Goal: Information Seeking & Learning: Learn about a topic

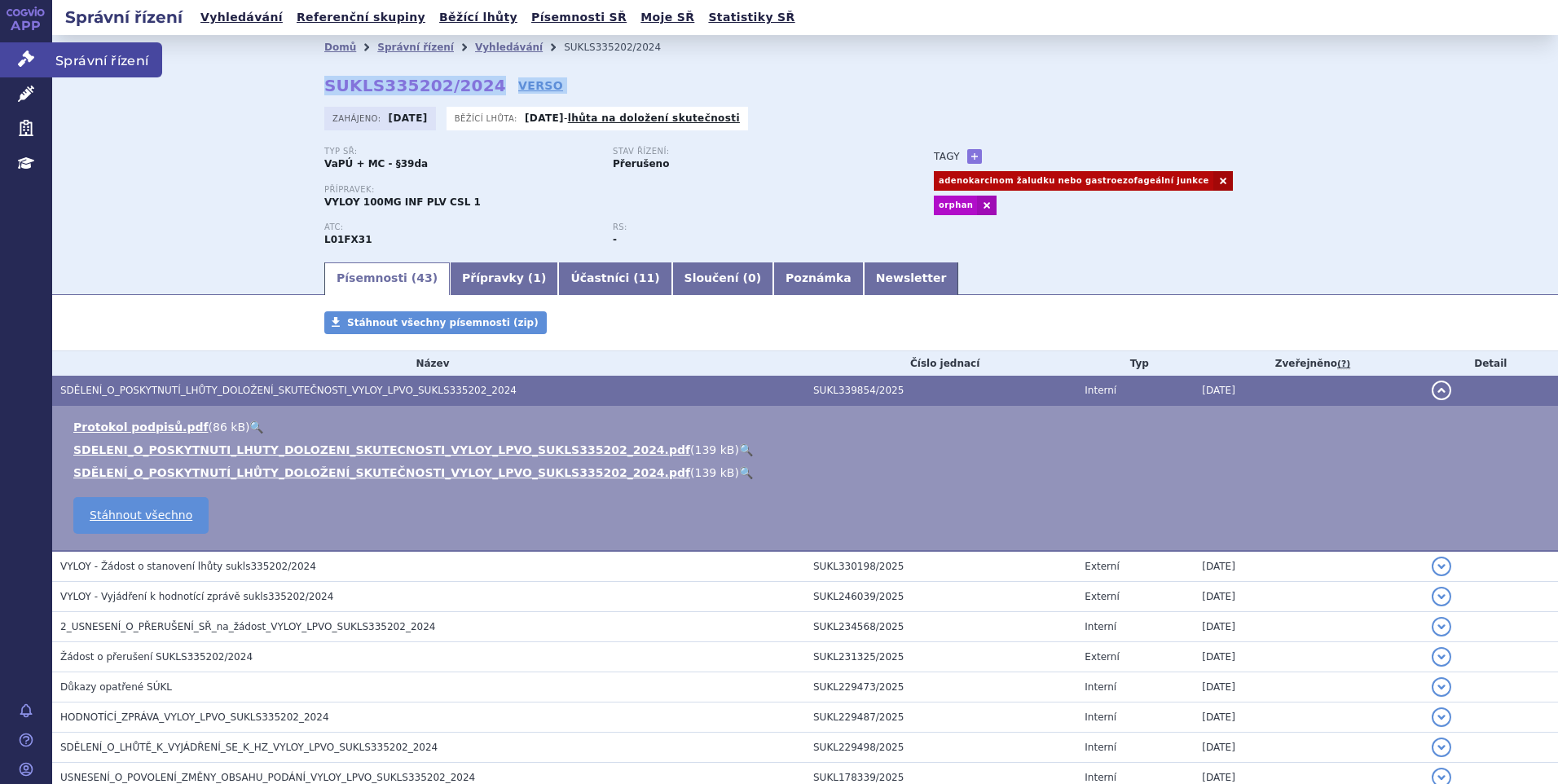
click at [14, 59] on link "Správní řízení" at bounding box center [25, 59] width 52 height 34
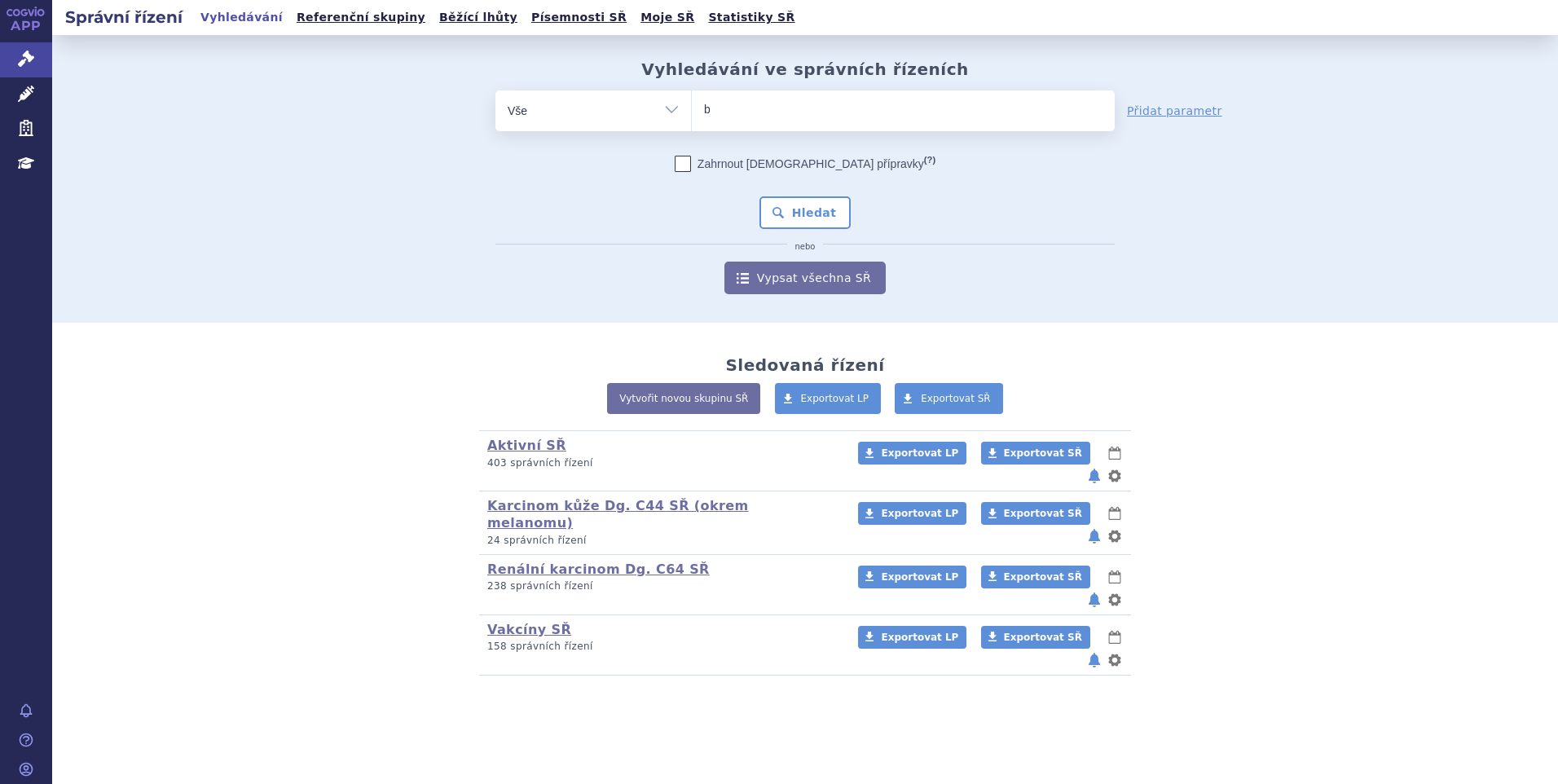
type input "ba"
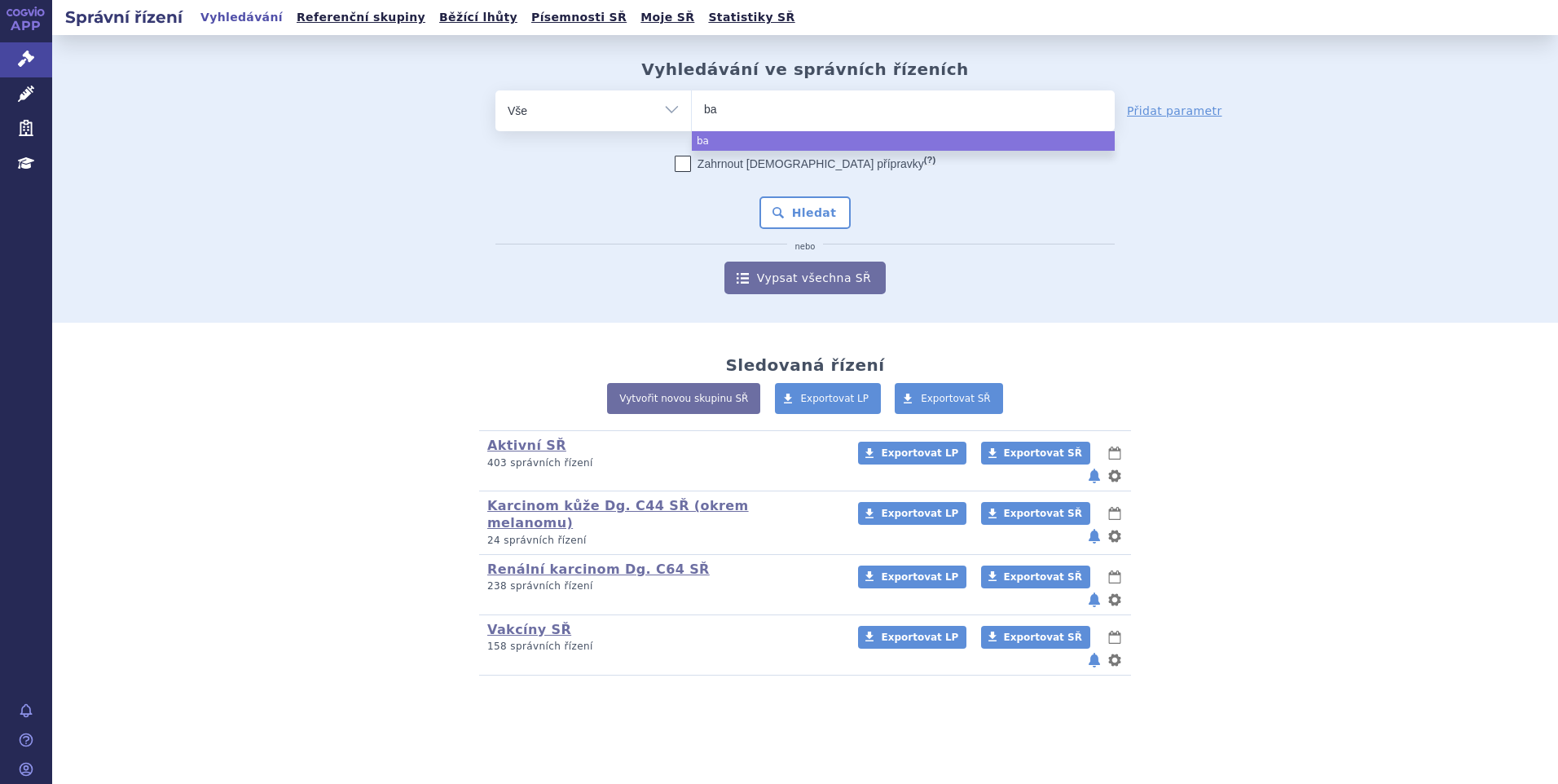
type input "b"
type input "ba"
type input "baven"
type input "bavenc"
type input "bavenci"
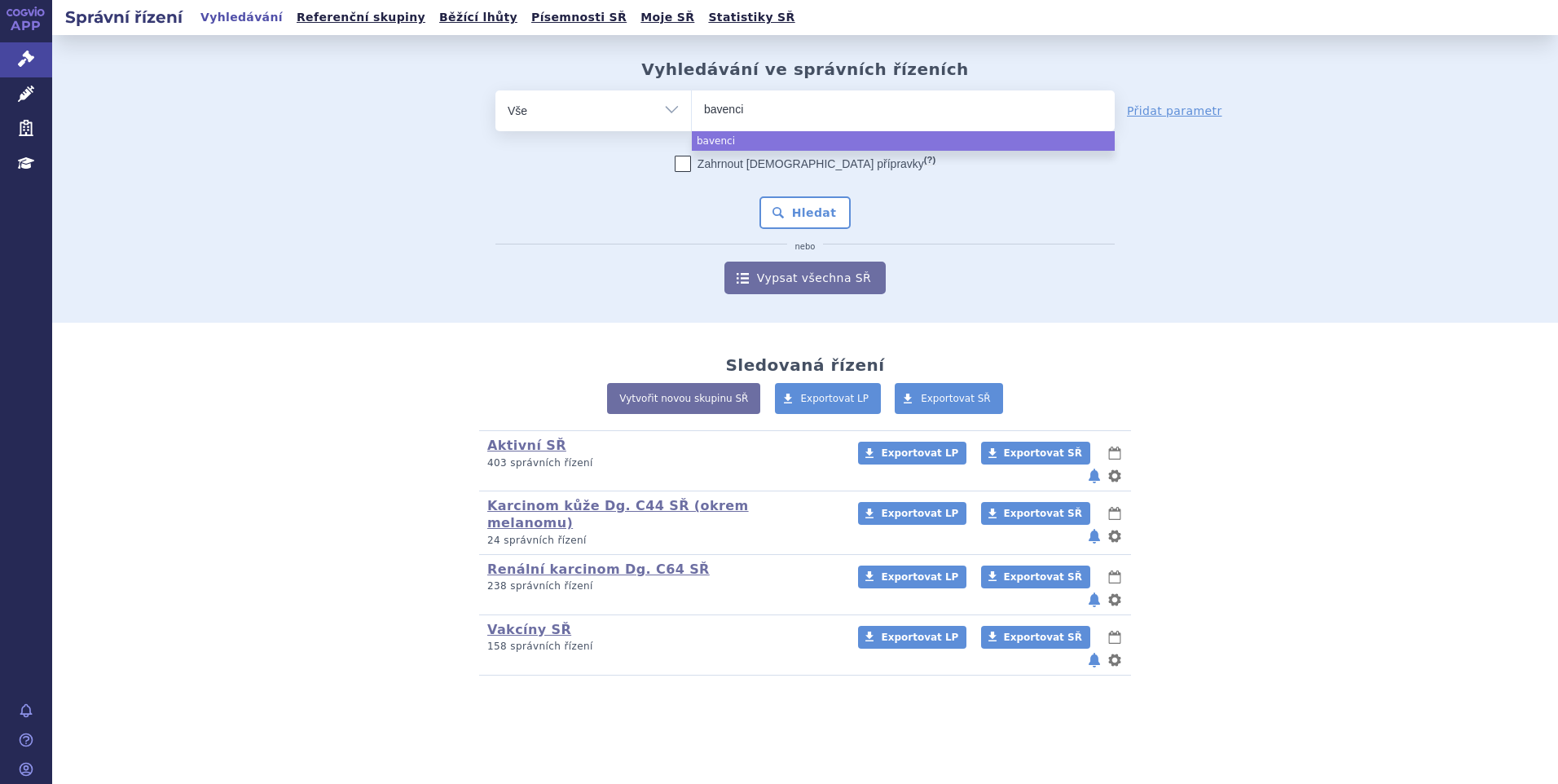
type input "[MEDICAL_DATA]"
select select "bavencio"
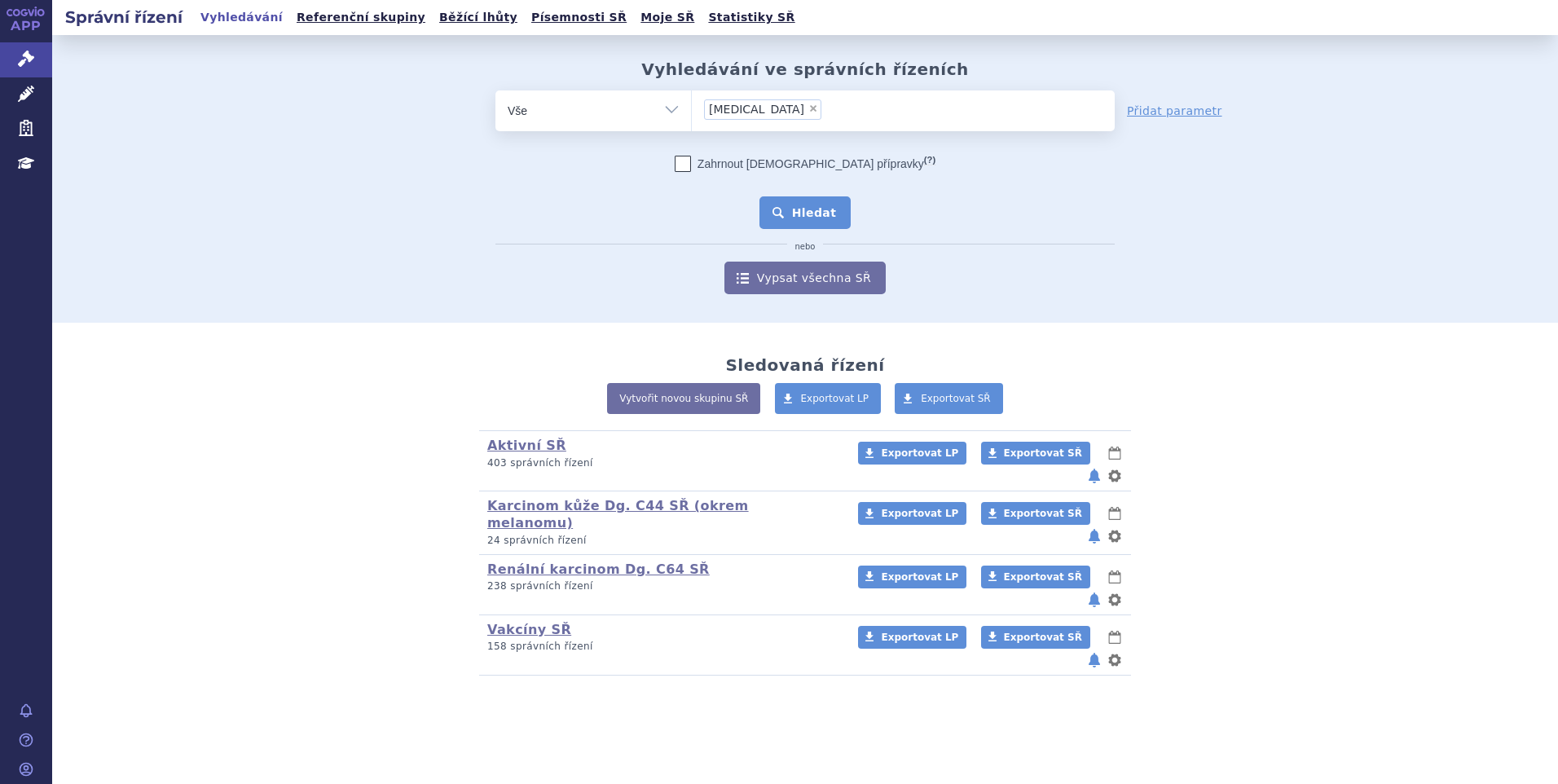
click at [792, 214] on button "Hledat" at bounding box center [805, 212] width 92 height 32
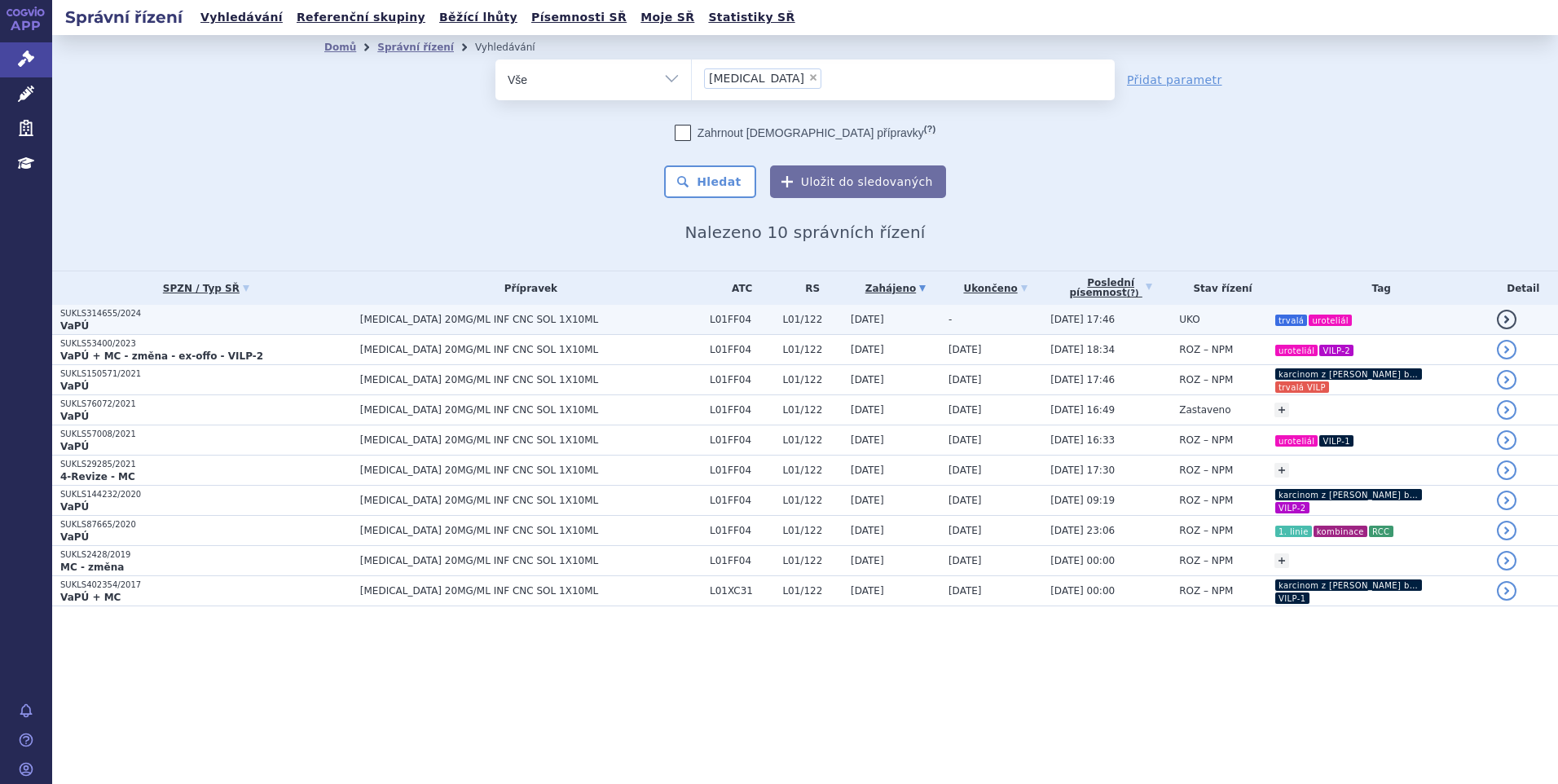
click at [467, 315] on span "BAVENCIO 20MG/ML INF CNC SOL 1X10ML" at bounding box center [531, 319] width 342 height 11
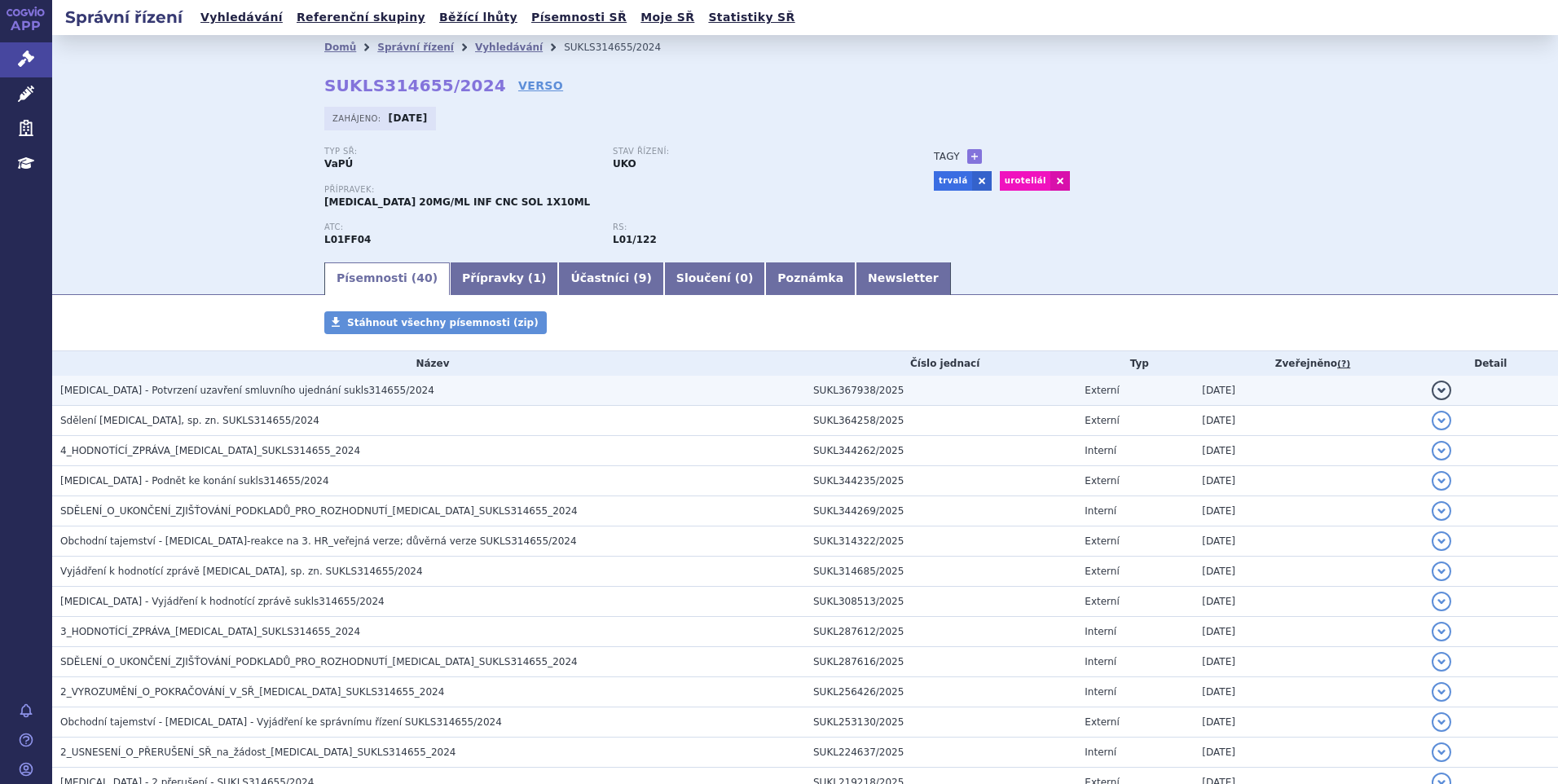
click at [283, 381] on td "BAVENCIO - Potvrzení uzavření smluvního ujednání sukls314655/2024" at bounding box center [428, 390] width 753 height 30
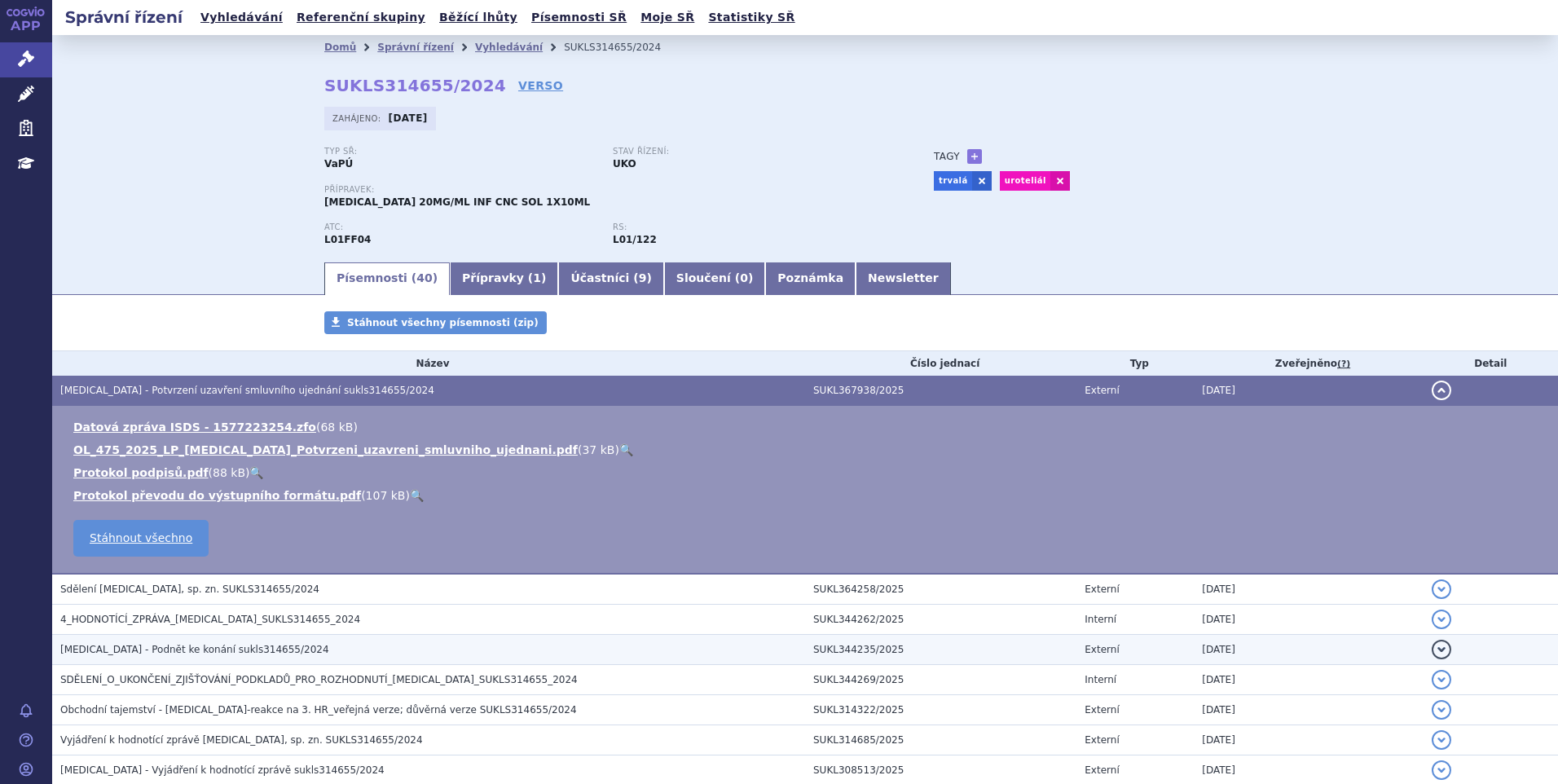
click at [136, 613] on span "4_HODNOTÍCÍ_ZPRÁVA_BAVENCIO_SUKLS314655_2024" at bounding box center [210, 618] width 300 height 11
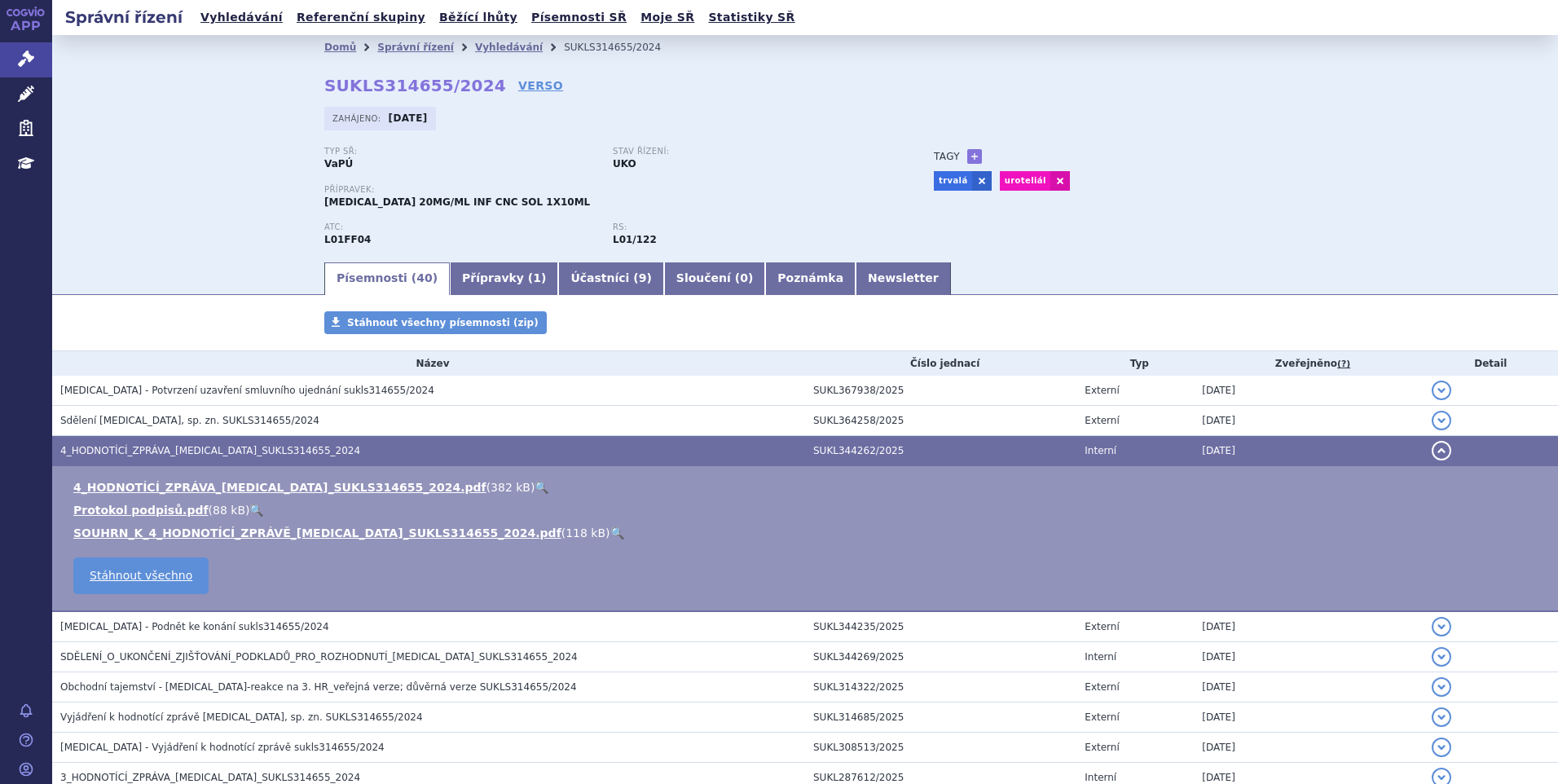
click at [534, 486] on link "🔍" at bounding box center [541, 487] width 14 height 13
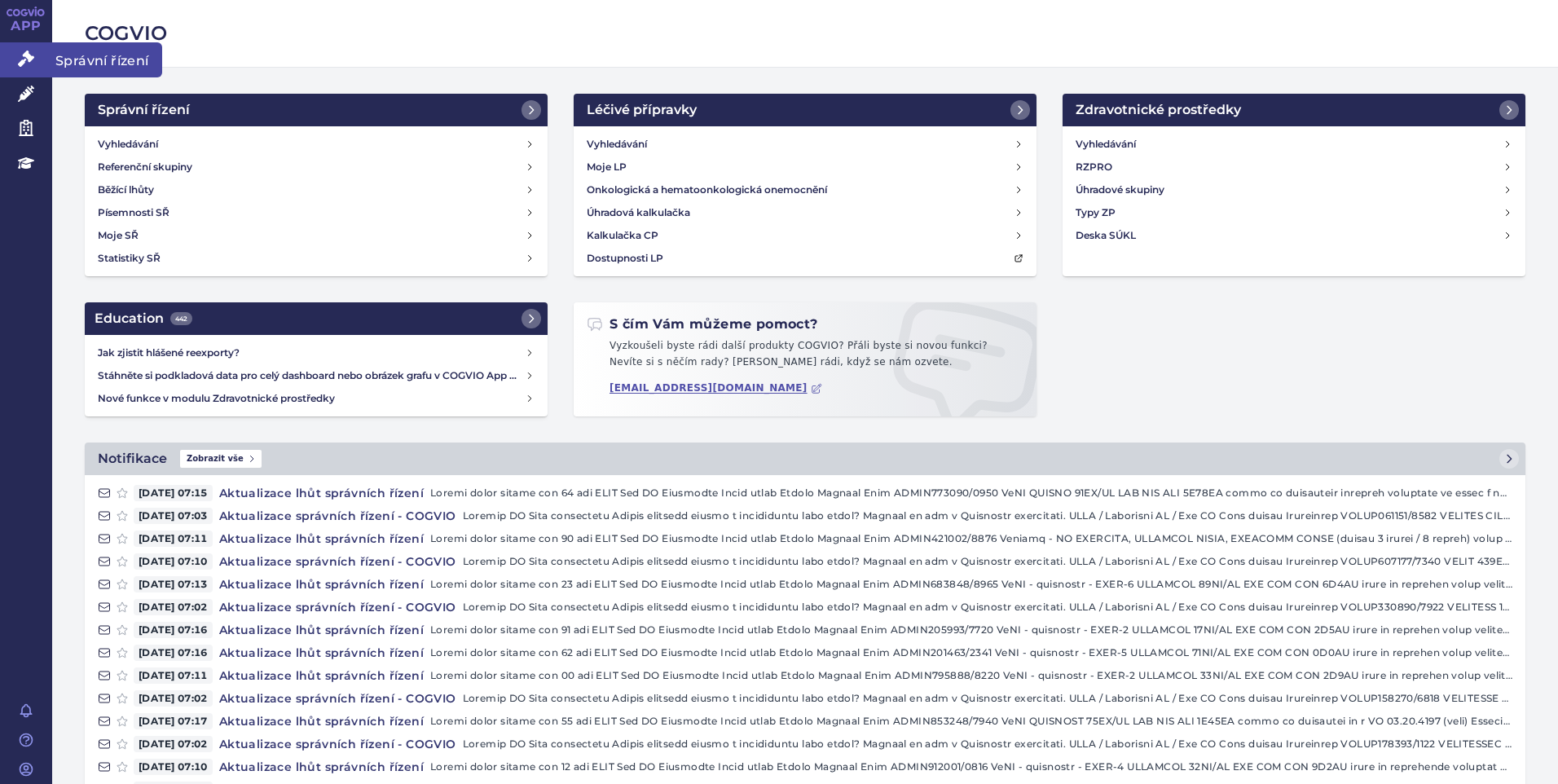
drag, startPoint x: 18, startPoint y: 48, endPoint x: 44, endPoint y: 54, distance: 26.7
click at [18, 48] on link "Správní řízení" at bounding box center [25, 59] width 52 height 34
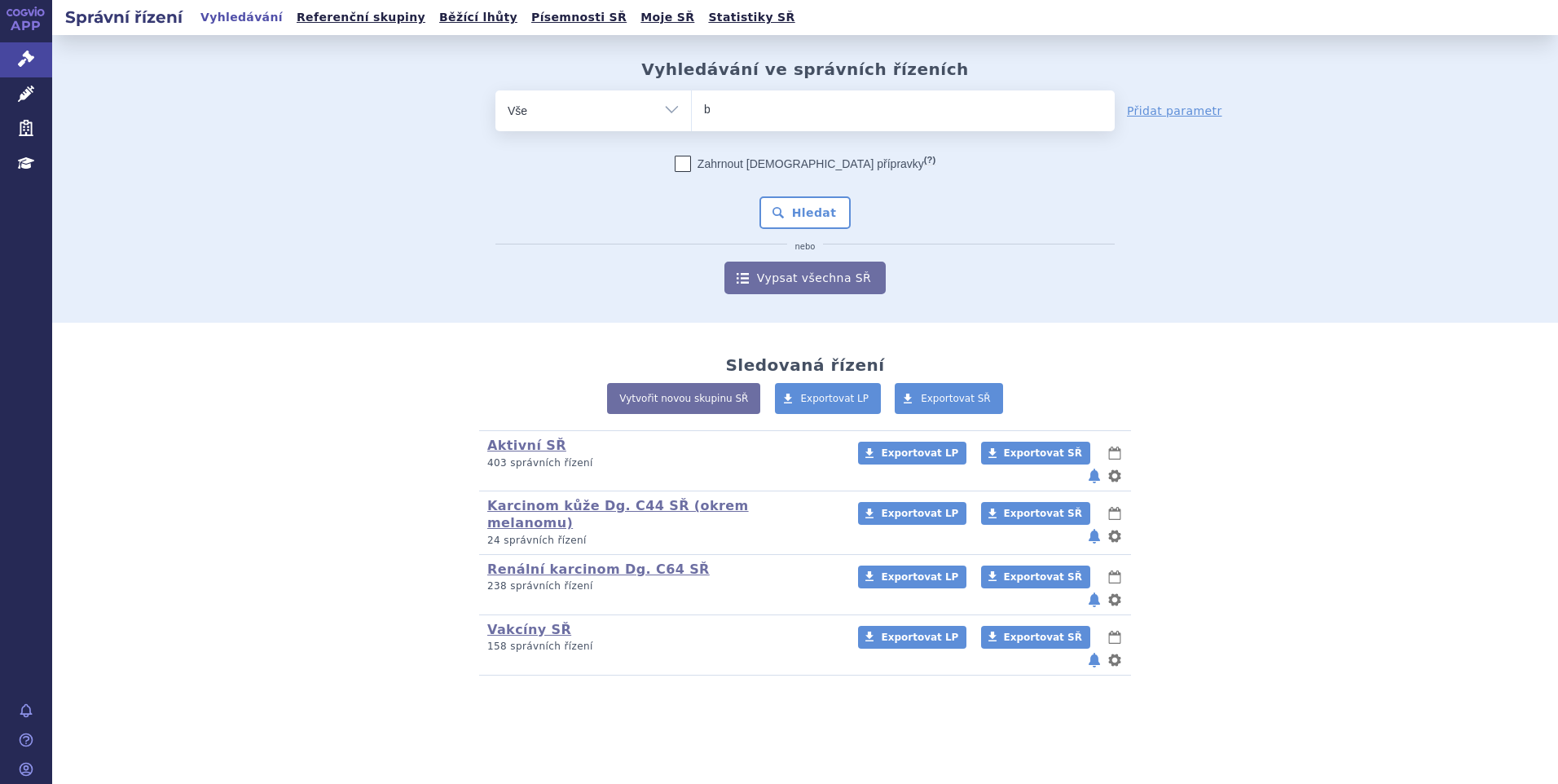
type input "ba"
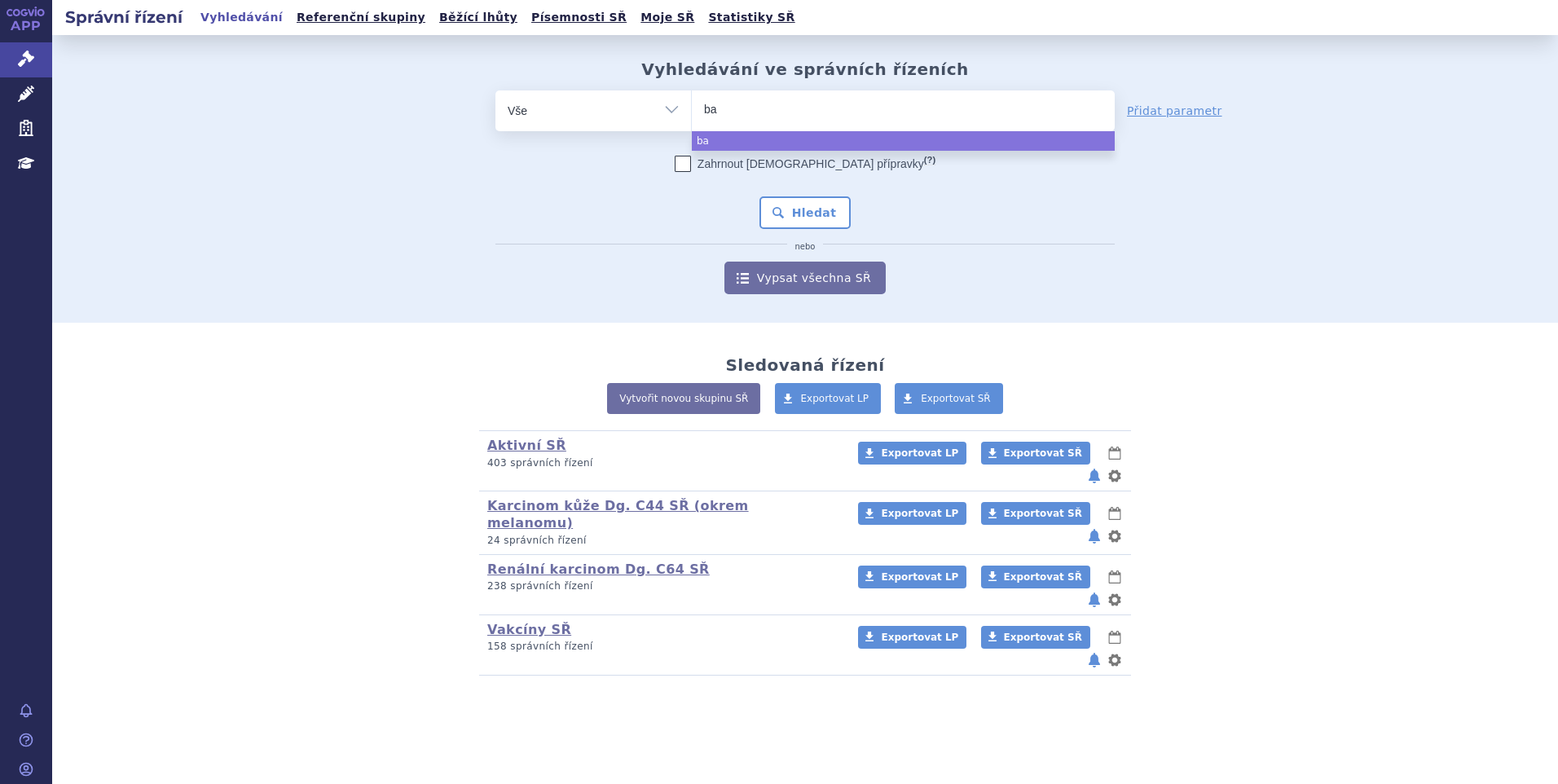
type input "bav"
type input "bave"
type input "bavenc"
type input "bavenci"
type input "bavencio"
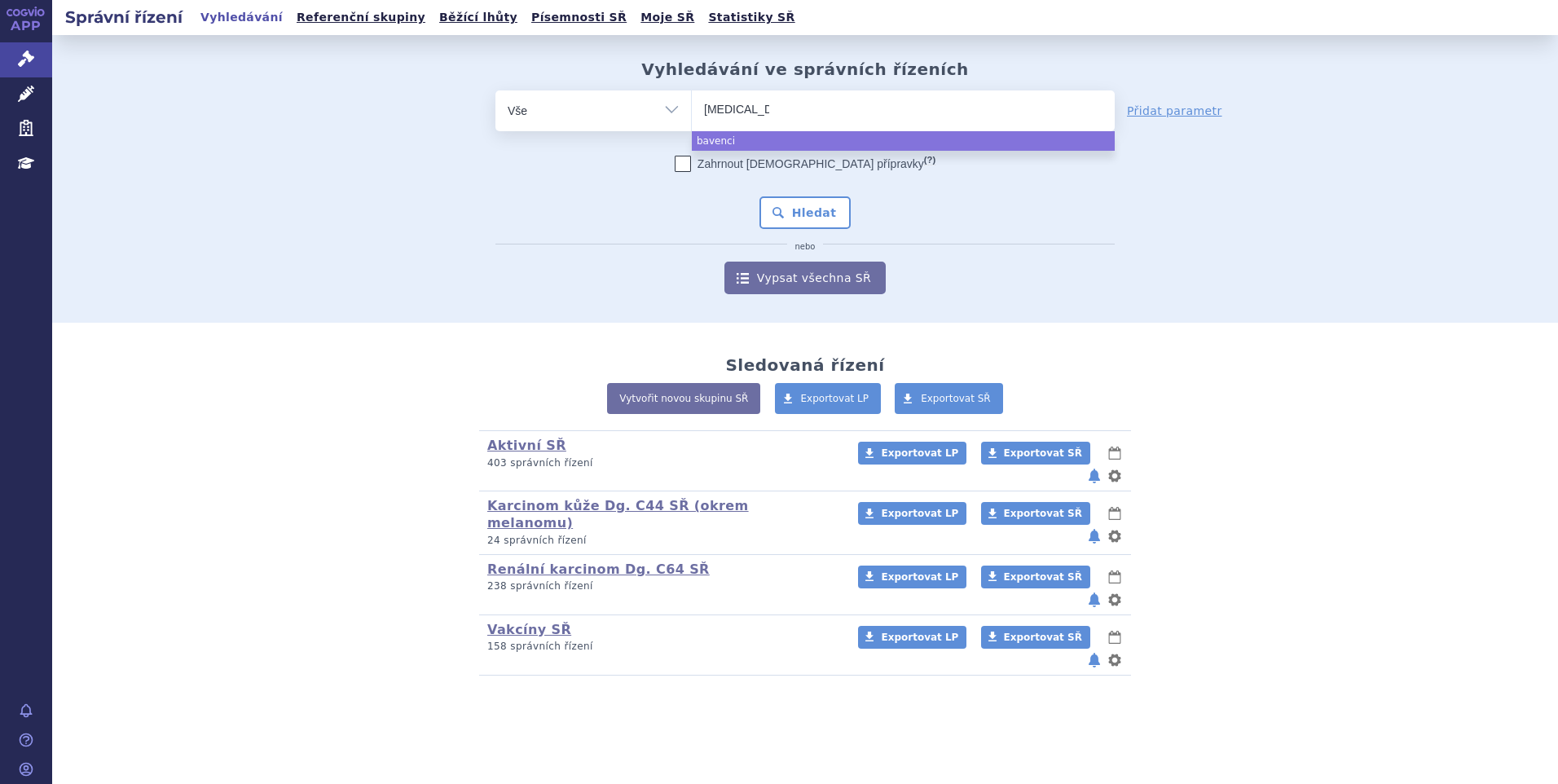
select select "bavencio"
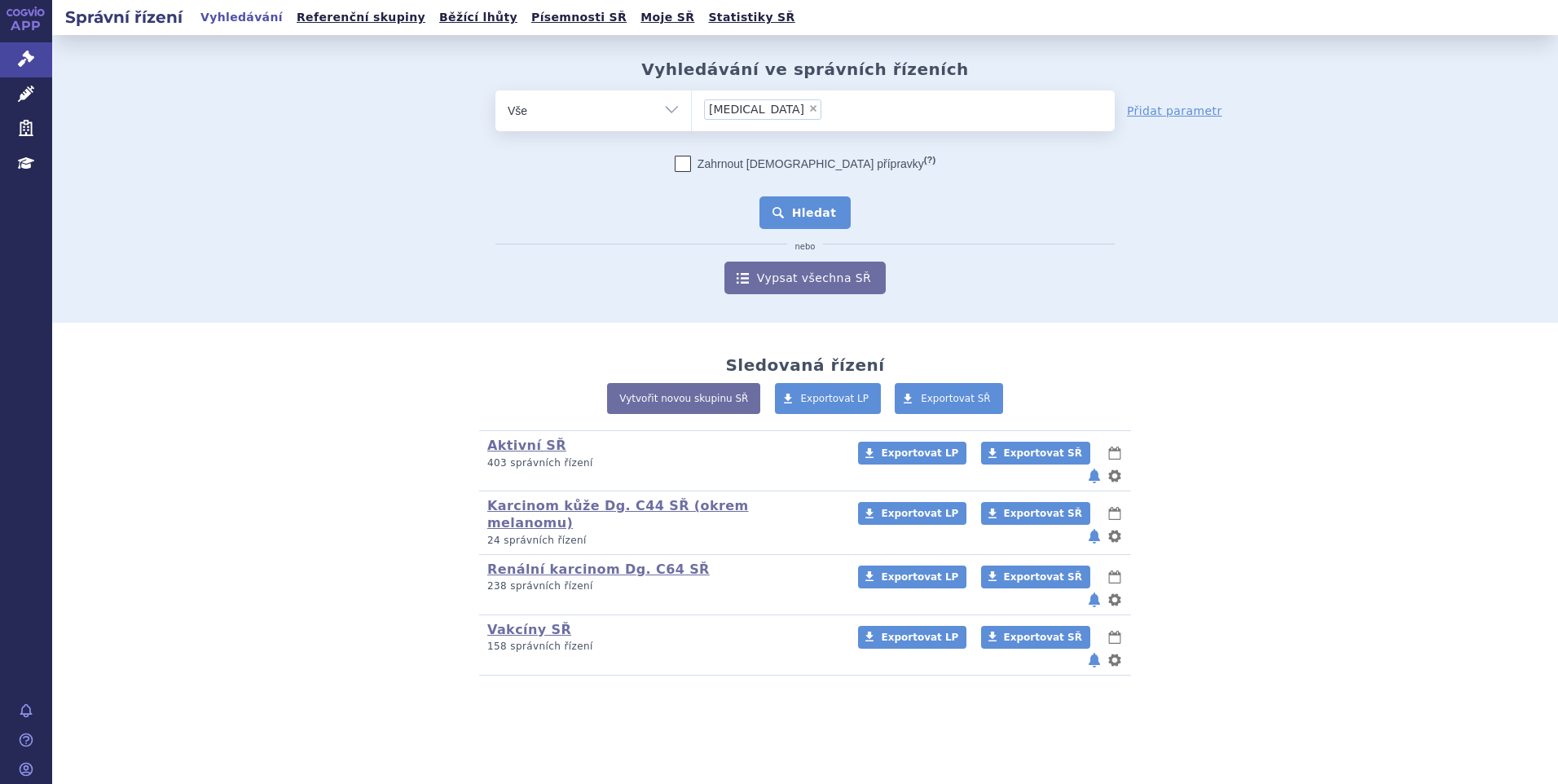
click at [814, 211] on button "Hledat" at bounding box center [805, 212] width 92 height 32
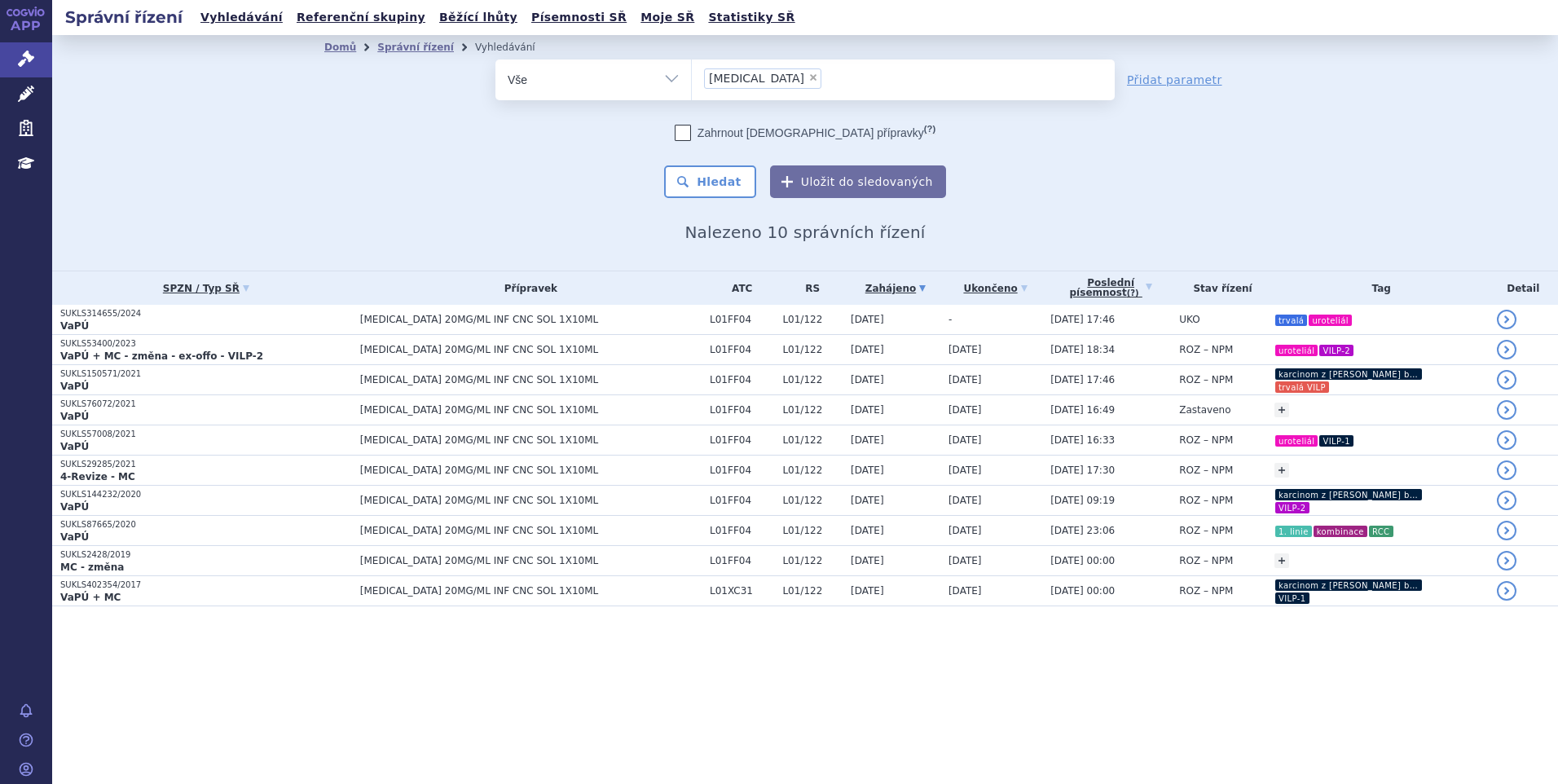
click at [1094, 322] on td "[DATE] 17:46" at bounding box center [1107, 319] width 129 height 30
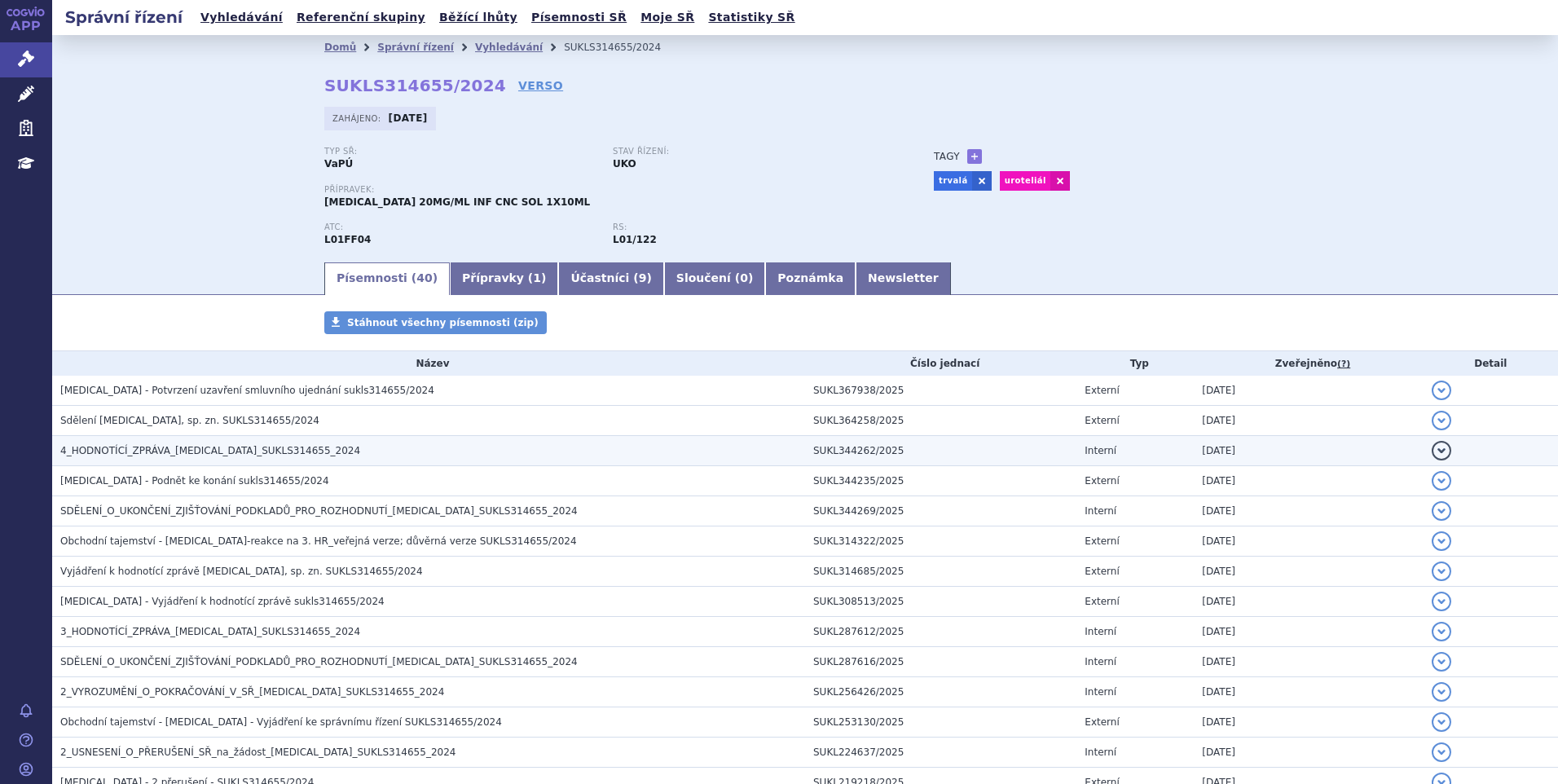
click at [353, 436] on td "4_HODNOTÍCÍ_ZPRÁVA_[MEDICAL_DATA]_SUKLS314655_2024" at bounding box center [428, 450] width 753 height 30
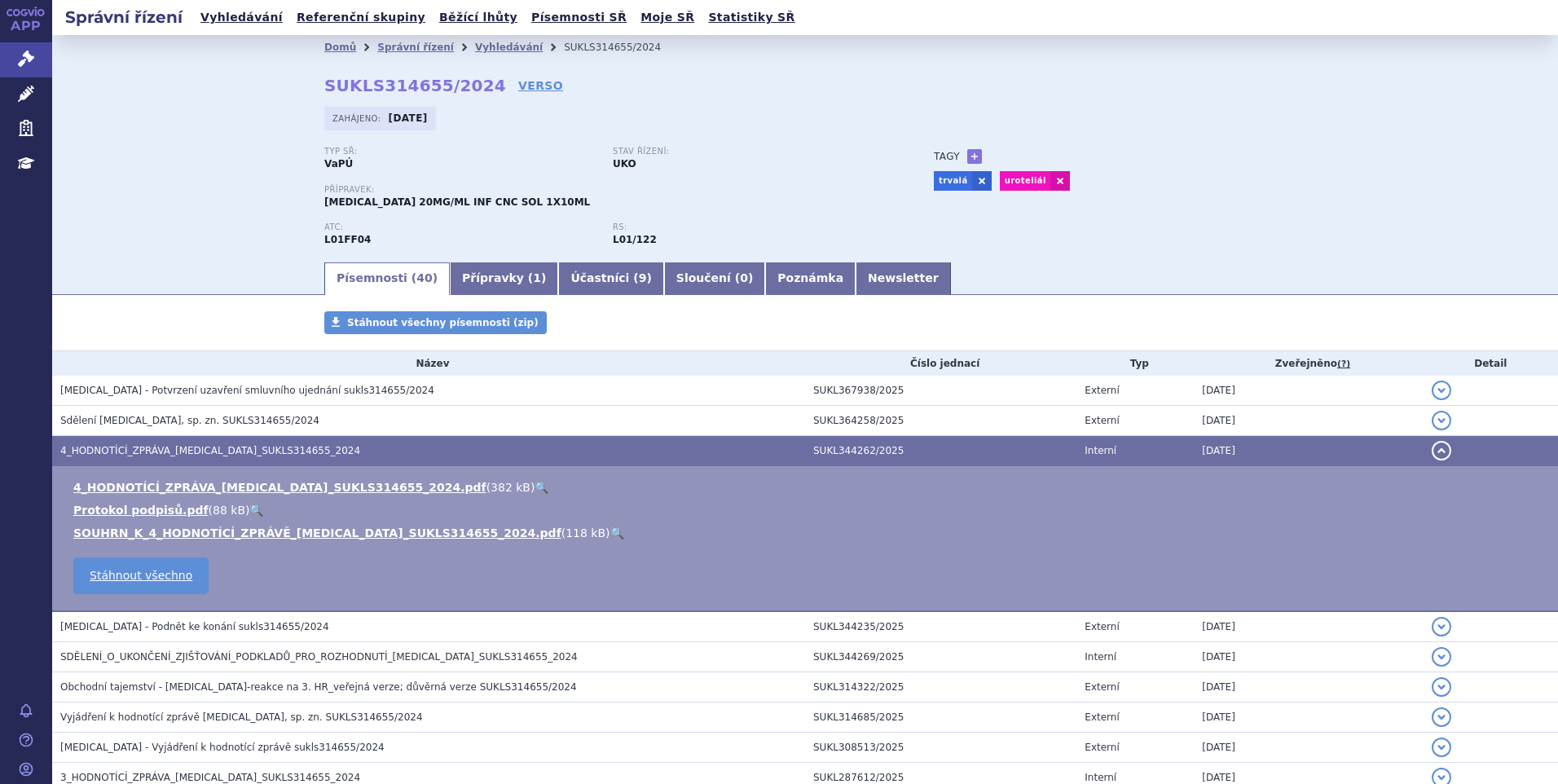
click at [534, 489] on link "🔍" at bounding box center [541, 487] width 14 height 13
click at [398, 55] on li "Správní řízení" at bounding box center [426, 47] width 98 height 25
click at [398, 45] on link "Správní řízení" at bounding box center [415, 47] width 76 height 11
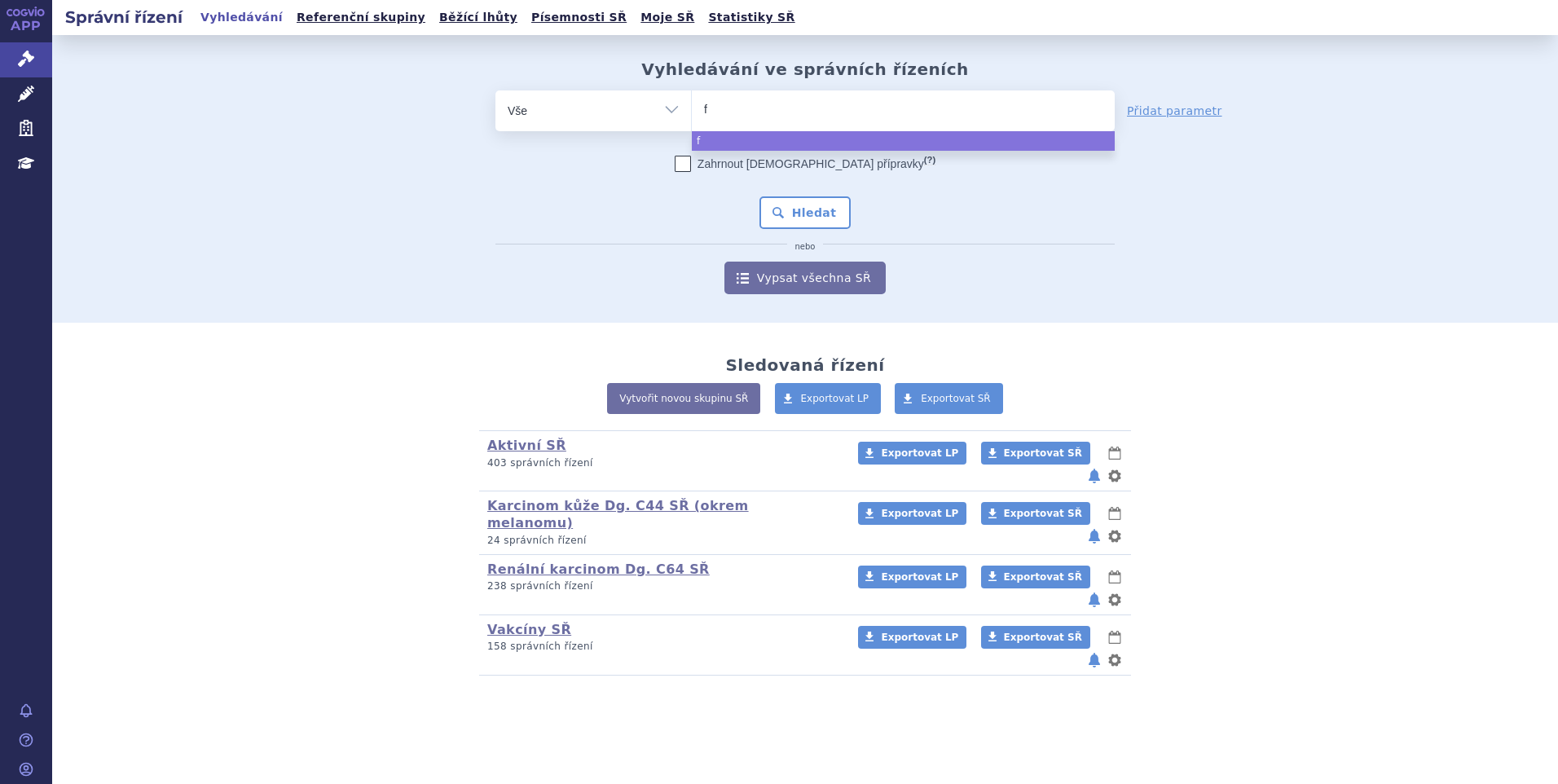
type input "fi"
type input "fils"
type input "filsu"
type input "filsuve"
type input "filsuvez"
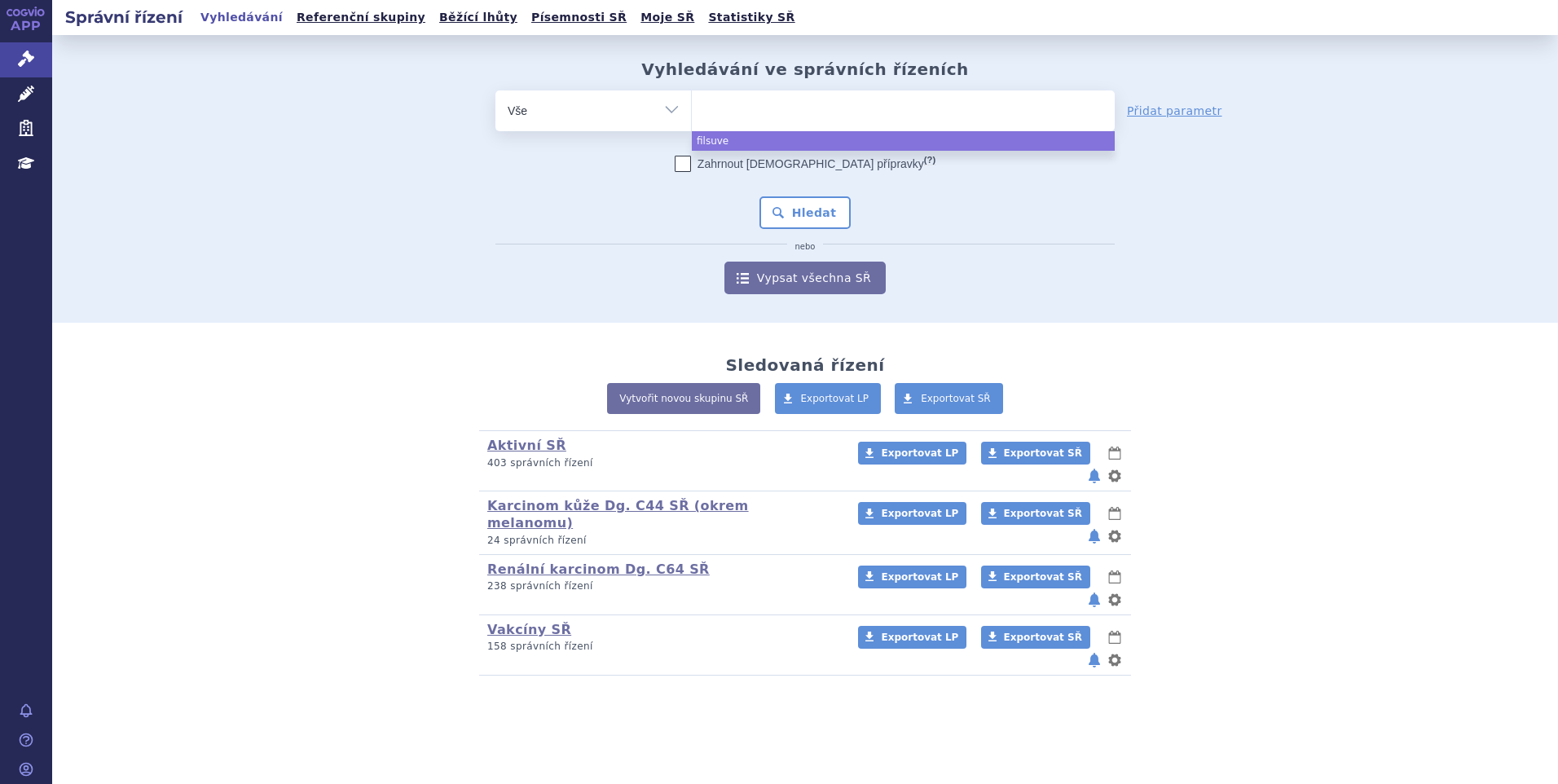
select select "filsuvez"
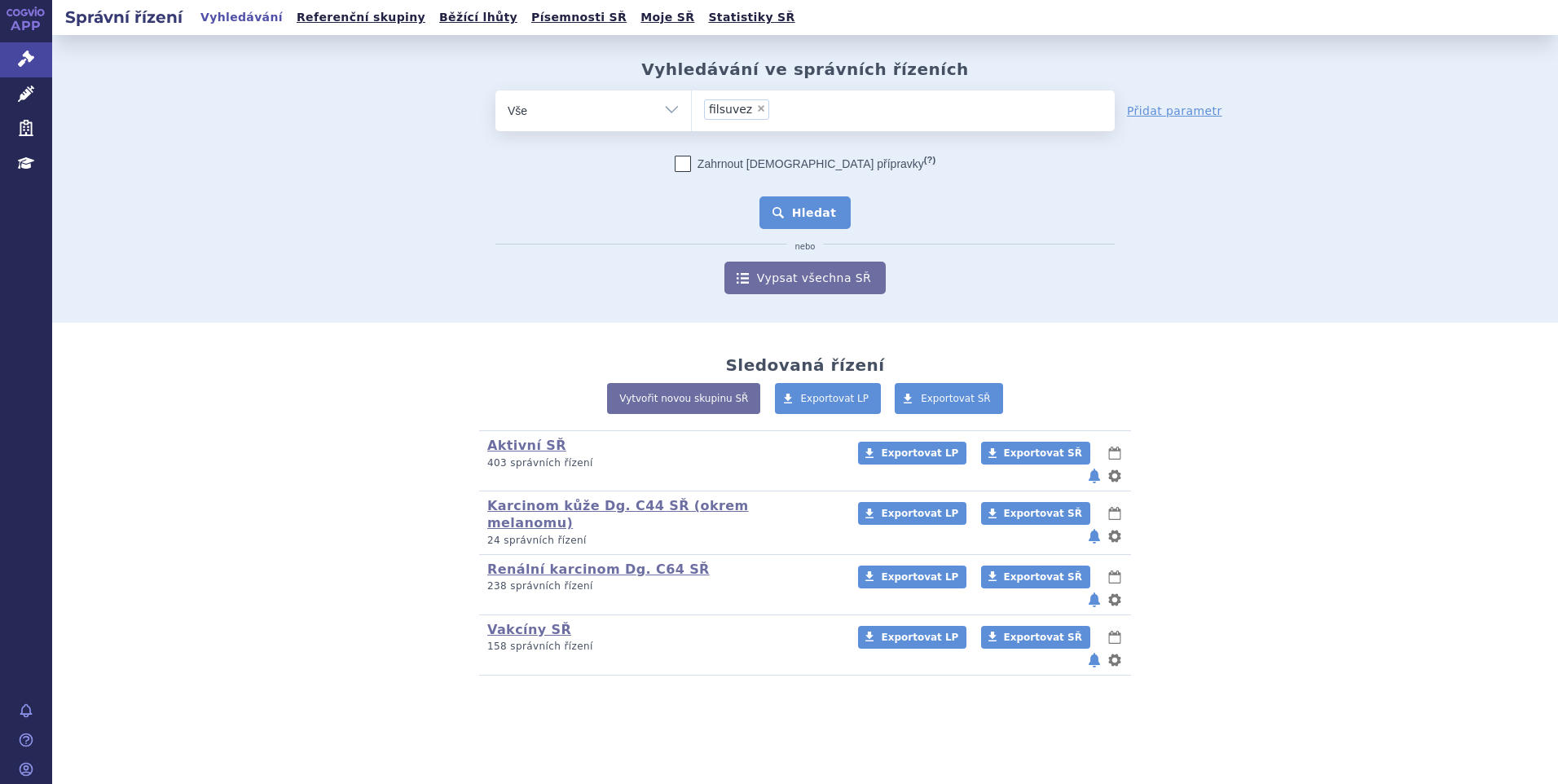
click at [775, 208] on button "Hledat" at bounding box center [805, 212] width 92 height 32
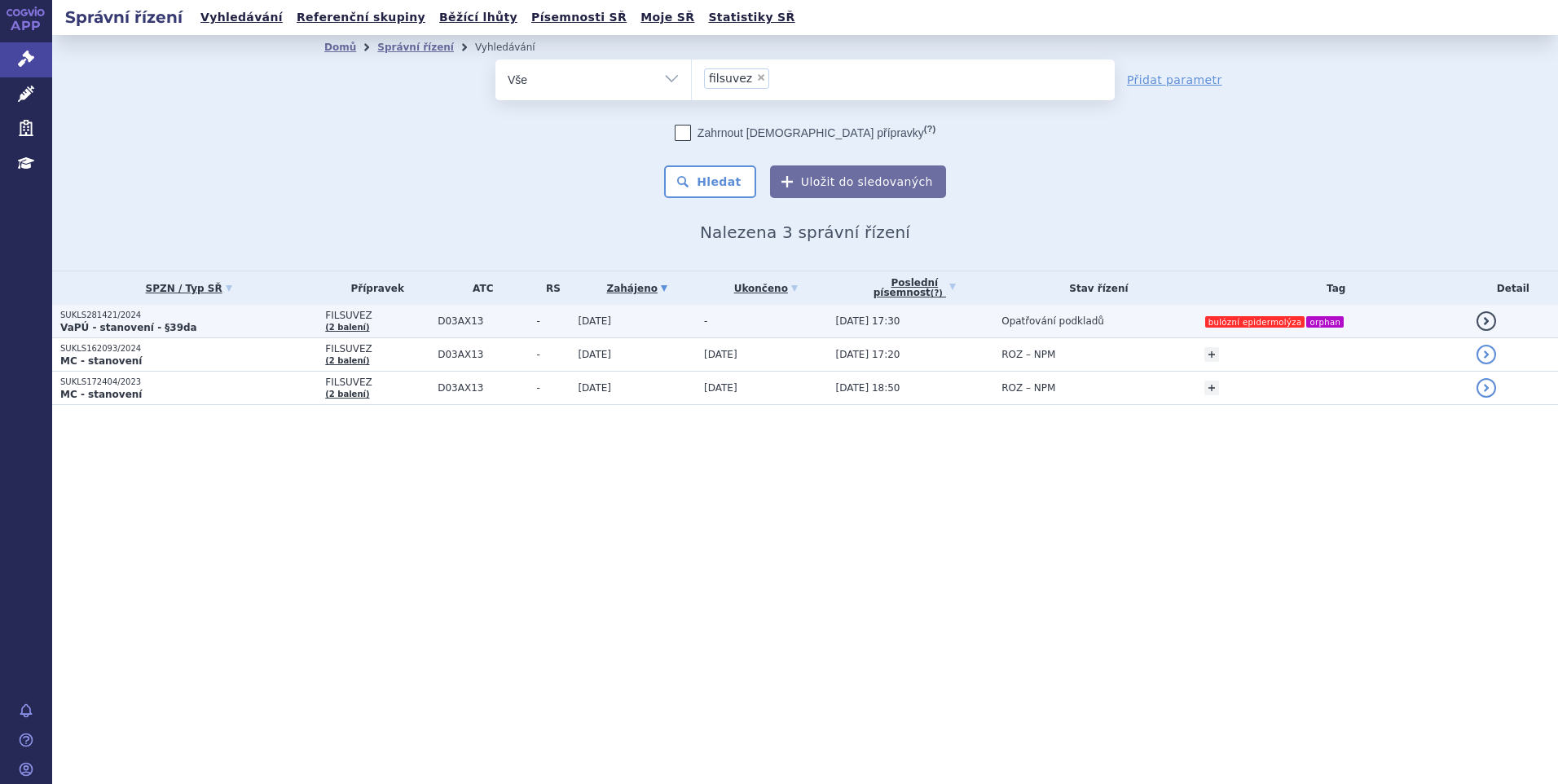
click at [450, 319] on span "D03AX13" at bounding box center [483, 320] width 90 height 11
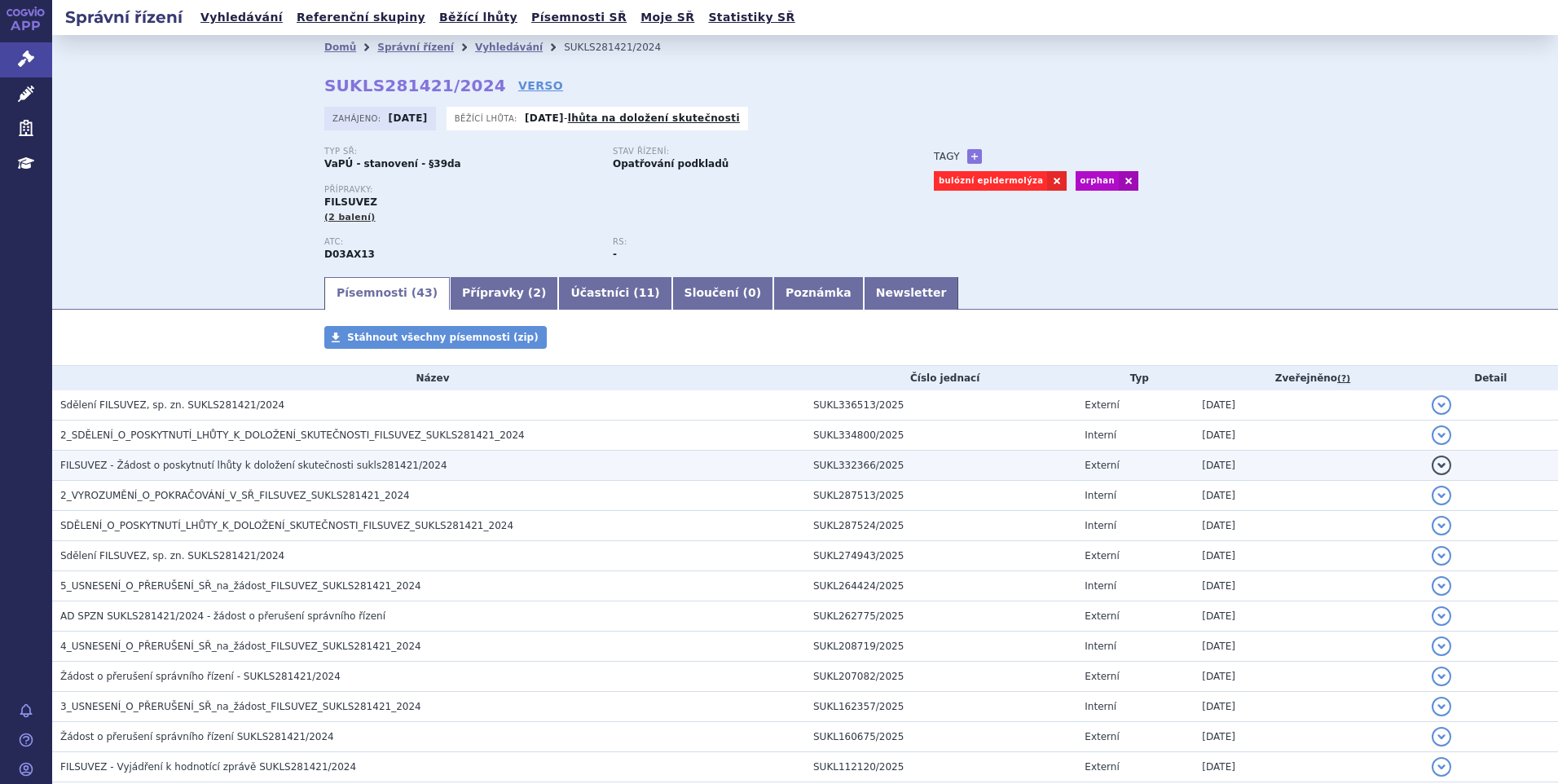
click at [240, 461] on span "FILSUVEZ - Žádost o poskytnutí lhůty k doložení skutečnosti sukls281421/2024" at bounding box center [254, 465] width 387 height 11
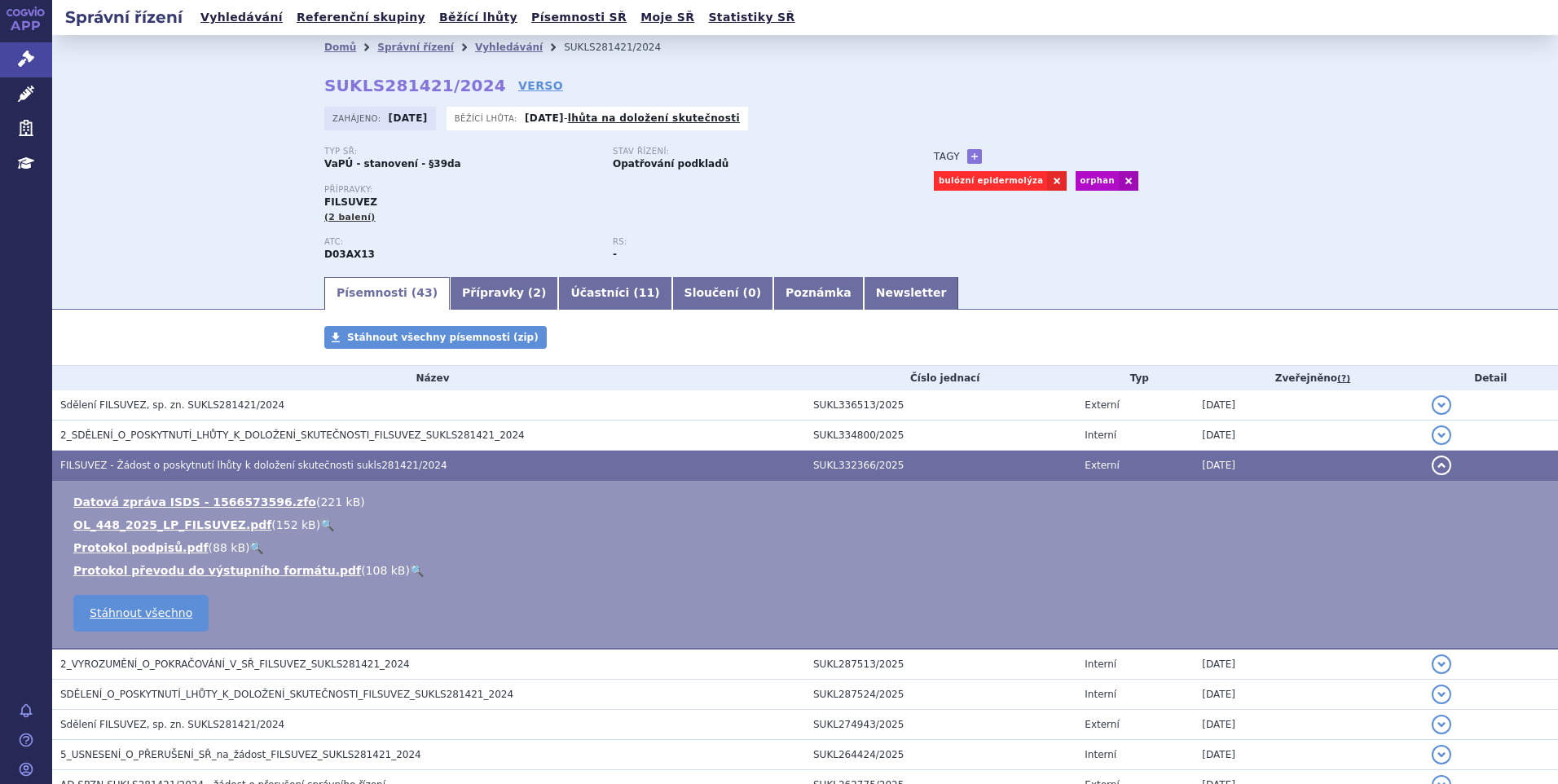
click at [320, 525] on link "🔍" at bounding box center [327, 524] width 14 height 13
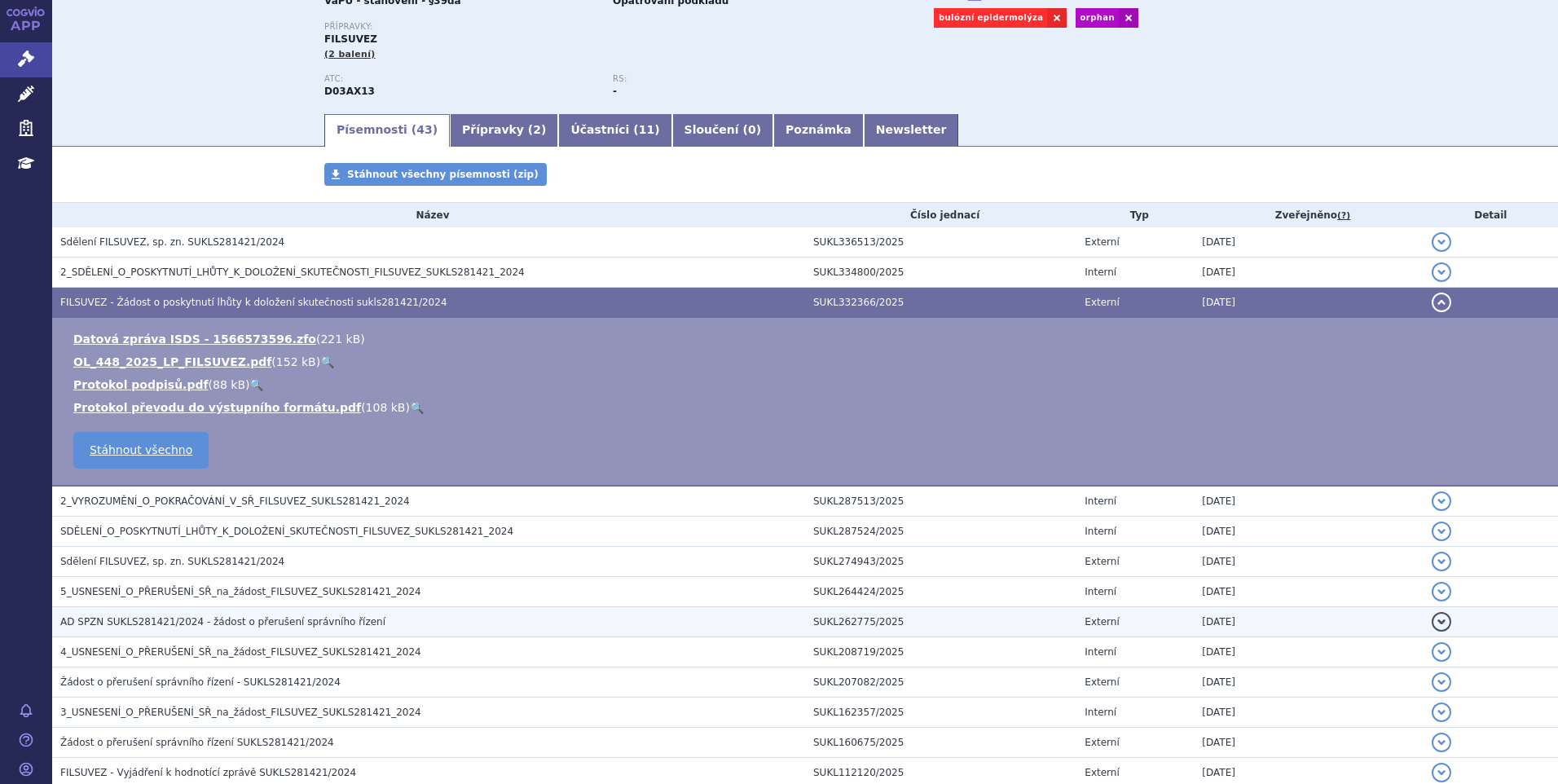
click at [190, 620] on span "AD SPZN SUKLS281421/2024 - žádost o přerušení správního řízení" at bounding box center [223, 621] width 325 height 11
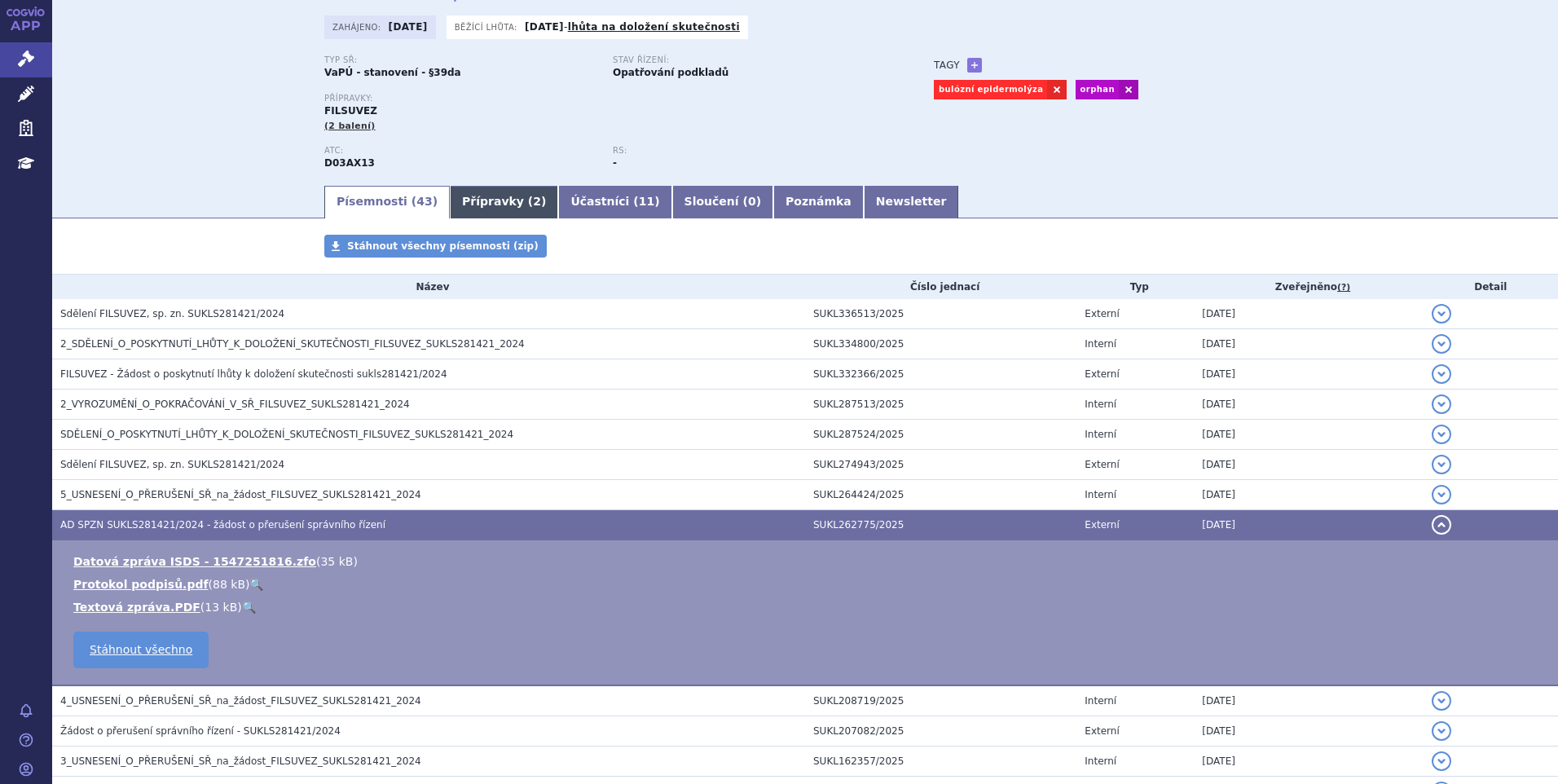
scroll to position [0, 0]
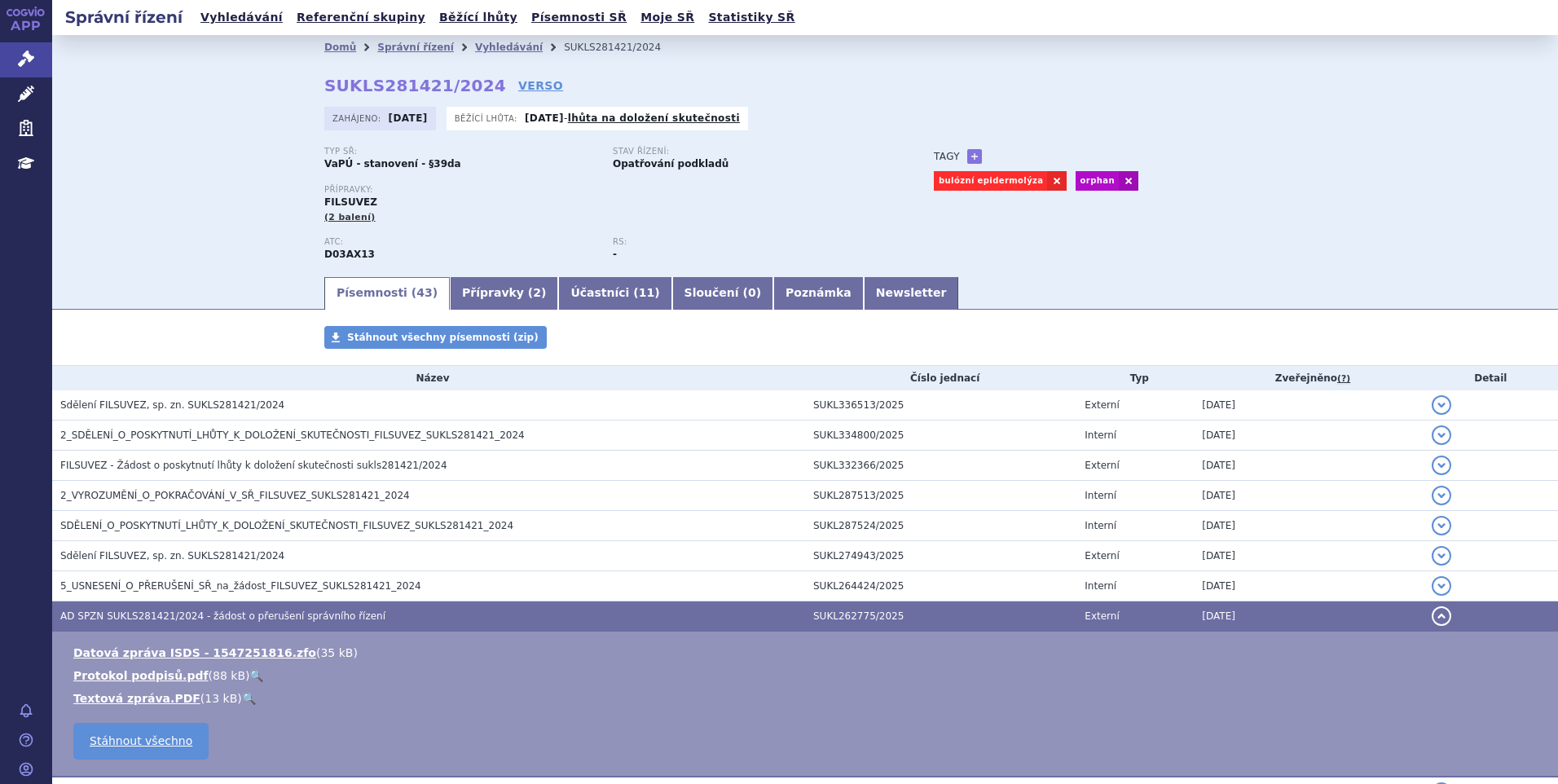
click at [391, 40] on li "Správní řízení" at bounding box center [426, 47] width 98 height 25
click at [392, 45] on link "Správní řízení" at bounding box center [415, 47] width 76 height 11
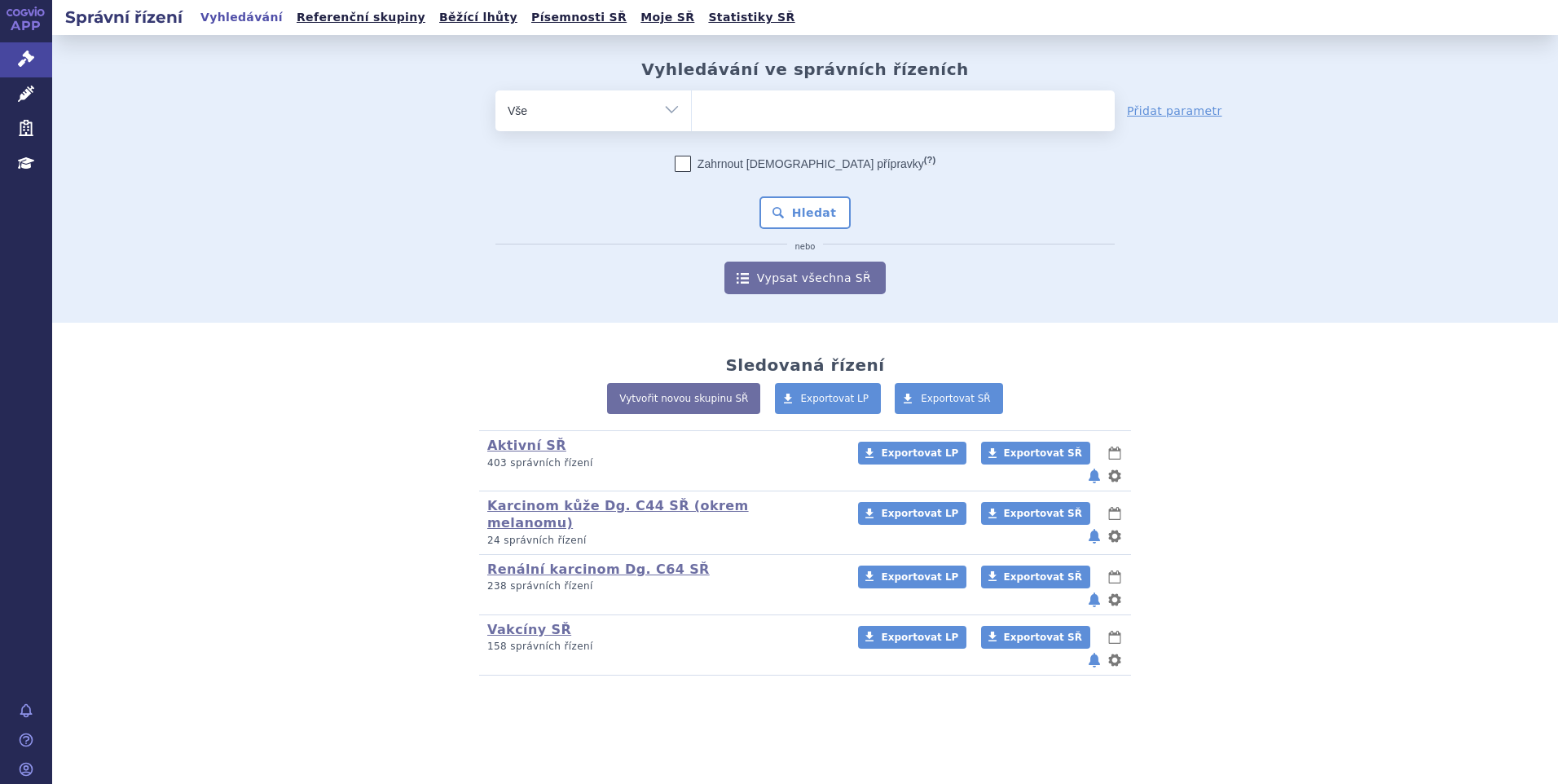
click at [764, 104] on ul at bounding box center [903, 107] width 423 height 34
click at [692, 104] on select at bounding box center [691, 110] width 1 height 41
type input "le"
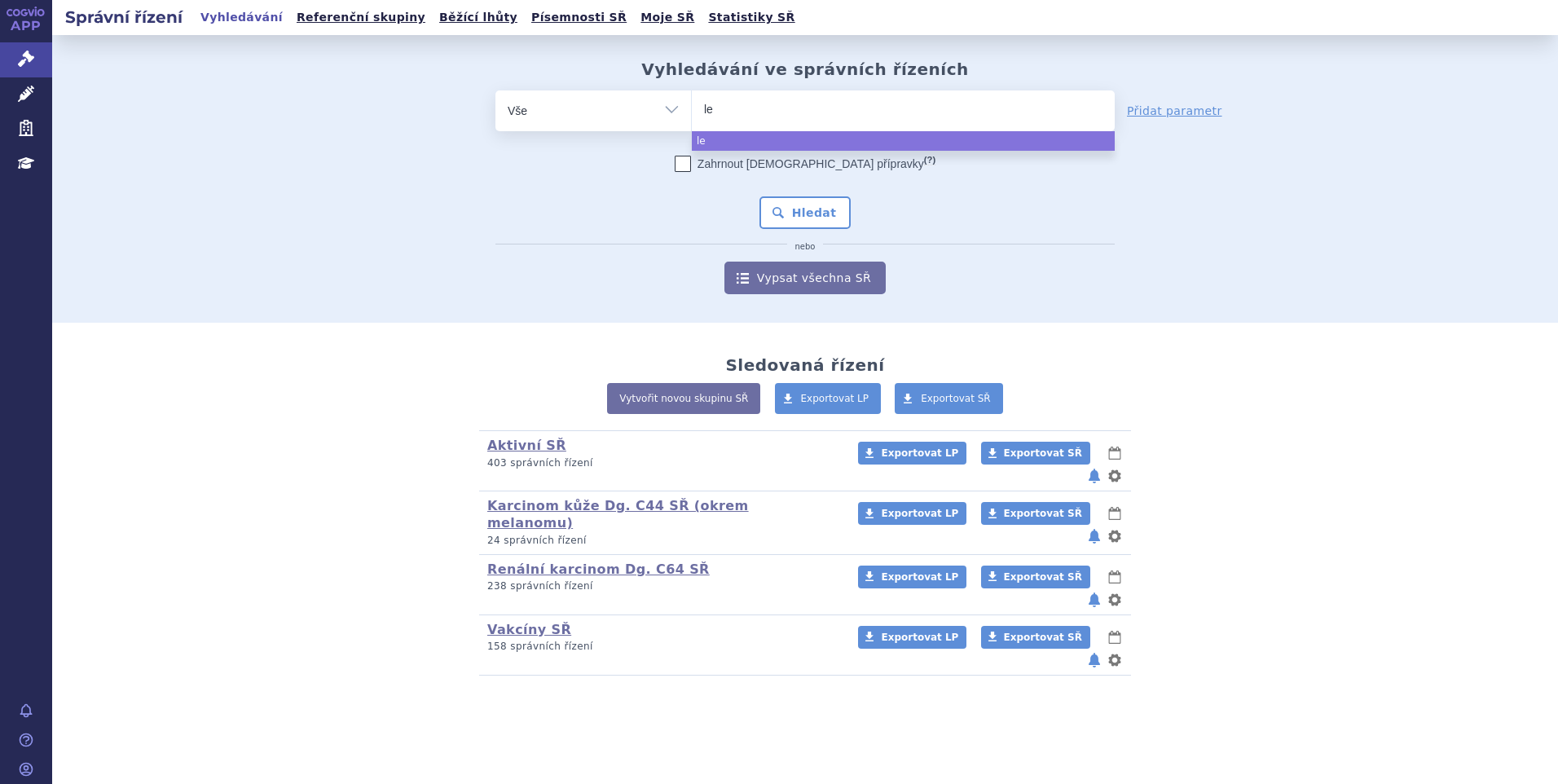
type input "leq"
type input "leq´"
type input "leq"
type input "leqv"
type input "leqvi"
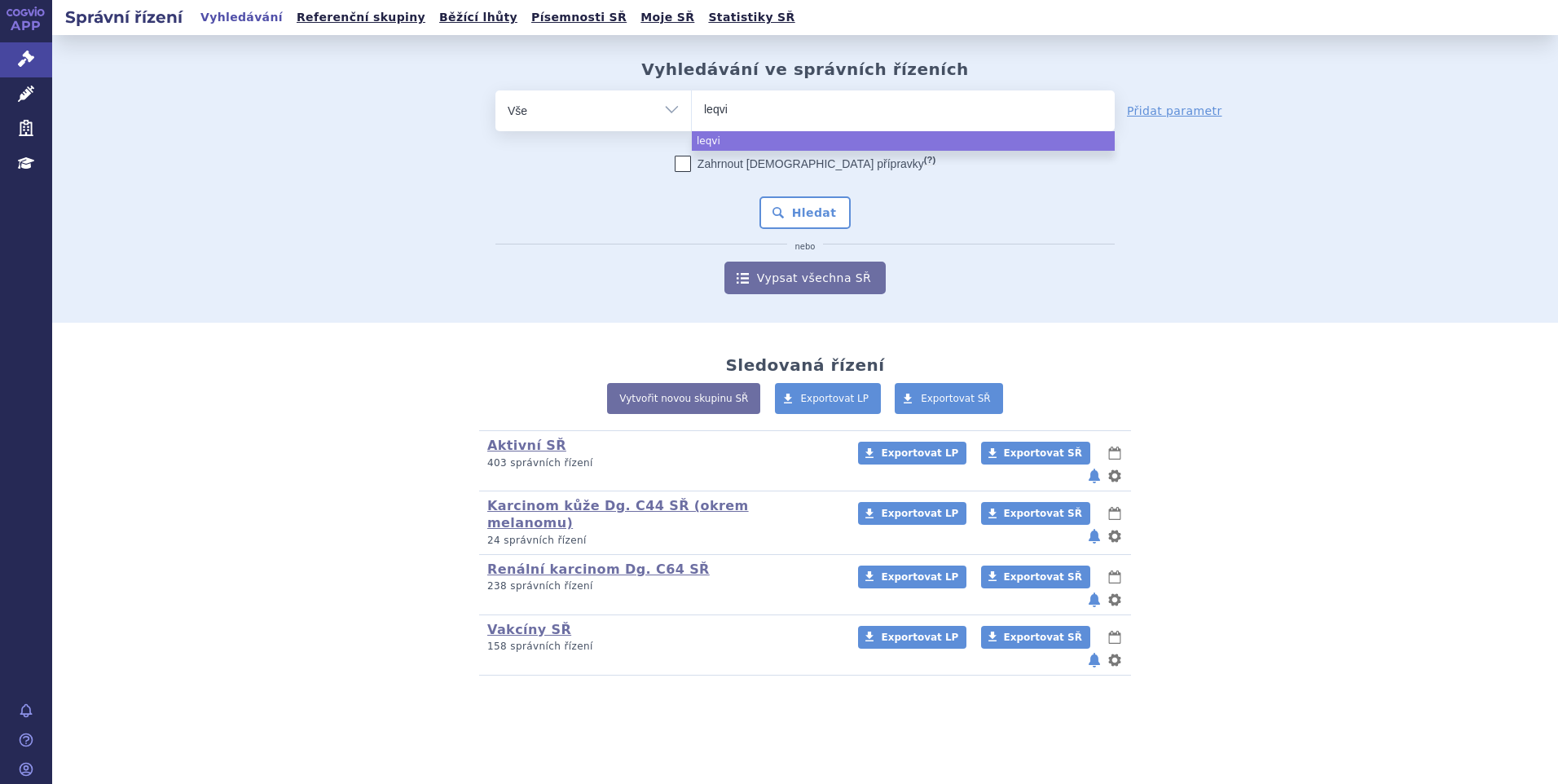
type input "leqvio"
select select "leqvio"
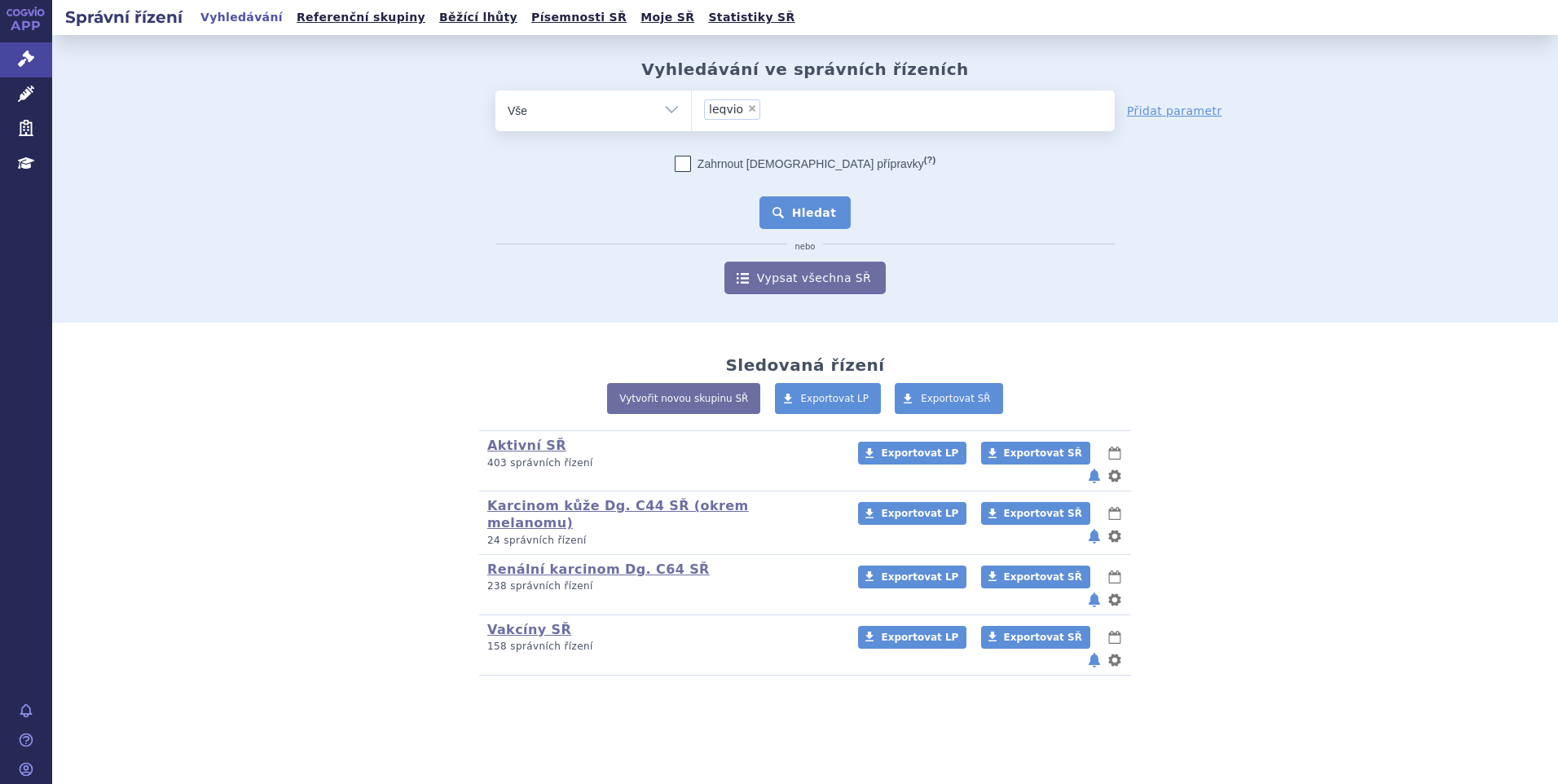
click at [770, 198] on button "Hledat" at bounding box center [805, 212] width 92 height 32
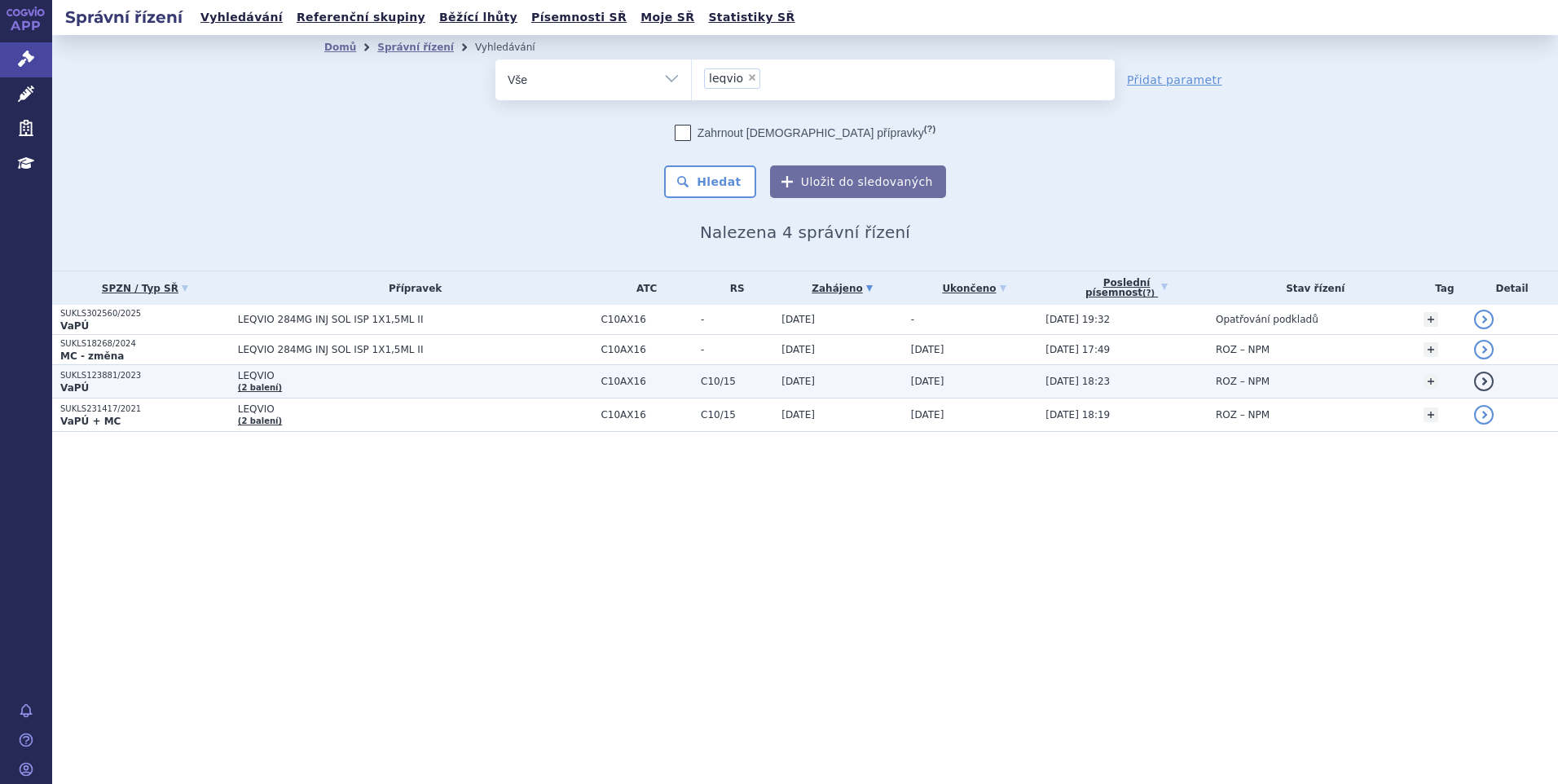
click at [173, 379] on p "SUKLS123881/2023" at bounding box center [145, 375] width 170 height 11
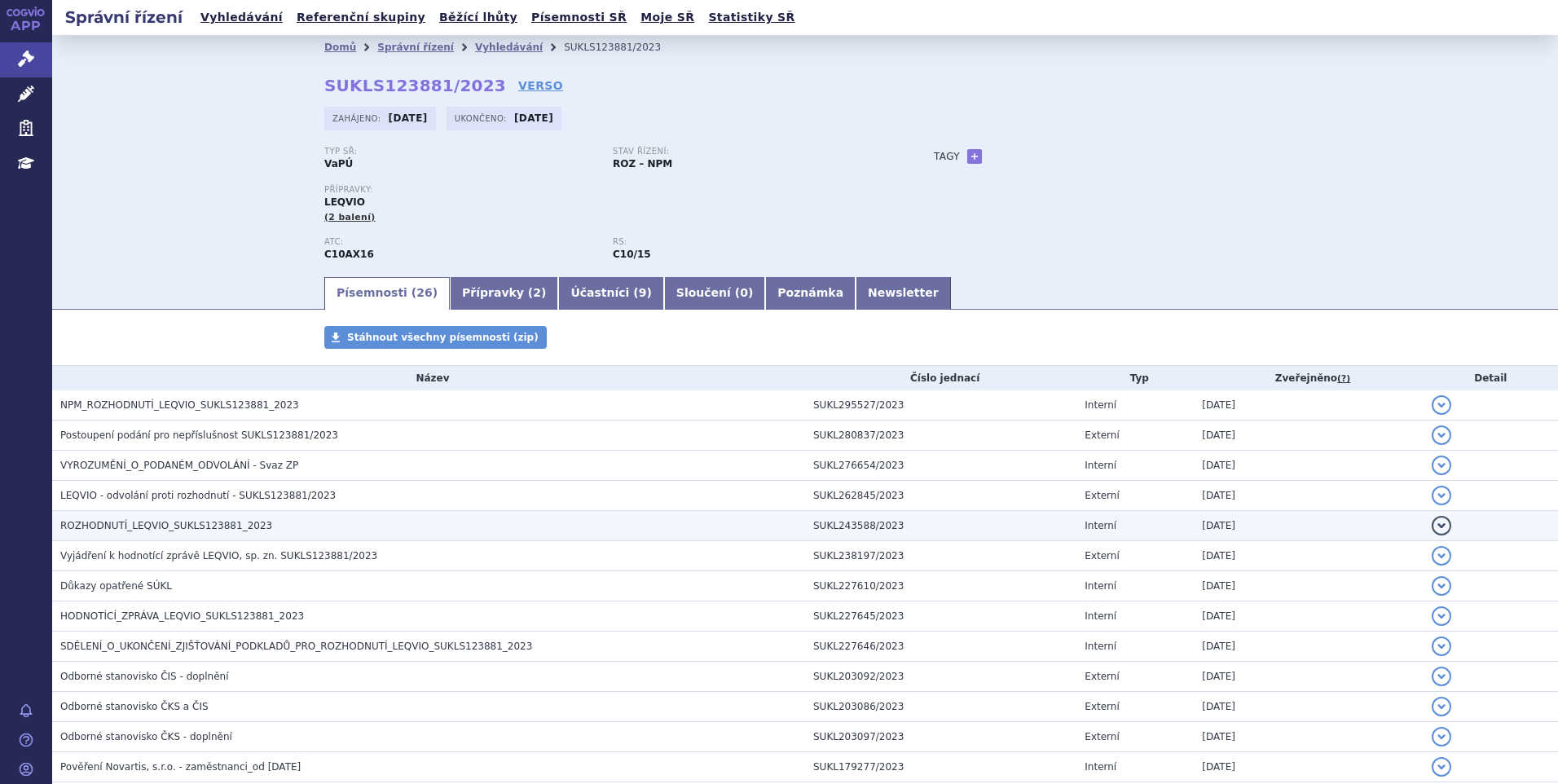
scroll to position [82, 0]
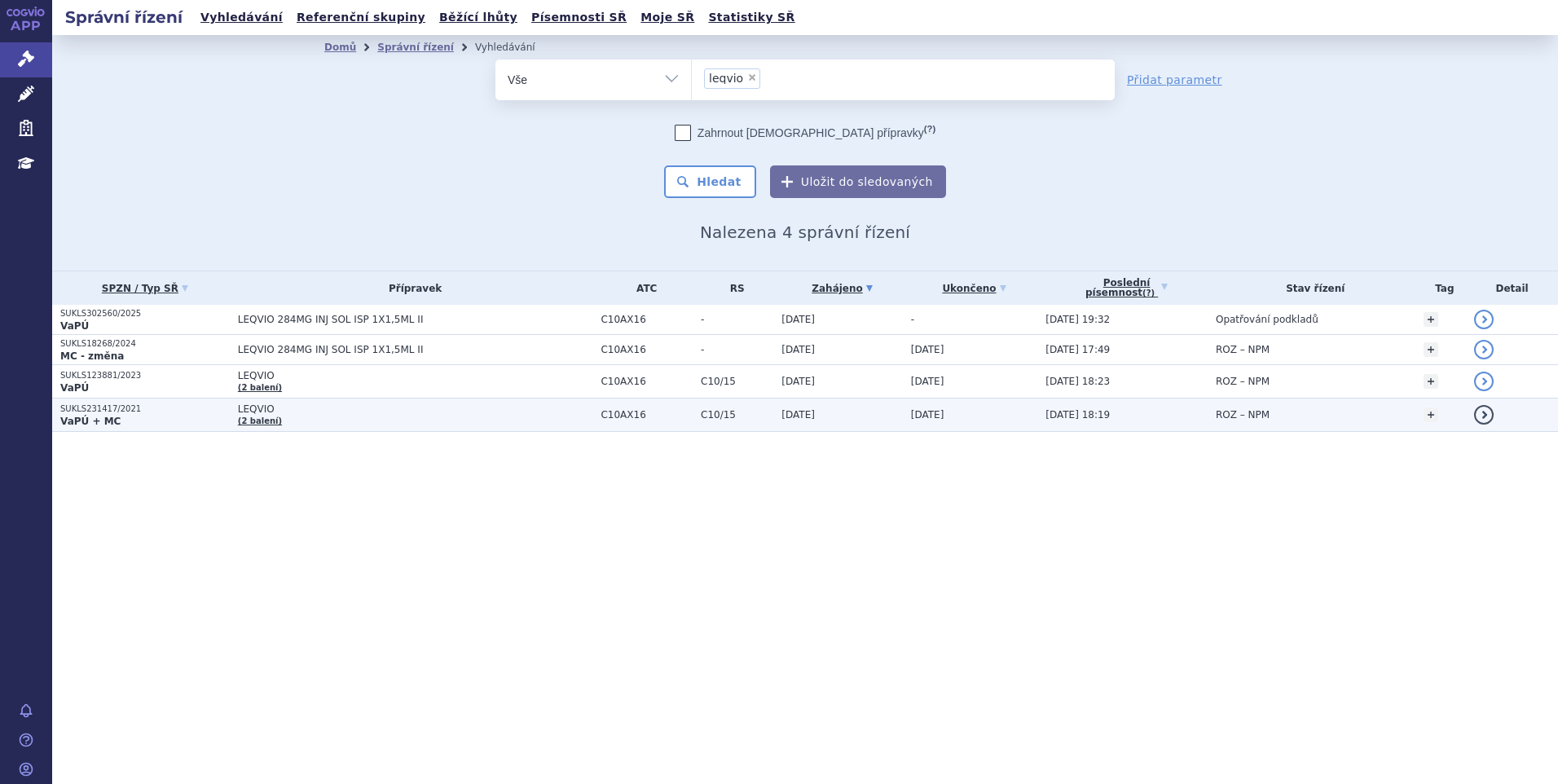
click at [192, 425] on p "VaPÚ + MC" at bounding box center [145, 420] width 170 height 13
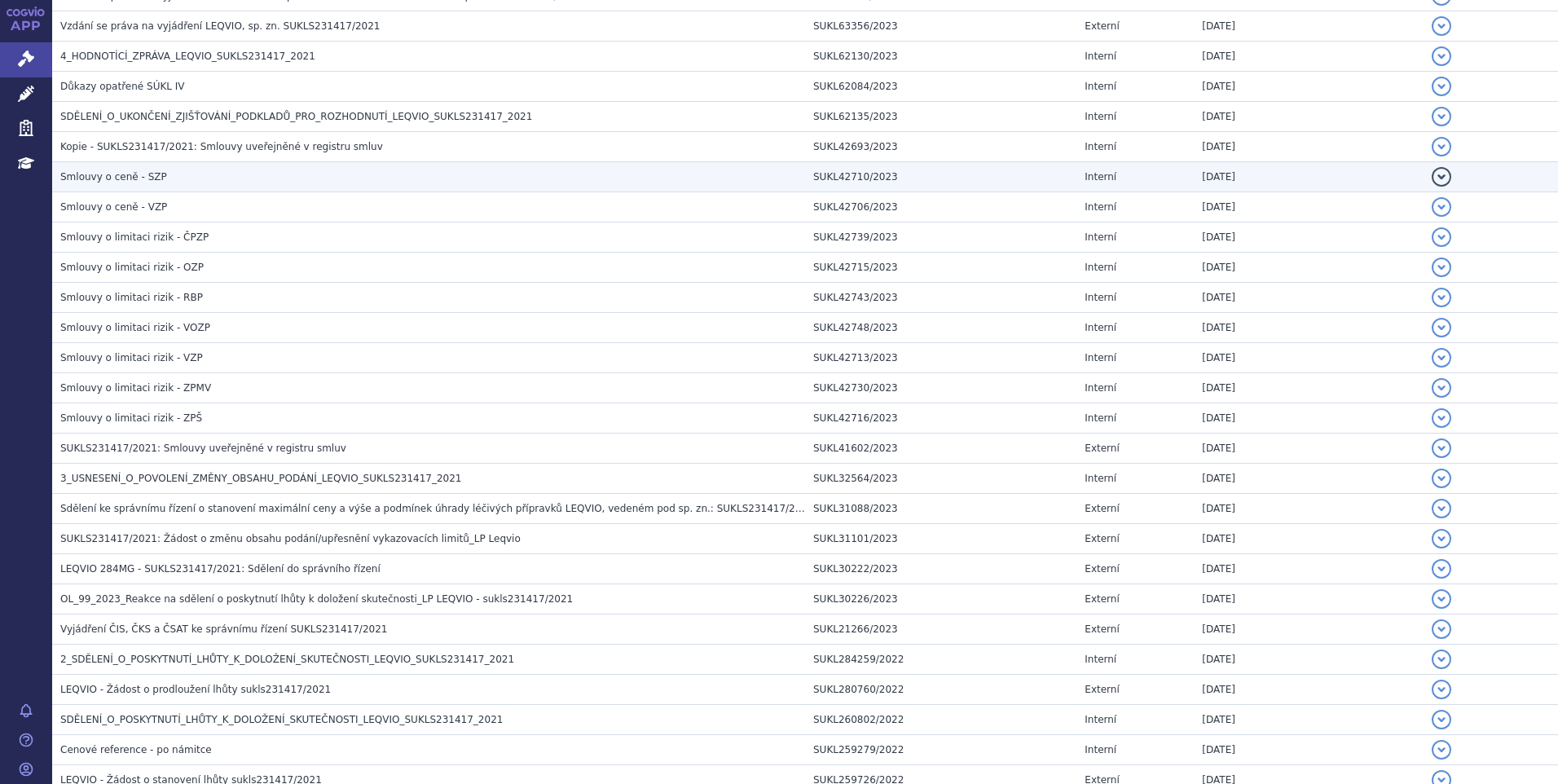
scroll to position [651, 0]
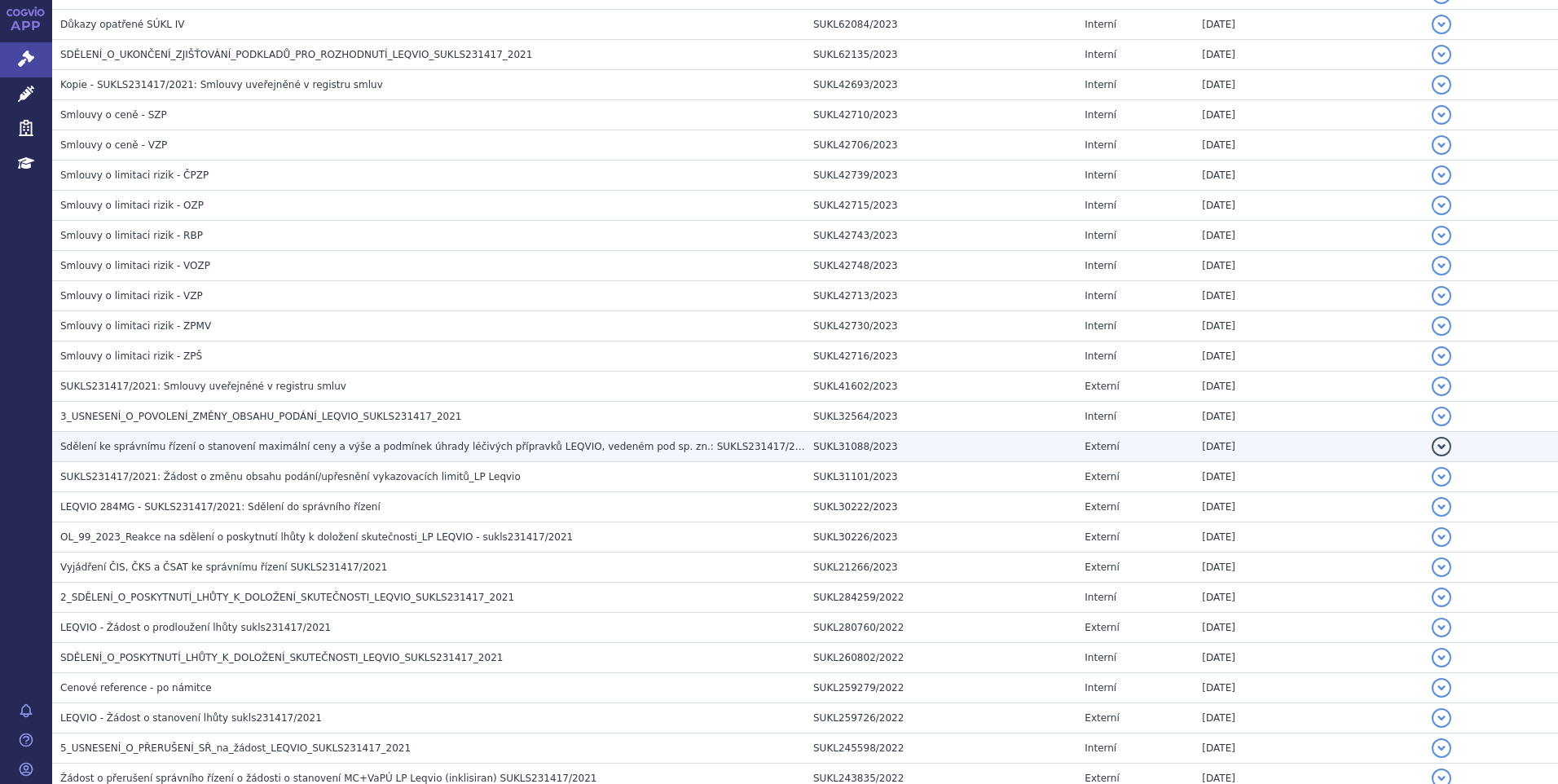
click at [311, 444] on span "Sdělení ke správnímu řízení o stanovení maximální ceny a výše a podmínek úhrady…" at bounding box center [437, 446] width 754 height 11
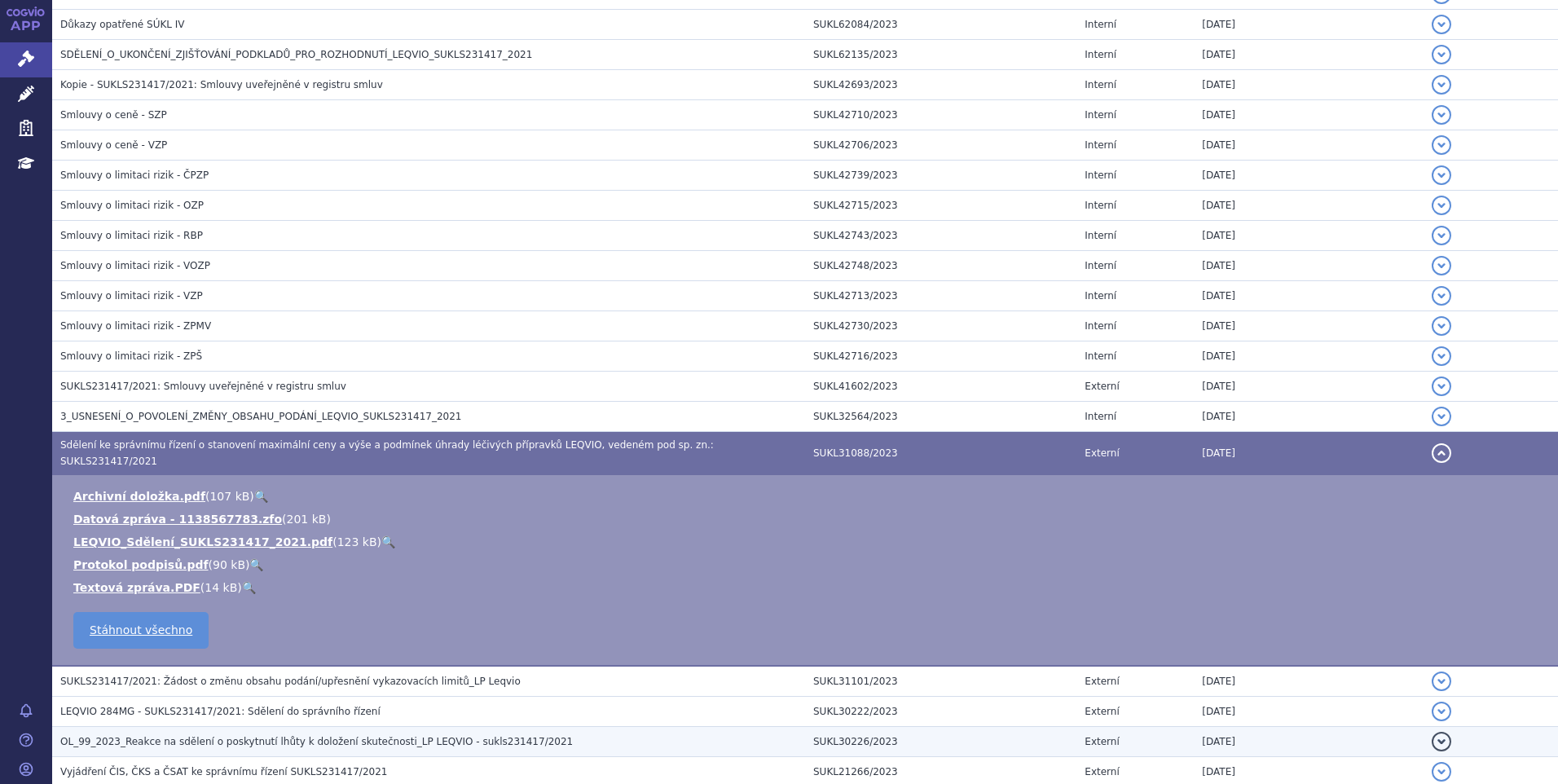
click at [202, 736] on span "OL_99_2023_Reakce na sdělení o poskytnutí lhůty k doložení skutečnosti_LP LEQVI…" at bounding box center [316, 741] width 512 height 11
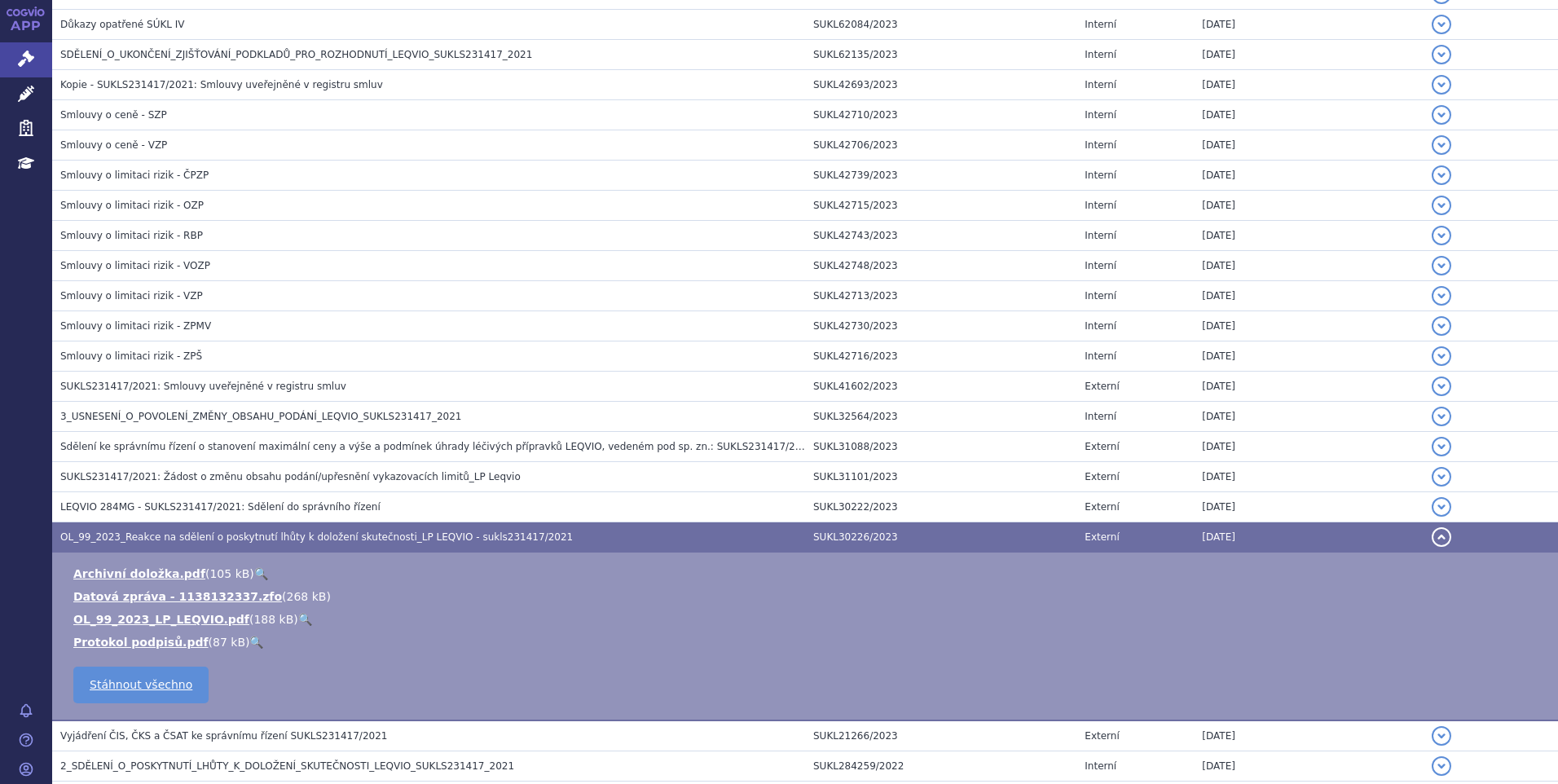
click at [298, 614] on link "🔍" at bounding box center [305, 618] width 14 height 13
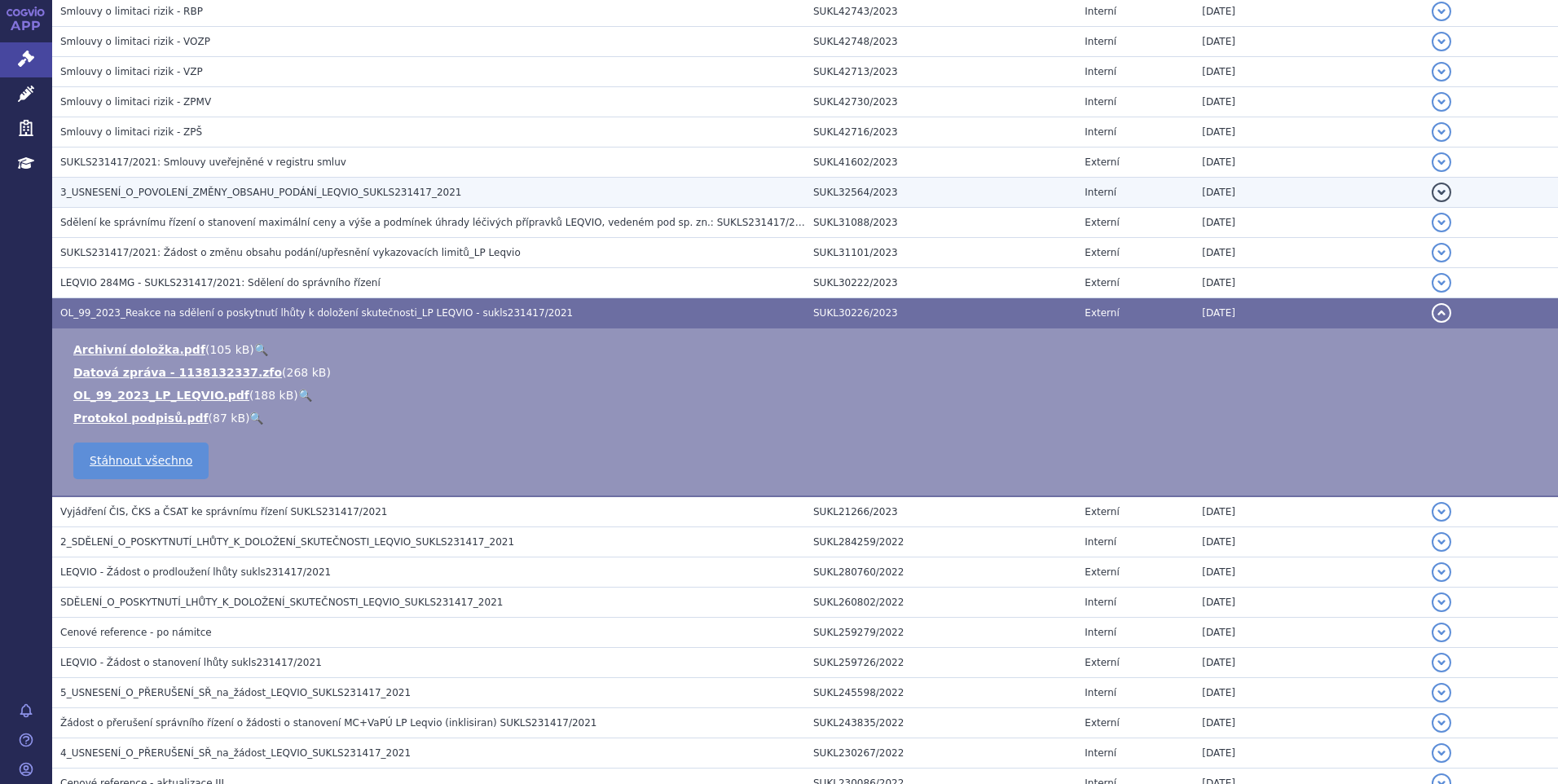
scroll to position [978, 0]
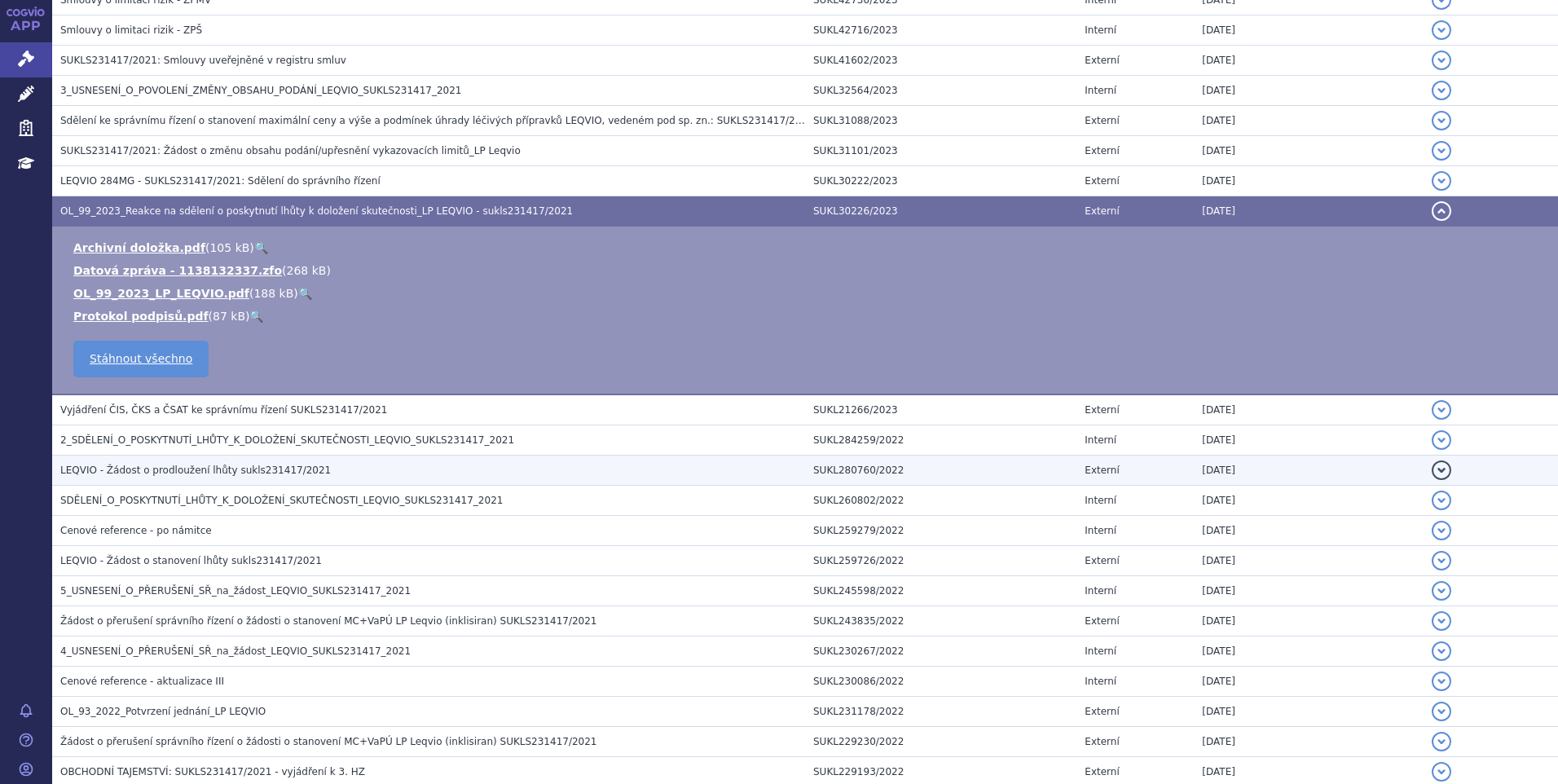
click at [308, 467] on h3 "LEQVIO - Žádost o prodloužení lhůty sukls231417/2021" at bounding box center [432, 470] width 745 height 16
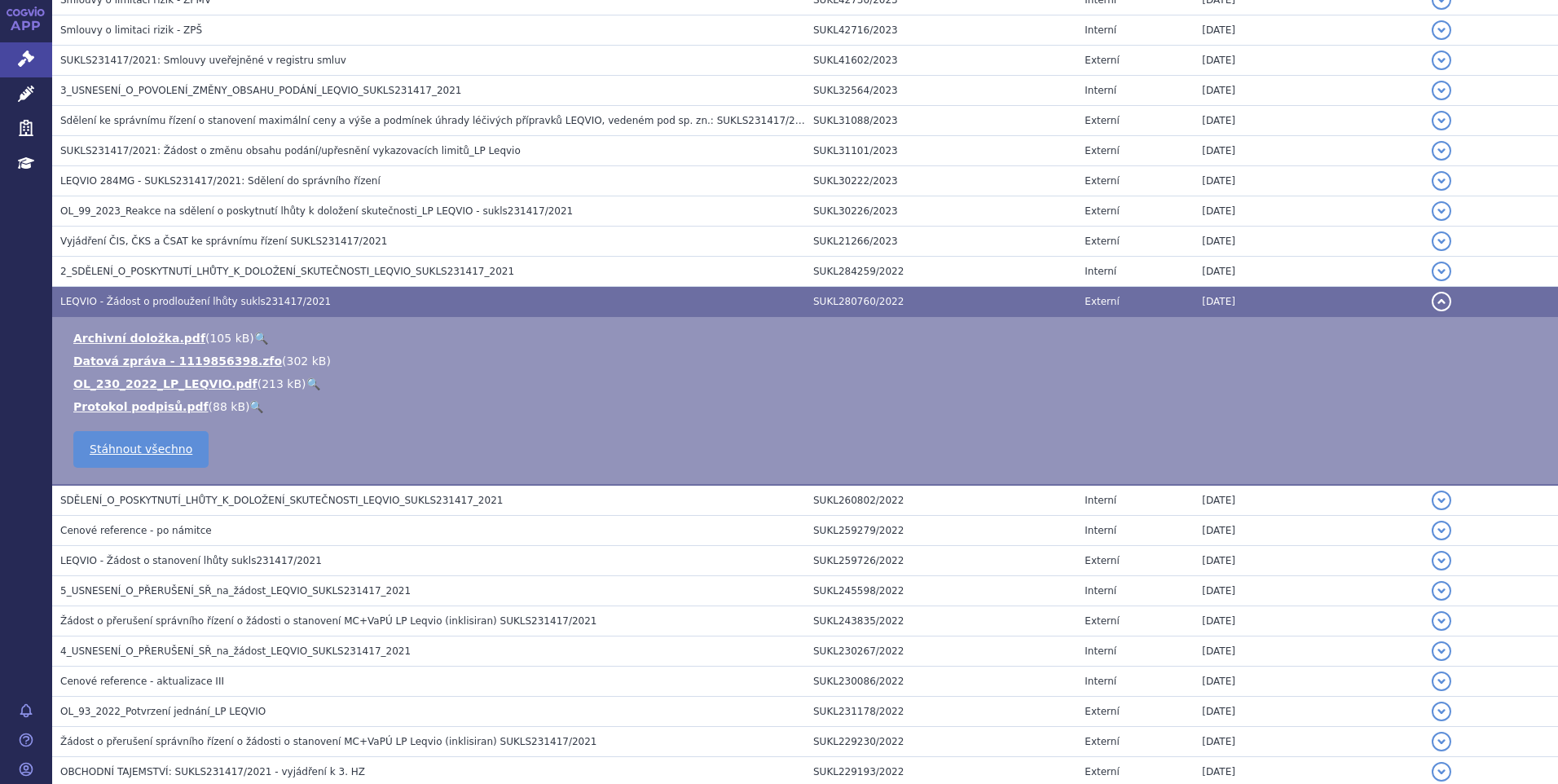
click at [307, 381] on link "🔍" at bounding box center [313, 383] width 14 height 13
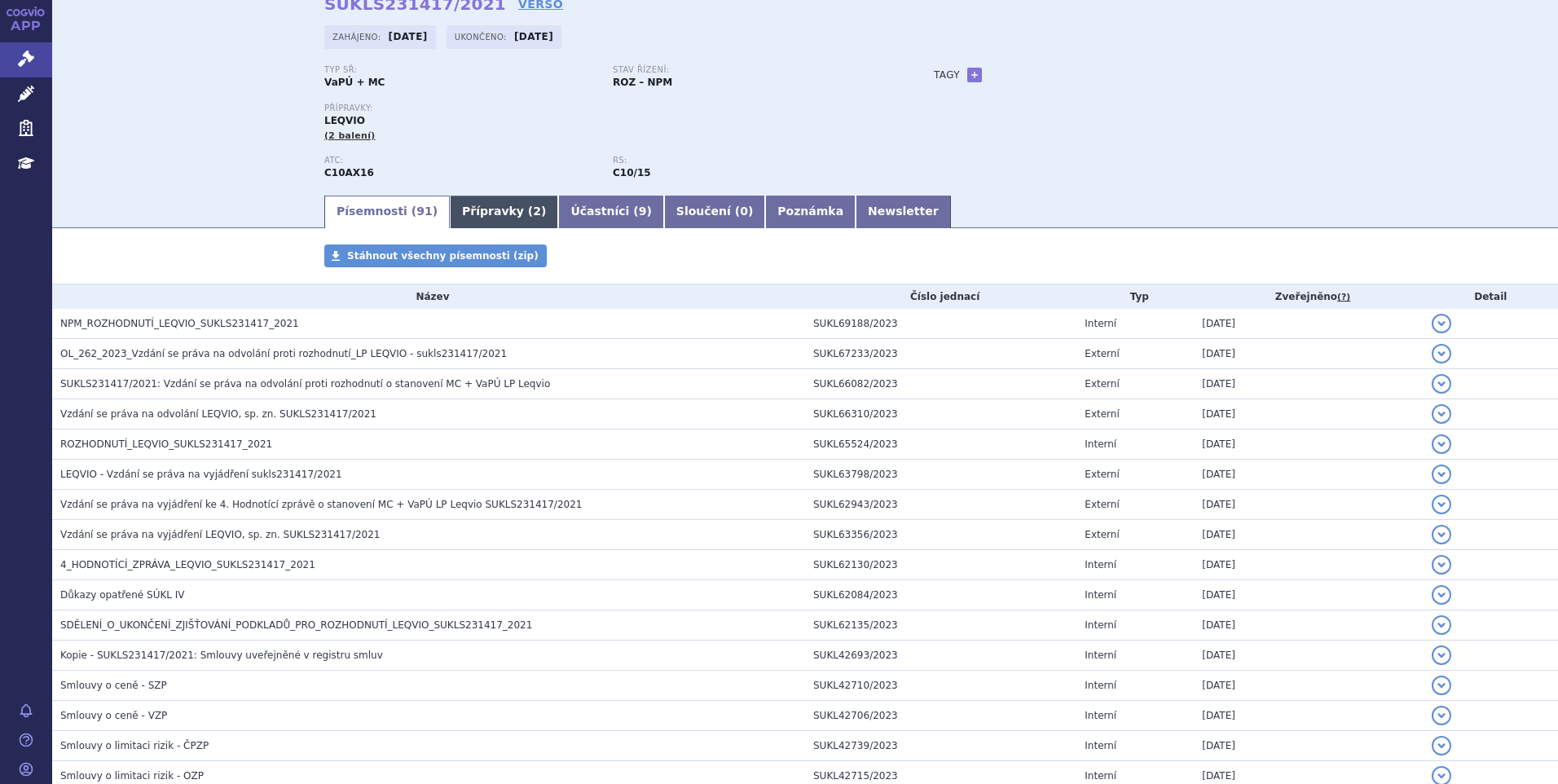
scroll to position [0, 0]
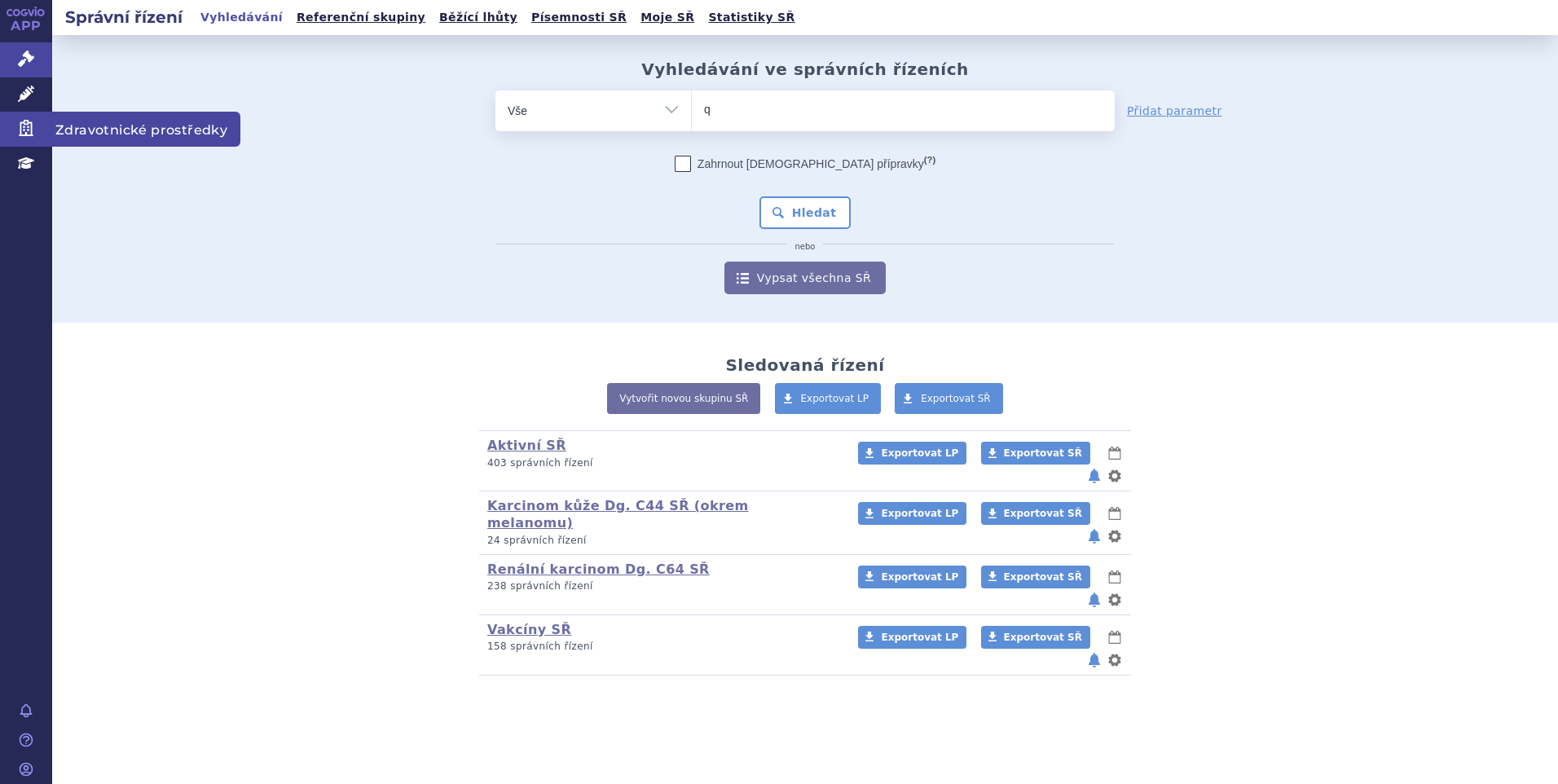
type input "qi"
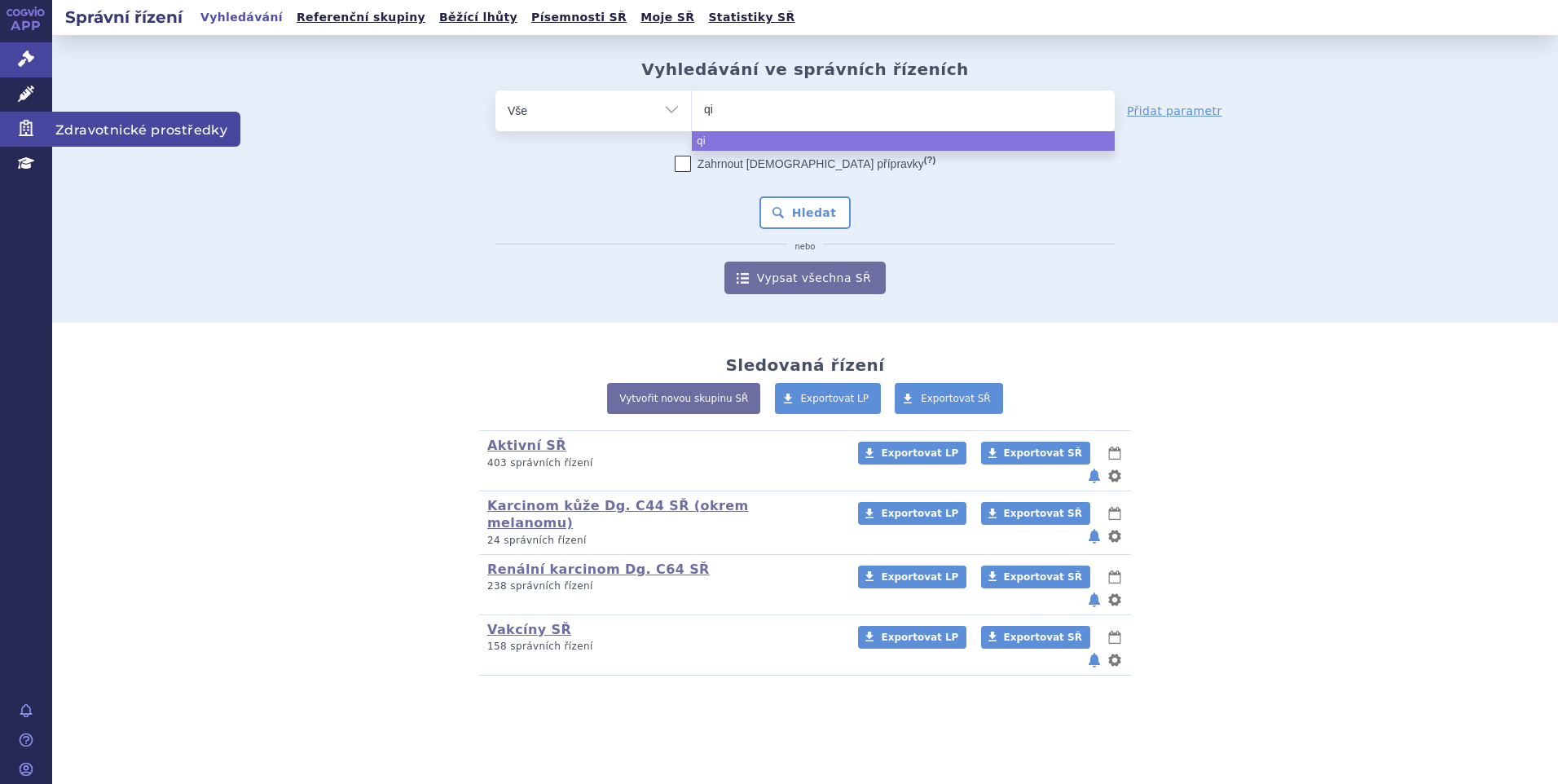
type input "q"
type input "qi"
type input "qin"
type input "qinlo"
type input "qinlock"
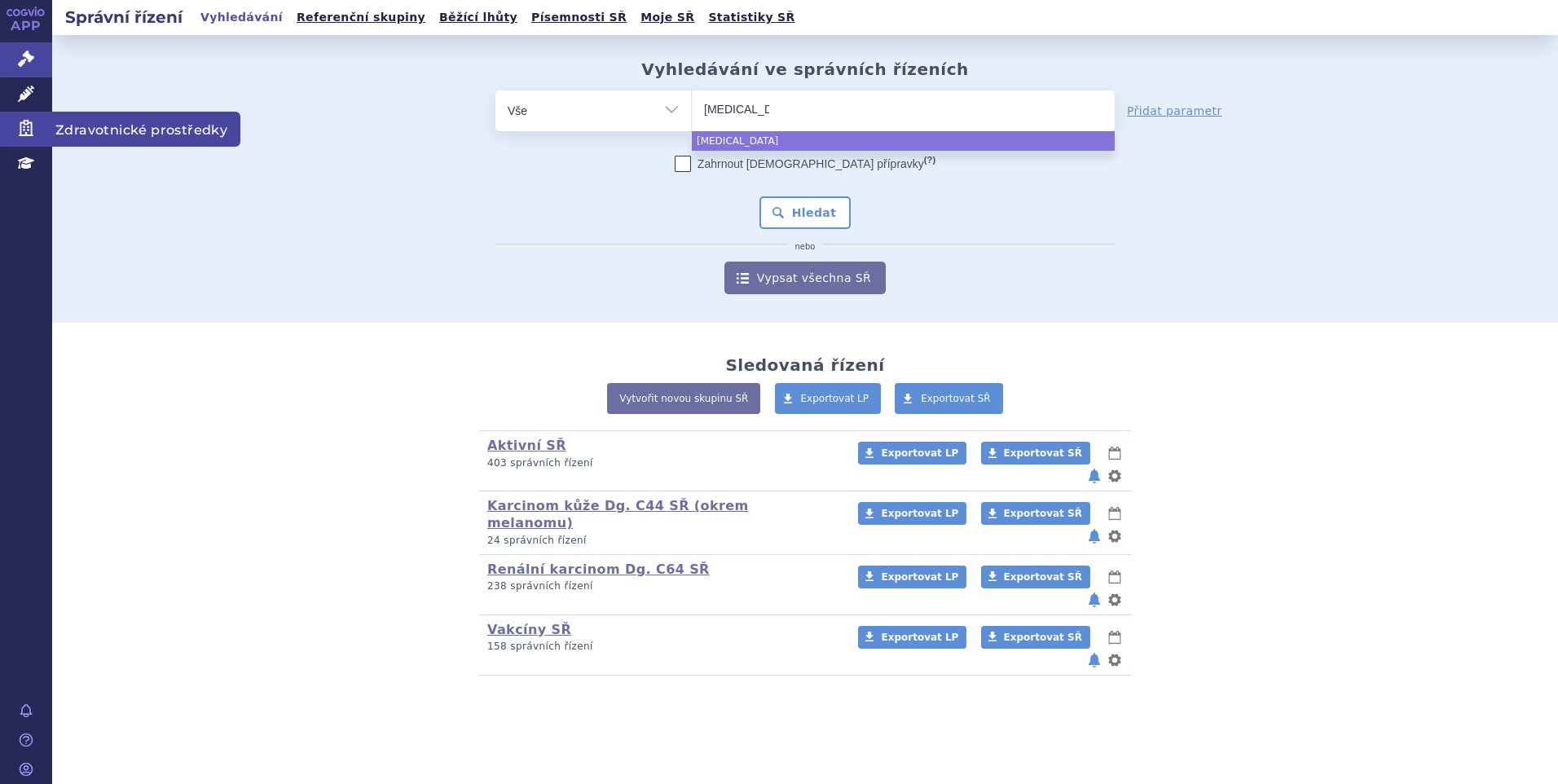
select select "qinlock"
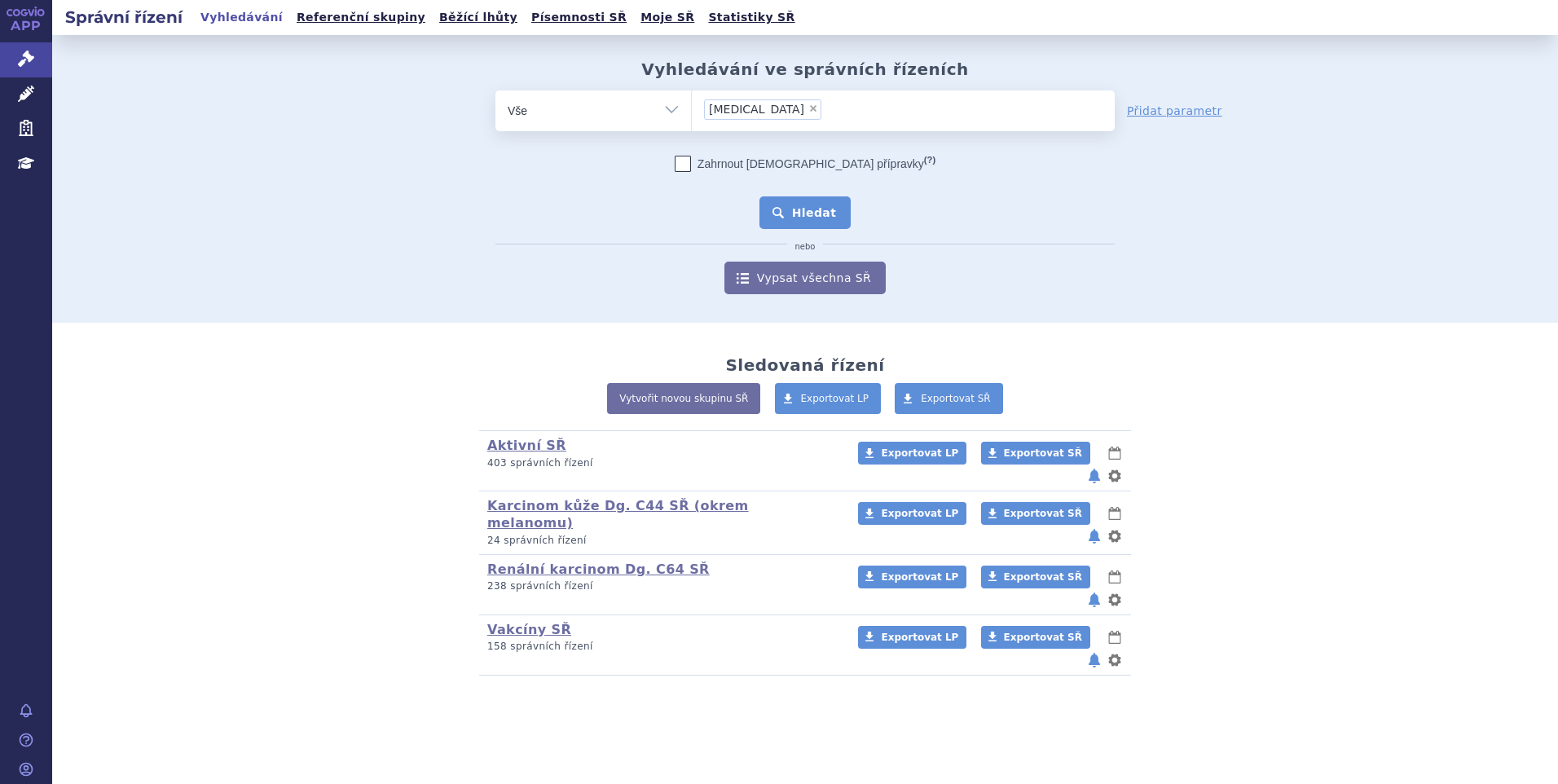
click at [832, 209] on button "Hledat" at bounding box center [805, 212] width 92 height 32
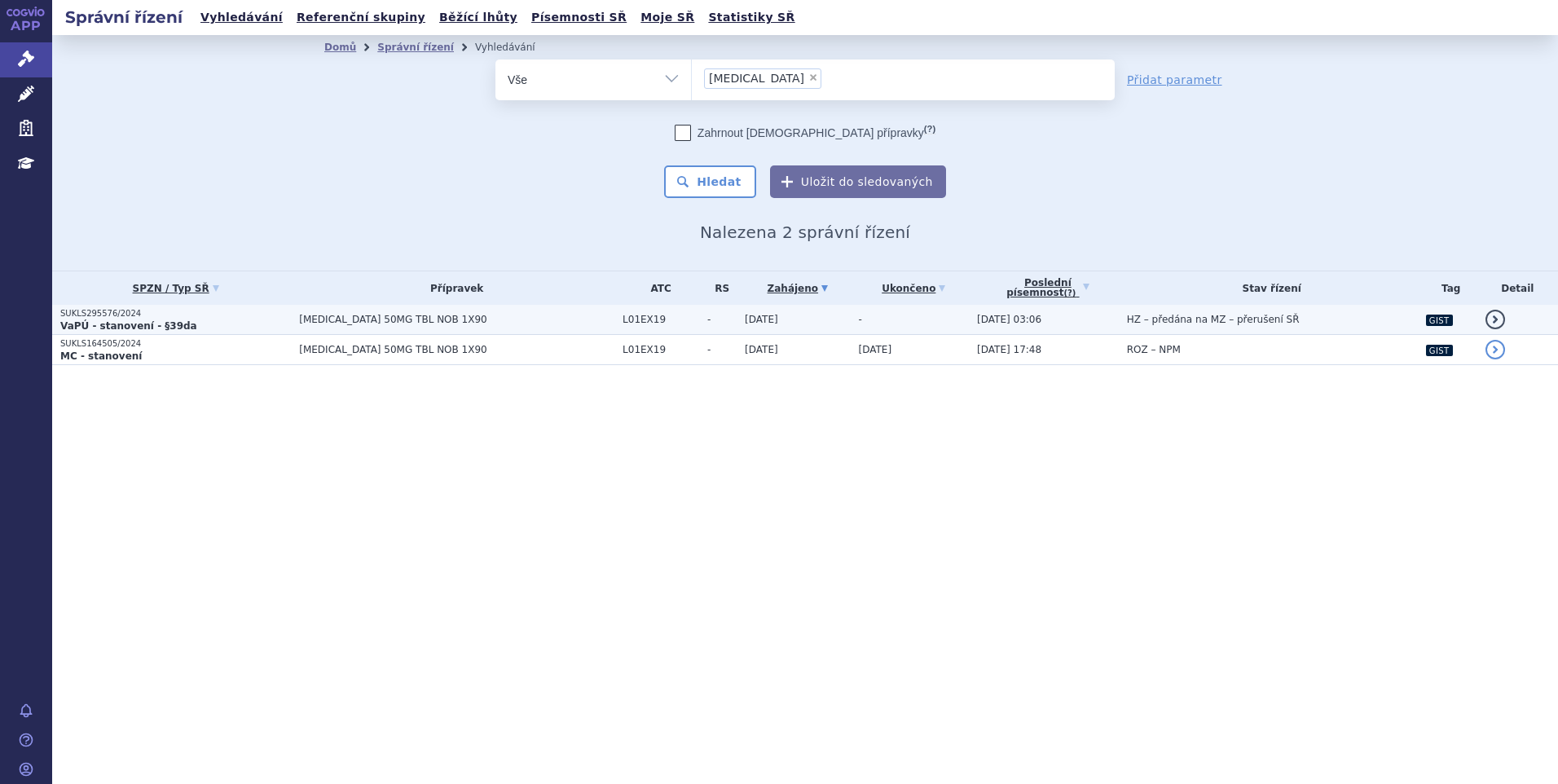
click at [464, 321] on span "[MEDICAL_DATA] 50MG TBL NOB 1X90" at bounding box center [456, 319] width 315 height 11
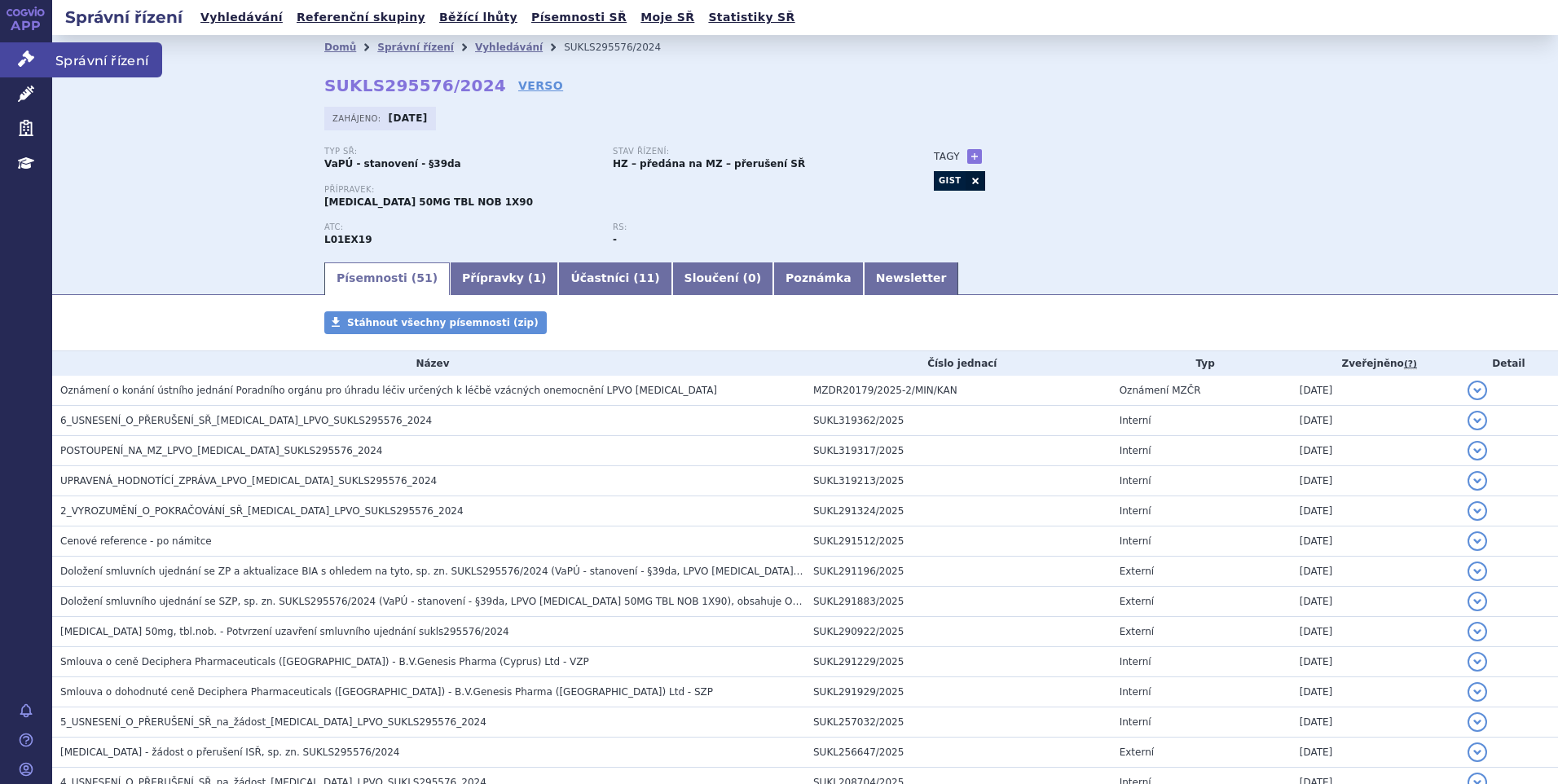
click at [31, 55] on icon at bounding box center [25, 58] width 16 height 16
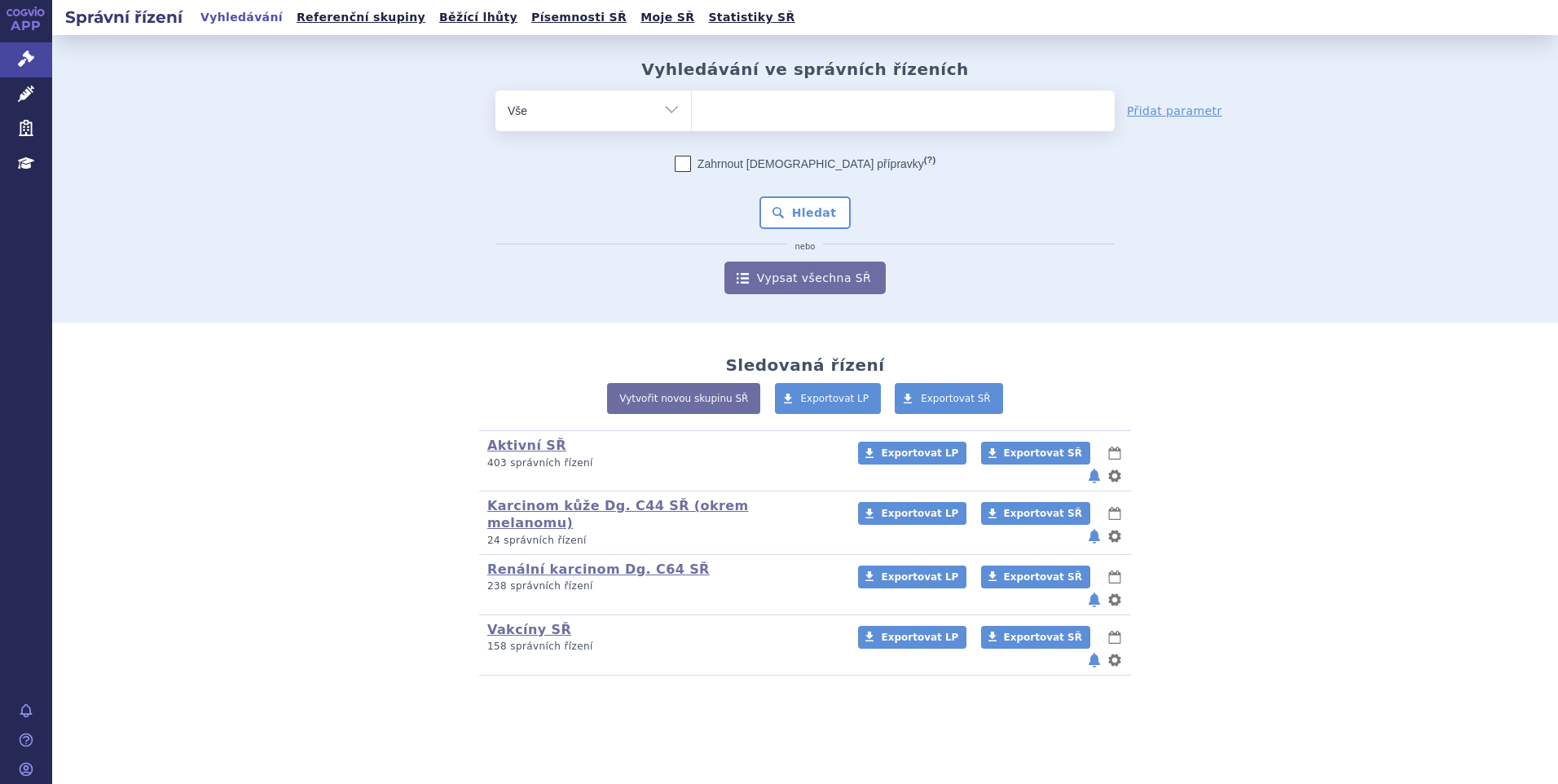
click at [774, 102] on ul at bounding box center [903, 107] width 423 height 34
click at [692, 102] on select at bounding box center [691, 110] width 1 height 41
type input "pa"
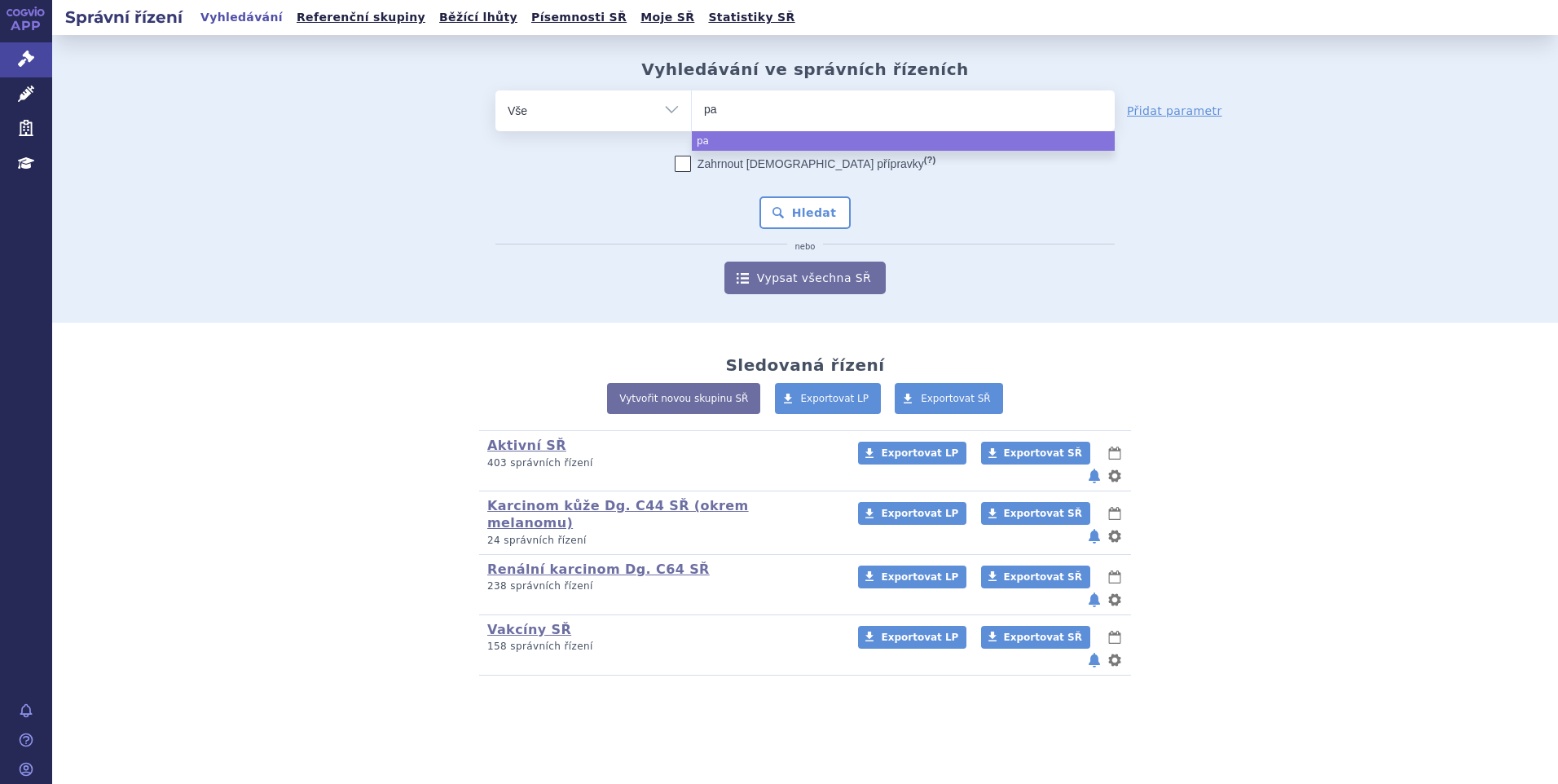
type input "pav"
select select "pav"
type input "pa"
select select
type input "pd"
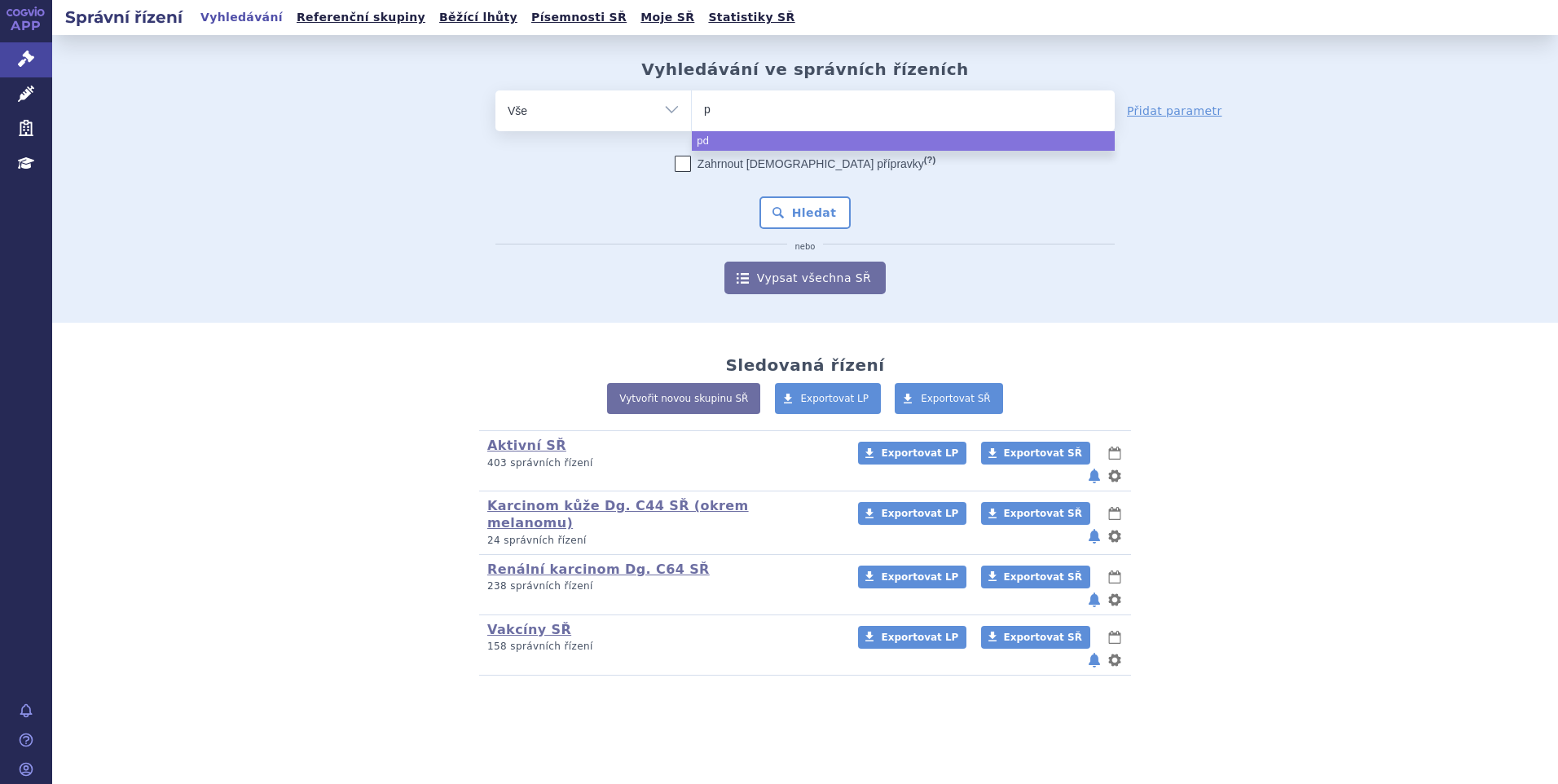
type input "pa"
type input "padc"
type input "padce"
type input "padcev"
select select "padcev"
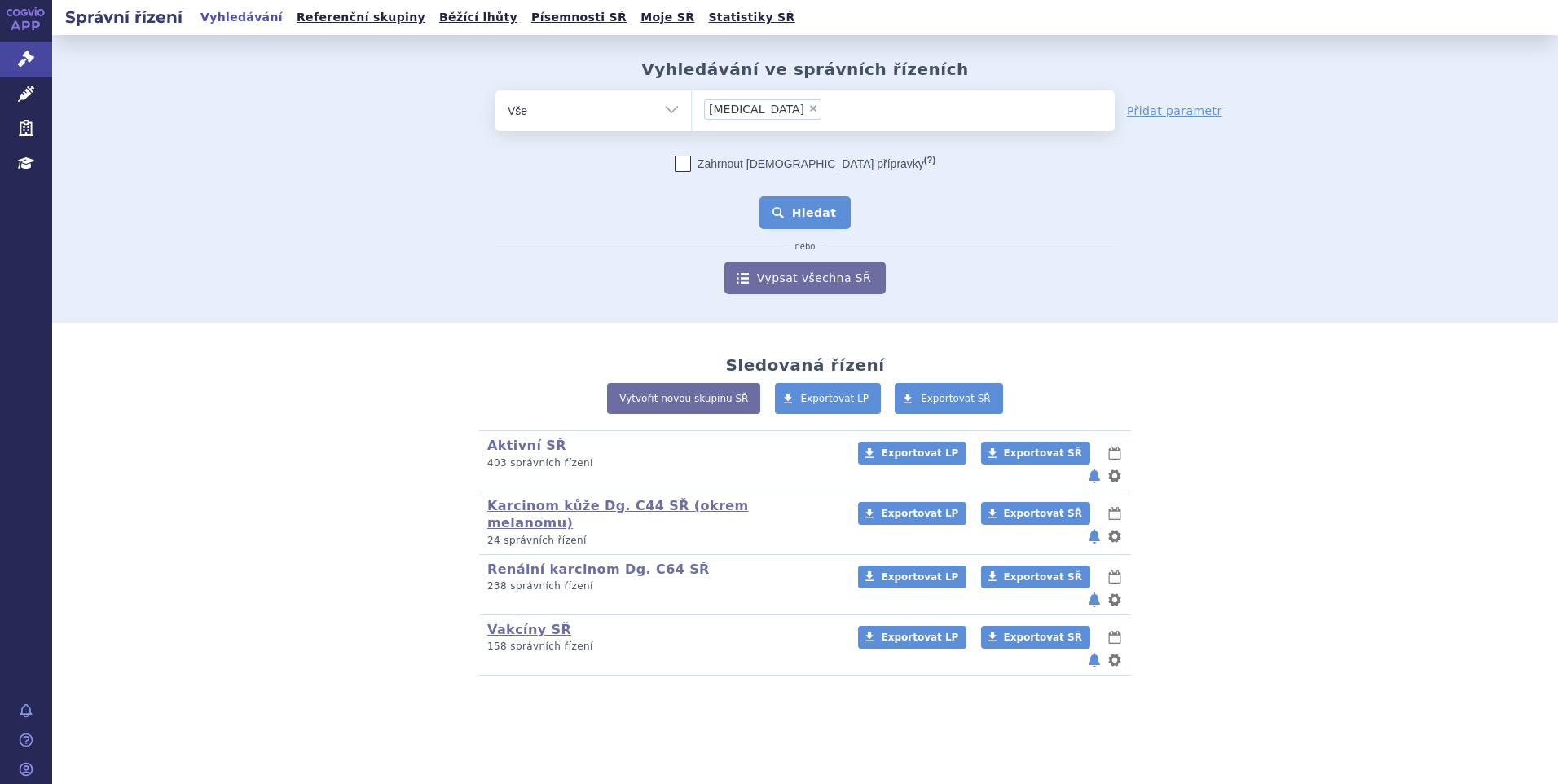
click at [800, 215] on button "Hledat" at bounding box center [805, 212] width 92 height 32
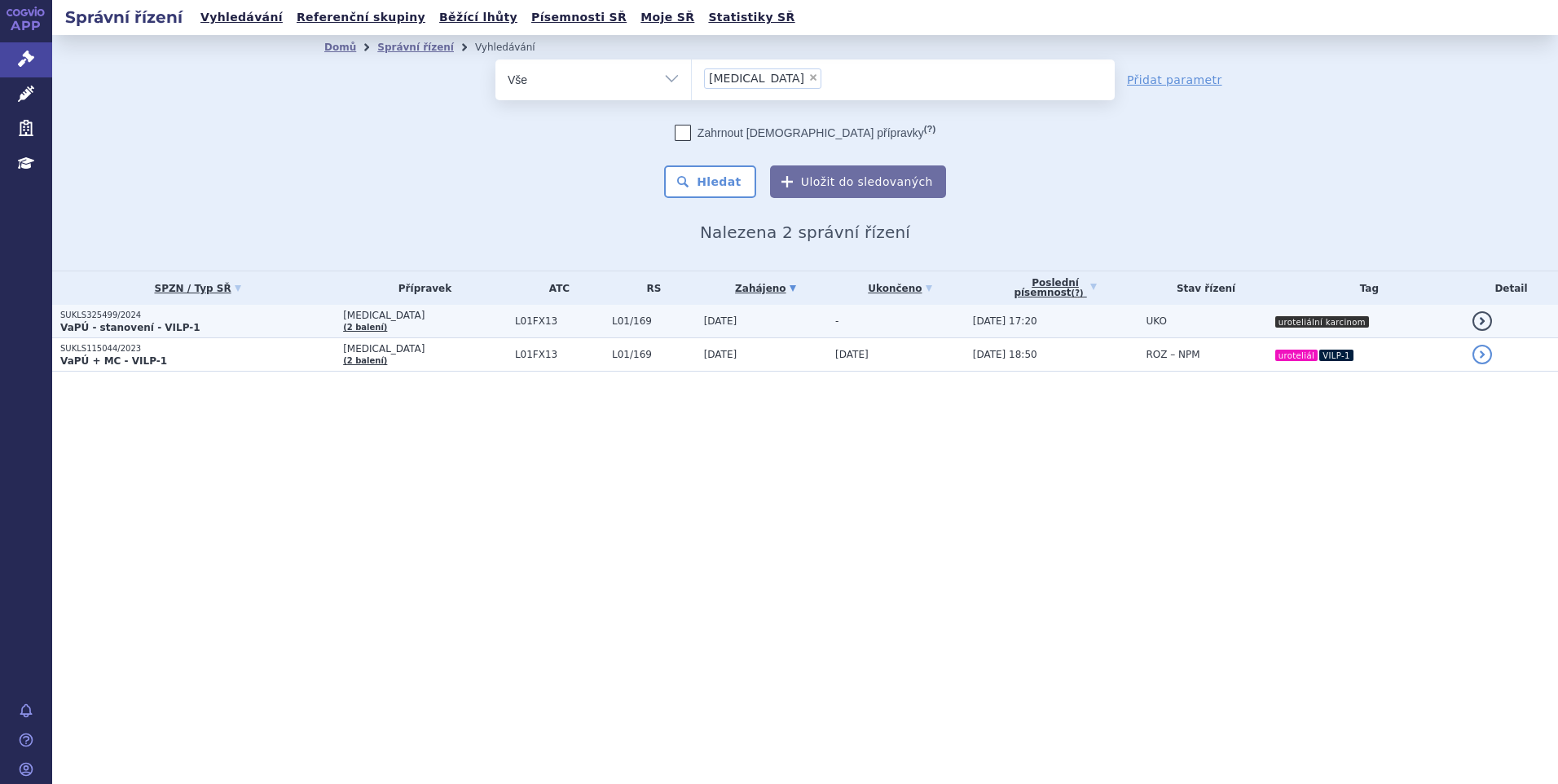
click at [737, 322] on td "[DATE]" at bounding box center [761, 321] width 131 height 33
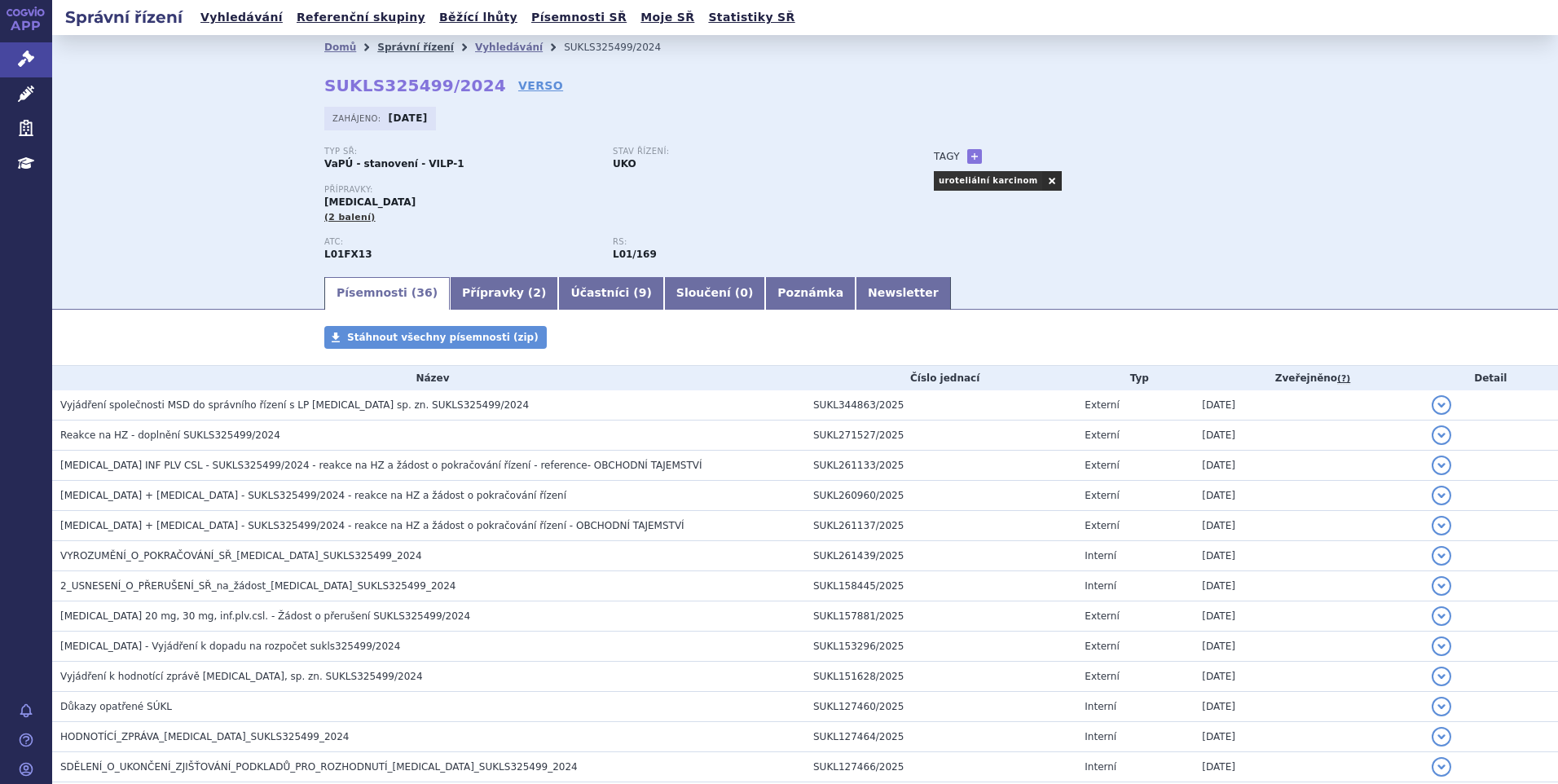
click at [385, 46] on link "Správní řízení" at bounding box center [415, 47] width 76 height 11
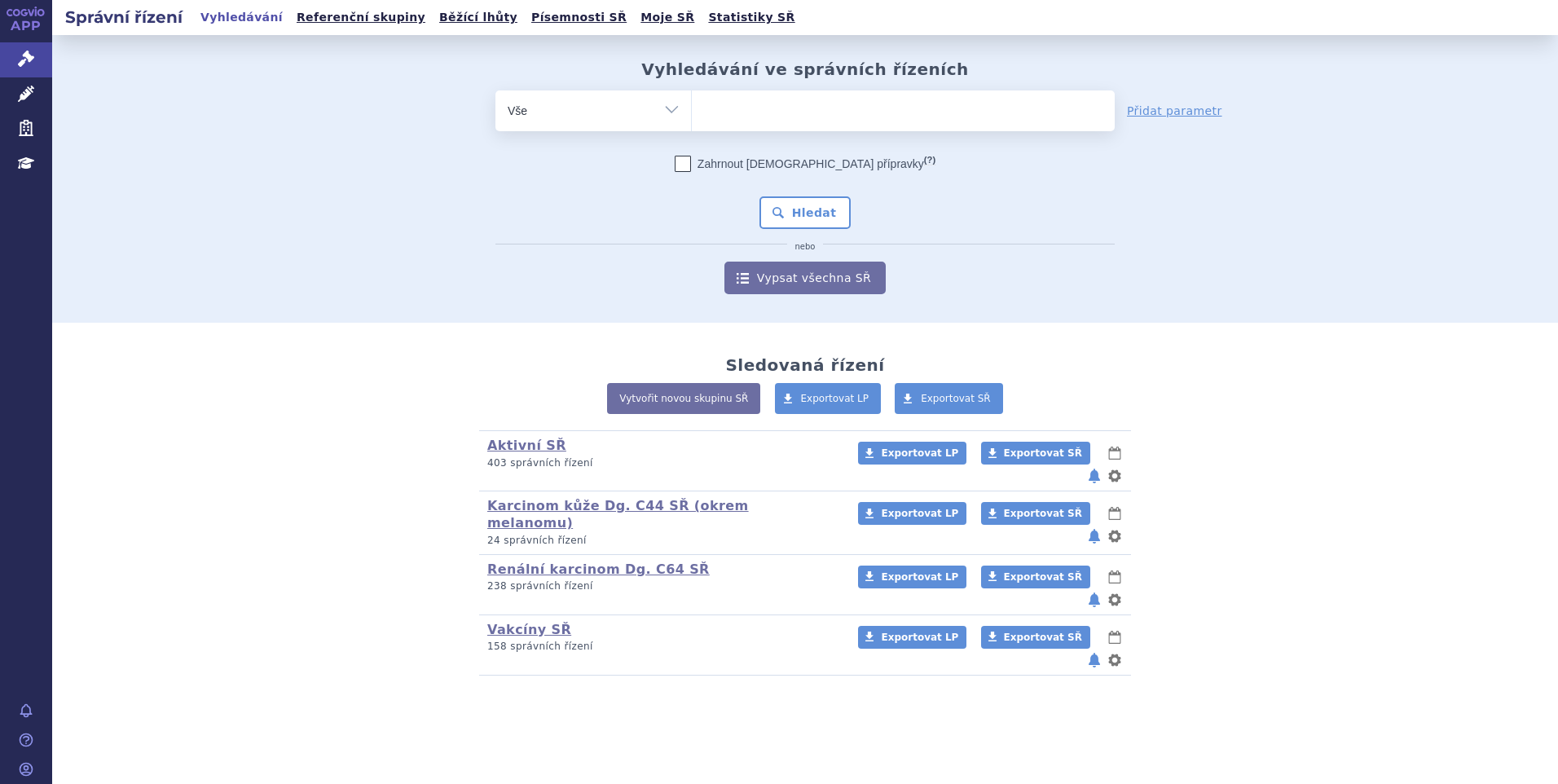
drag, startPoint x: 725, startPoint y: 90, endPoint x: 734, endPoint y: 105, distance: 17.5
click at [730, 91] on div "Vyhledávání ve správních řízeních odstranit Vše Spisová značka Od" at bounding box center [804, 177] width 1027 height 234
click at [743, 107] on ul at bounding box center [903, 107] width 423 height 34
click at [692, 107] on select at bounding box center [691, 110] width 1 height 41
click at [734, 105] on ul at bounding box center [903, 107] width 423 height 34
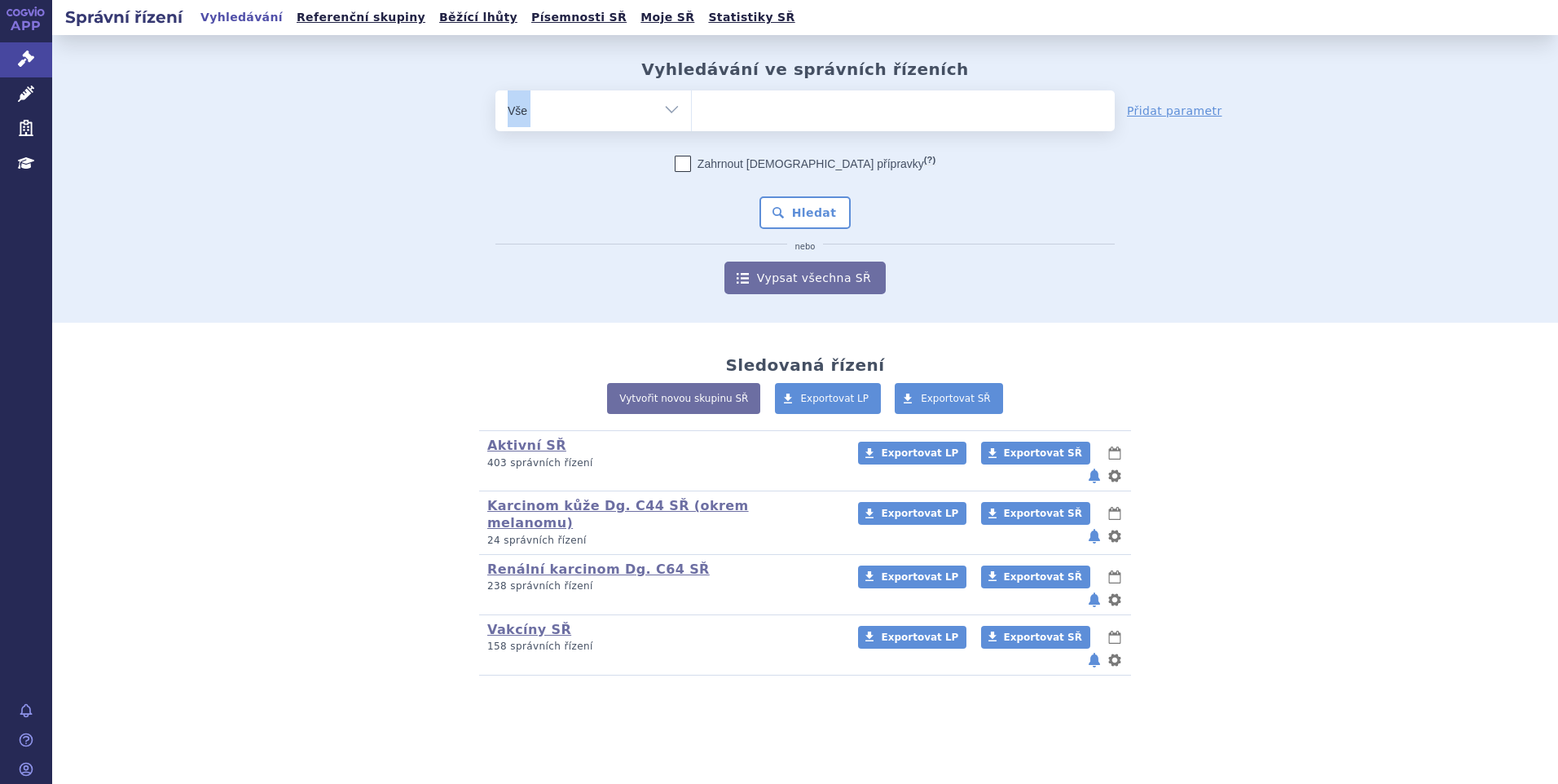
click at [692, 105] on select at bounding box center [691, 110] width 1 height 41
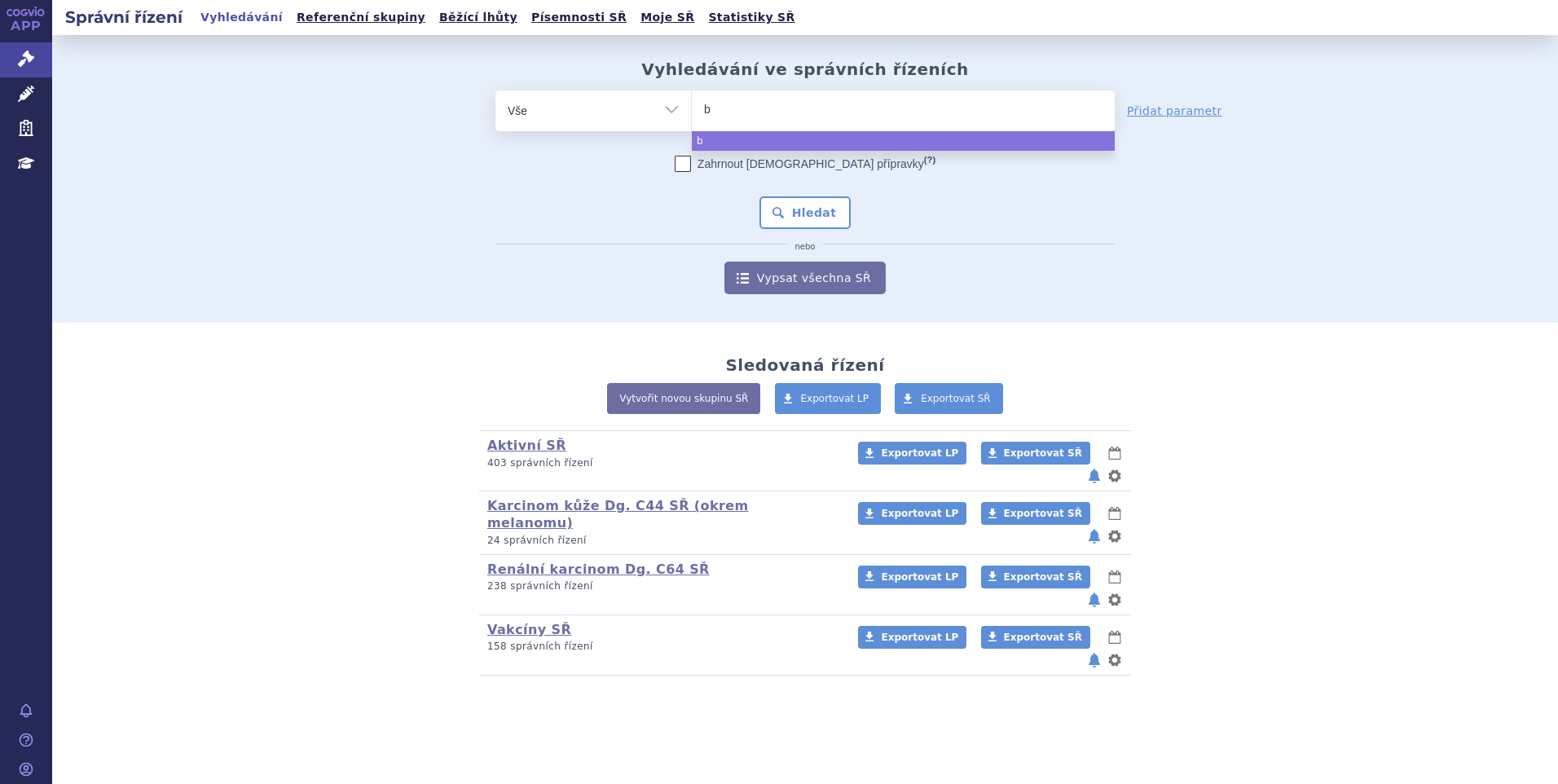
type input "br"
type input "bri"
type input "briu"
type input "brium"
type input "briumvi"
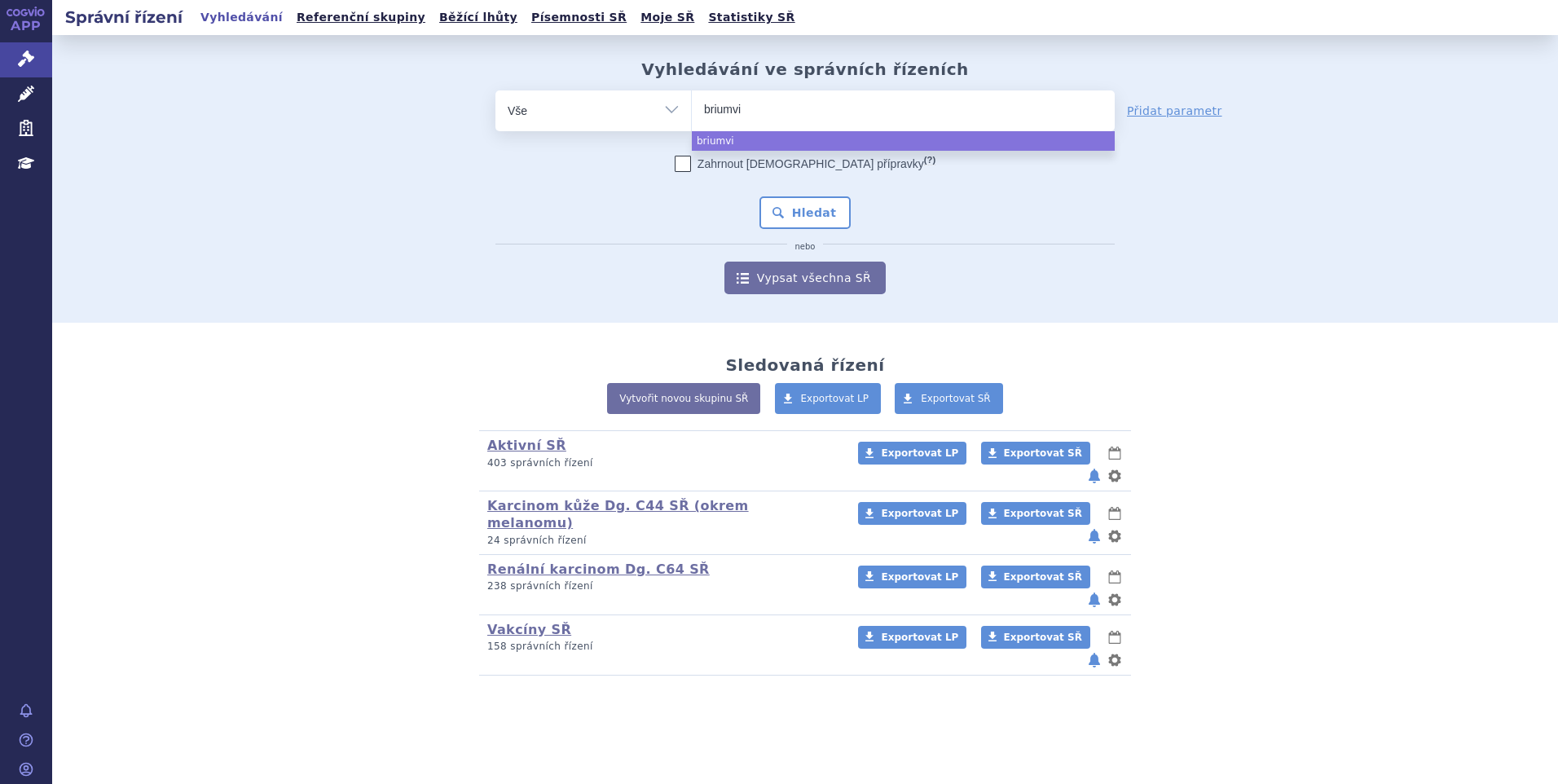
select select "briumvi"
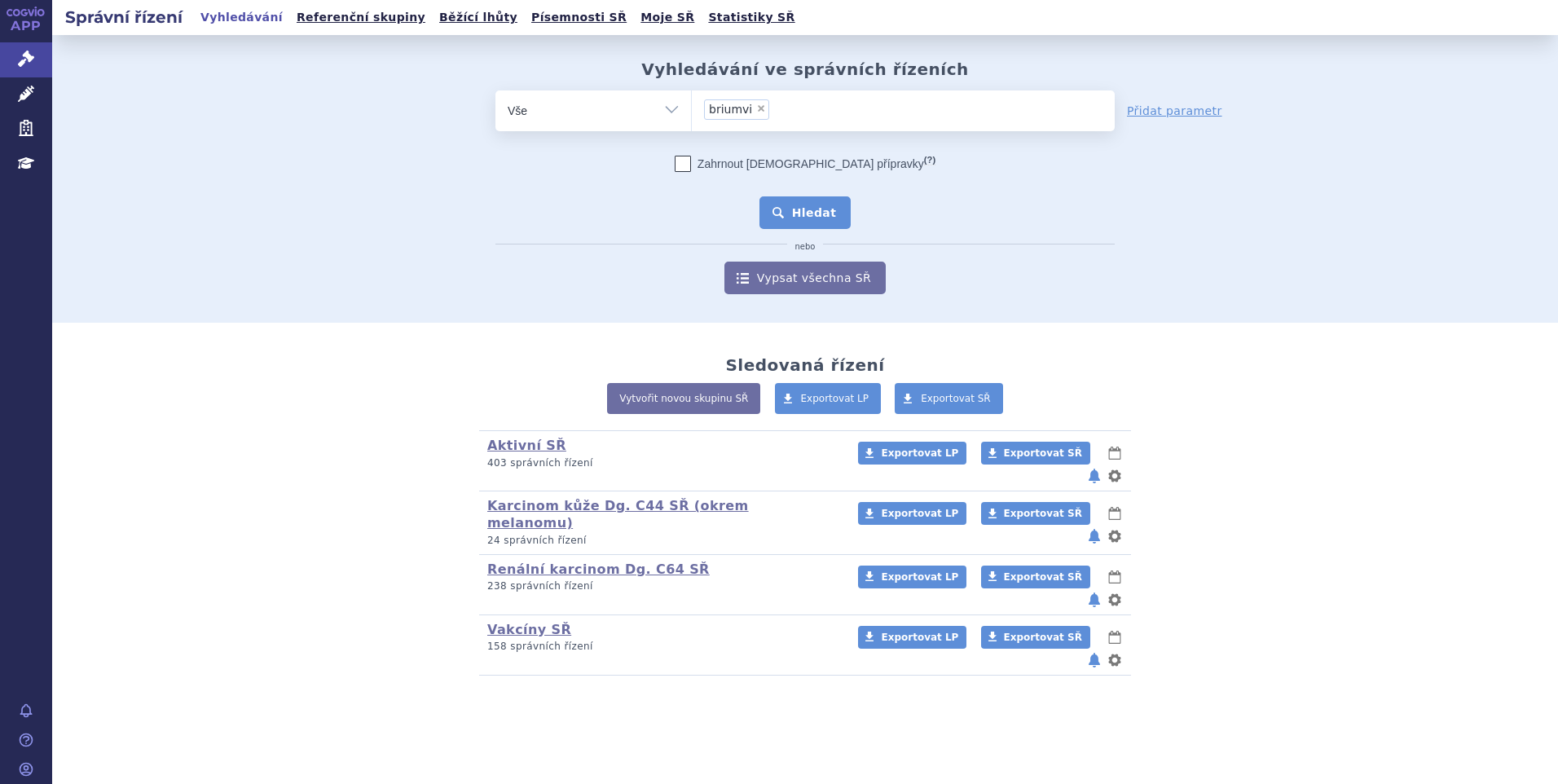
click at [778, 207] on button "Hledat" at bounding box center [805, 212] width 92 height 32
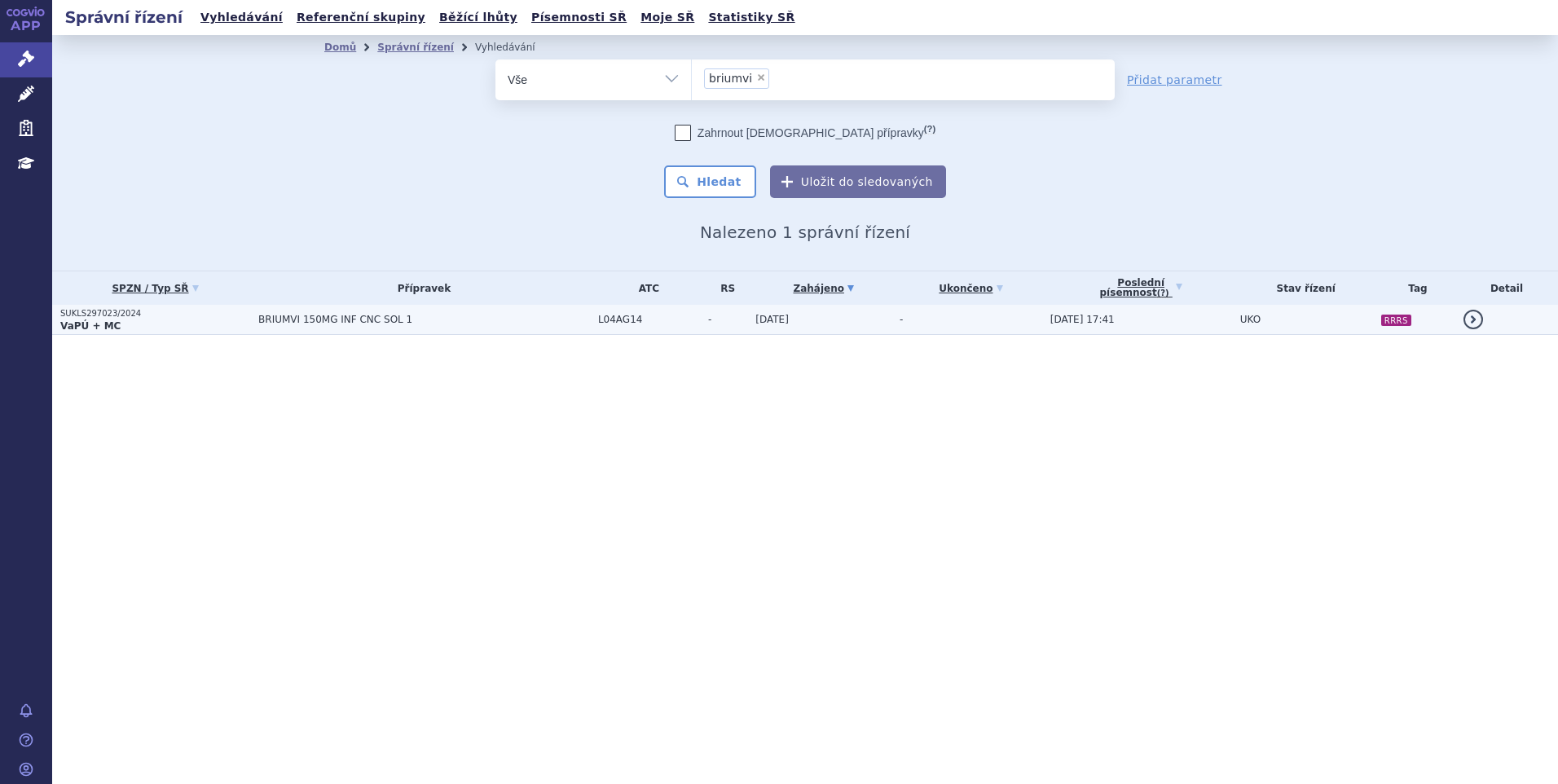
click at [603, 315] on td "L04AG14" at bounding box center [644, 319] width 110 height 30
click at [532, 315] on span "BRIUMVI 150MG INF CNC SOL 1" at bounding box center [424, 319] width 331 height 11
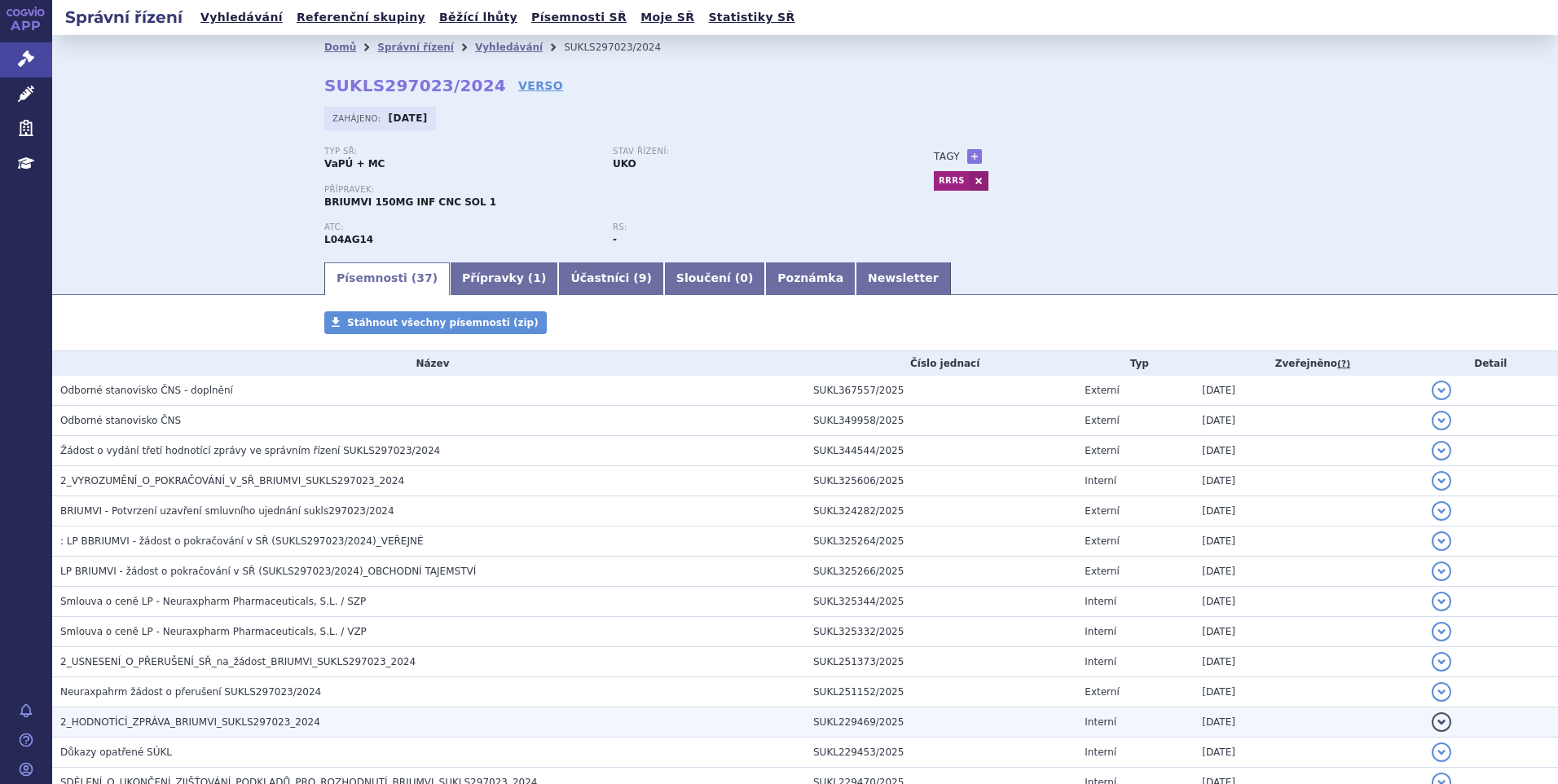
click at [176, 723] on span "2_HODNOTÍCÍ_ZPRÁVA_BRIUMVI_SUKLS297023_2024" at bounding box center [190, 721] width 260 height 11
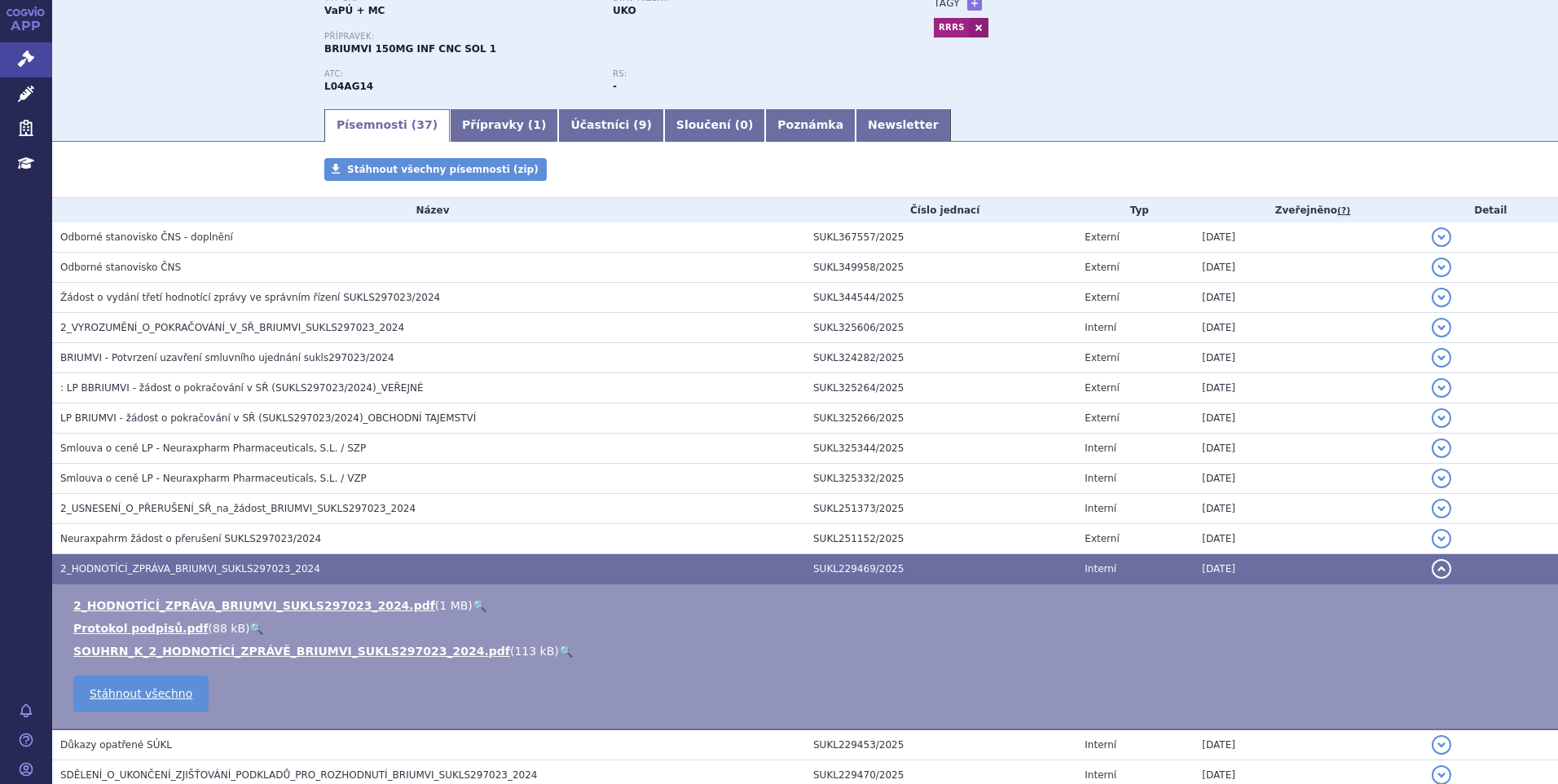
scroll to position [163, 0]
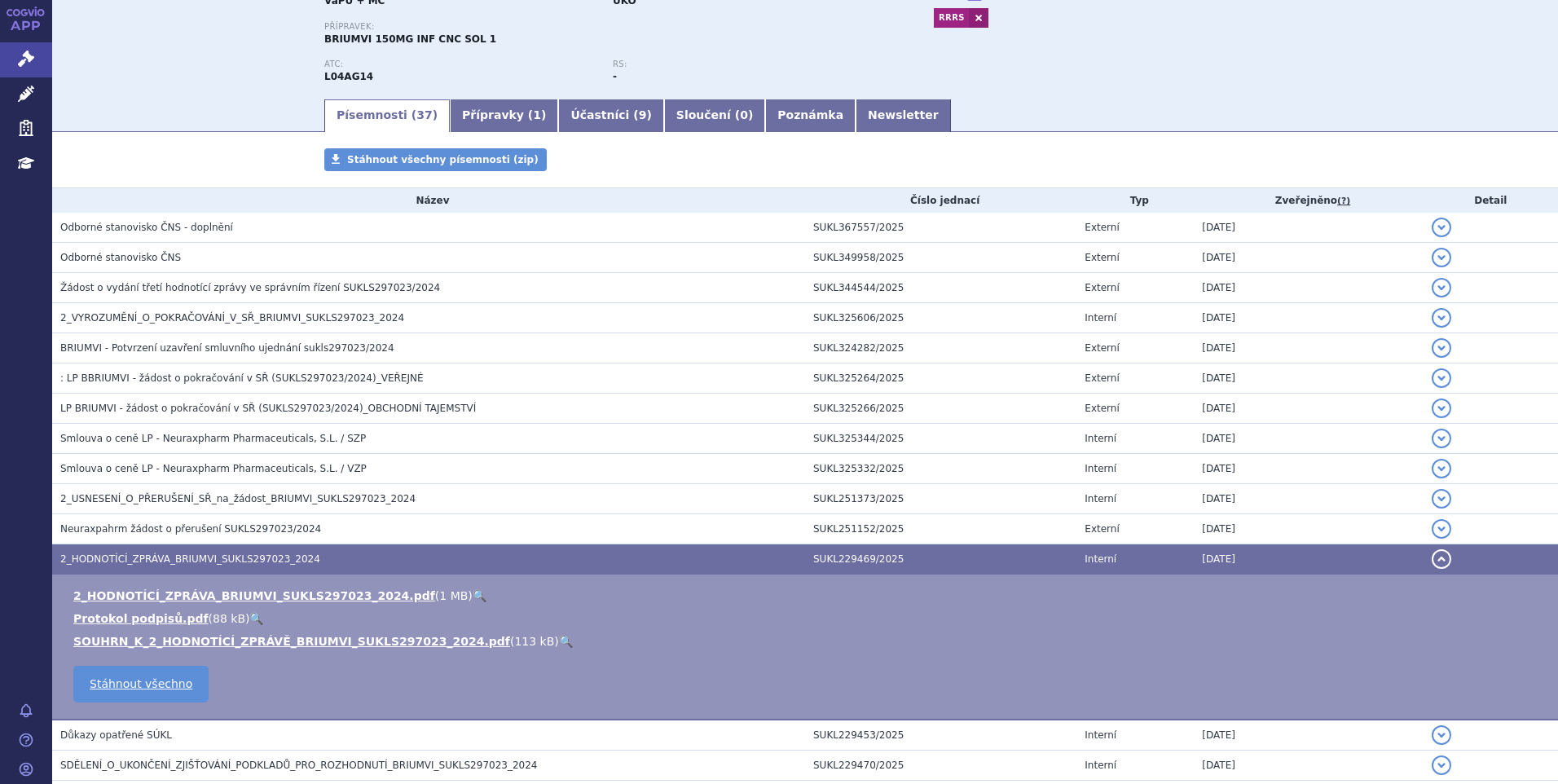
click at [472, 594] on link "🔍" at bounding box center [479, 595] width 14 height 13
click at [855, 112] on link "Newsletter" at bounding box center [903, 116] width 95 height 32
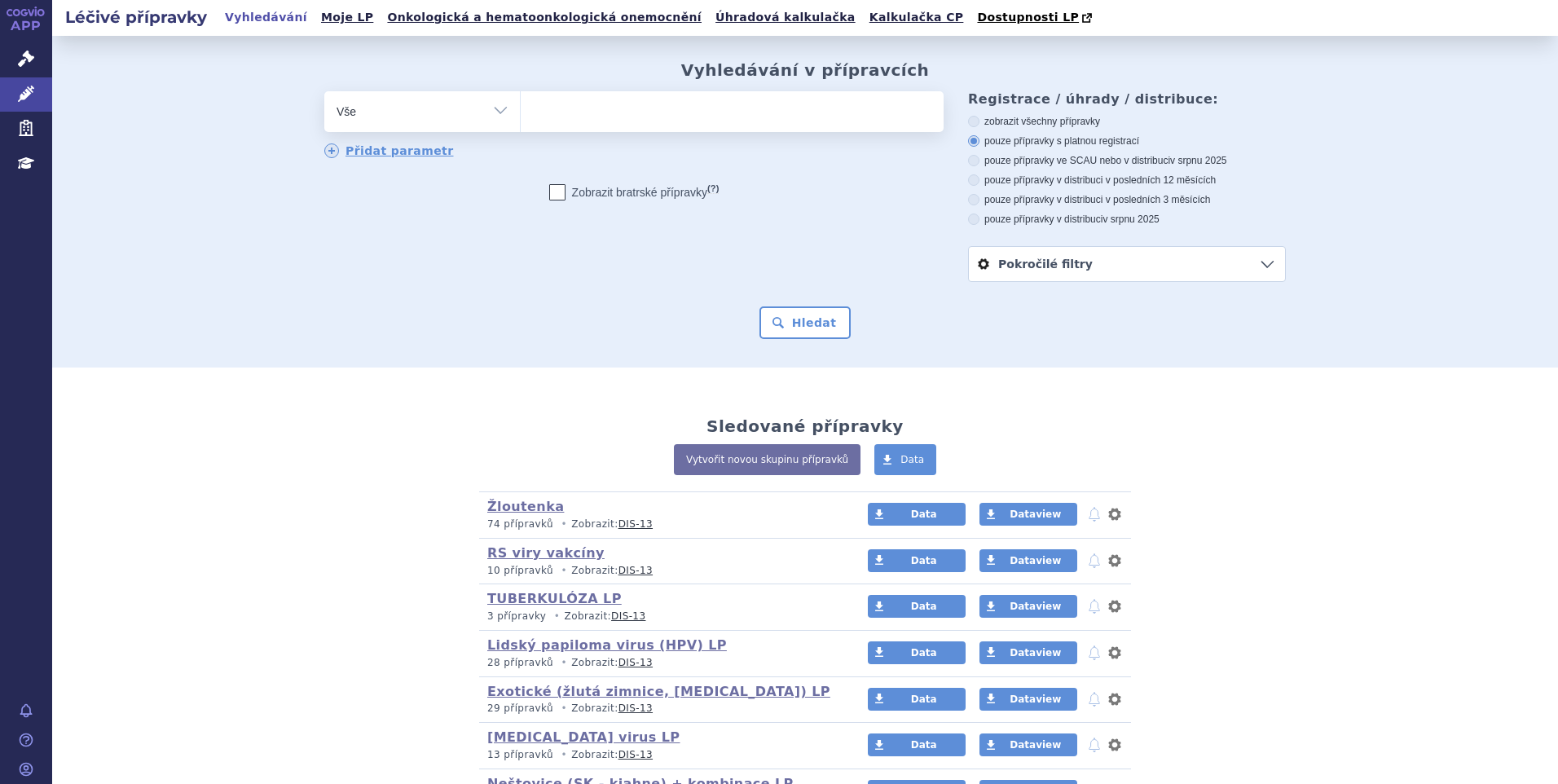
click at [638, 99] on ul at bounding box center [732, 108] width 423 height 34
click at [521, 99] on select at bounding box center [520, 110] width 1 height 41
type input "be"
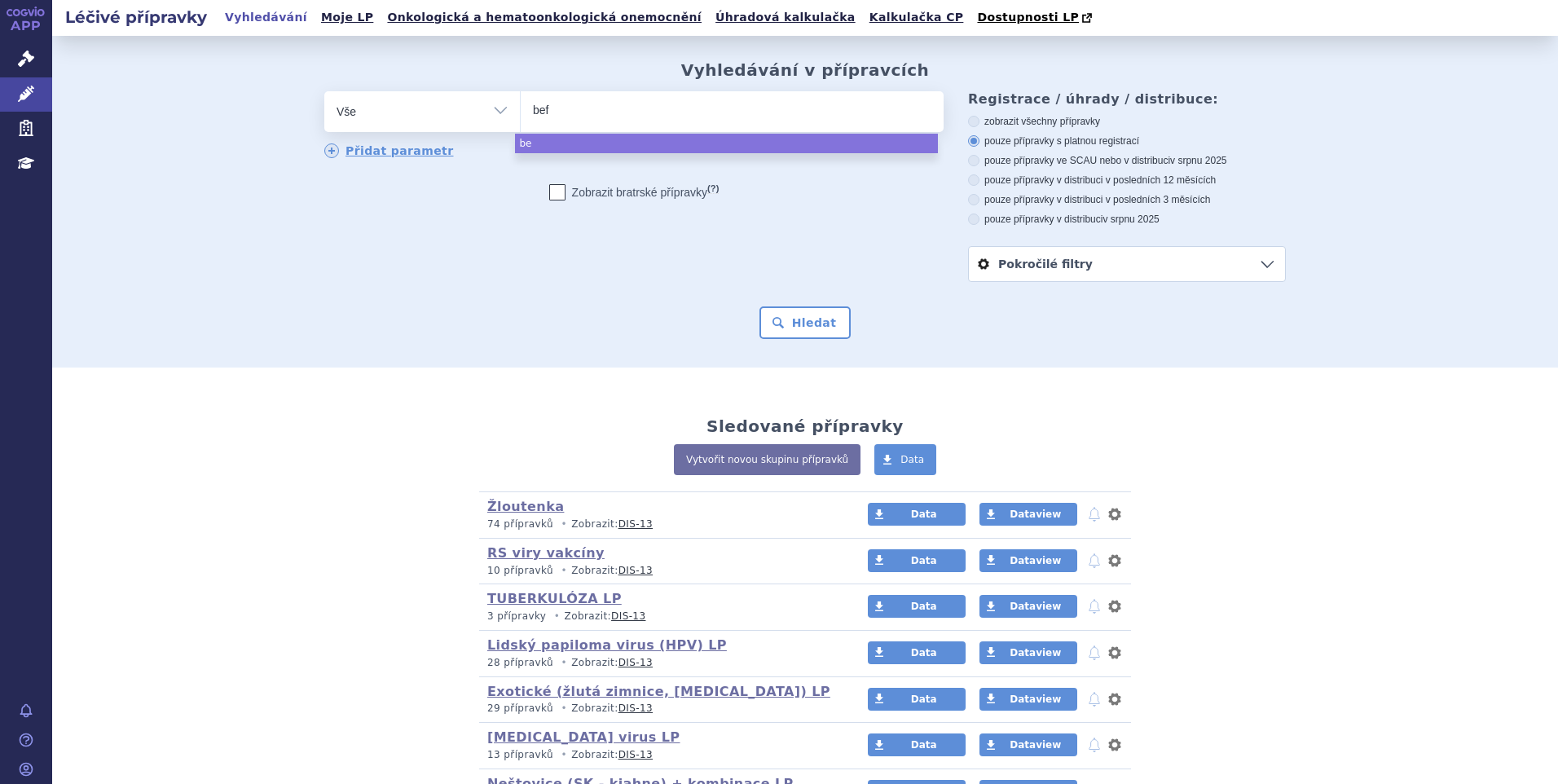
type input "befo"
type input "befor"
type input "[PERSON_NAME]"
type input "befortus"
select select "befortus"
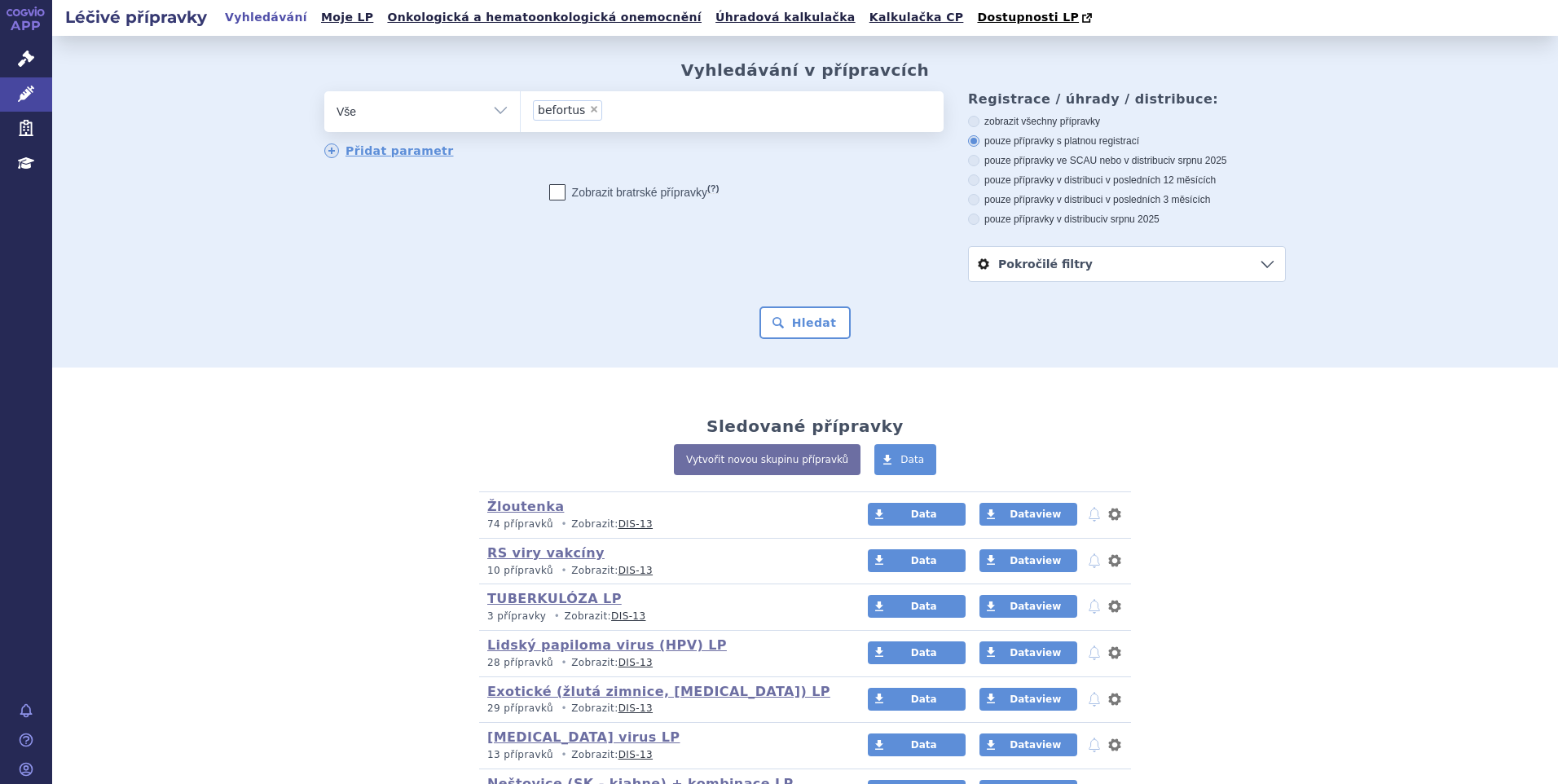
click at [810, 302] on form "odstranit Vše Přípravek/SUKL kód MAH VPOIS ATC/Aktivní látka befortus" at bounding box center [805, 215] width 962 height 248
click at [810, 307] on form "odstranit Vše Přípravek/SUKL kód MAH VPOIS ATC/Aktivní látka befortus" at bounding box center [805, 215] width 962 height 248
click at [813, 322] on button "Hledat" at bounding box center [805, 323] width 92 height 32
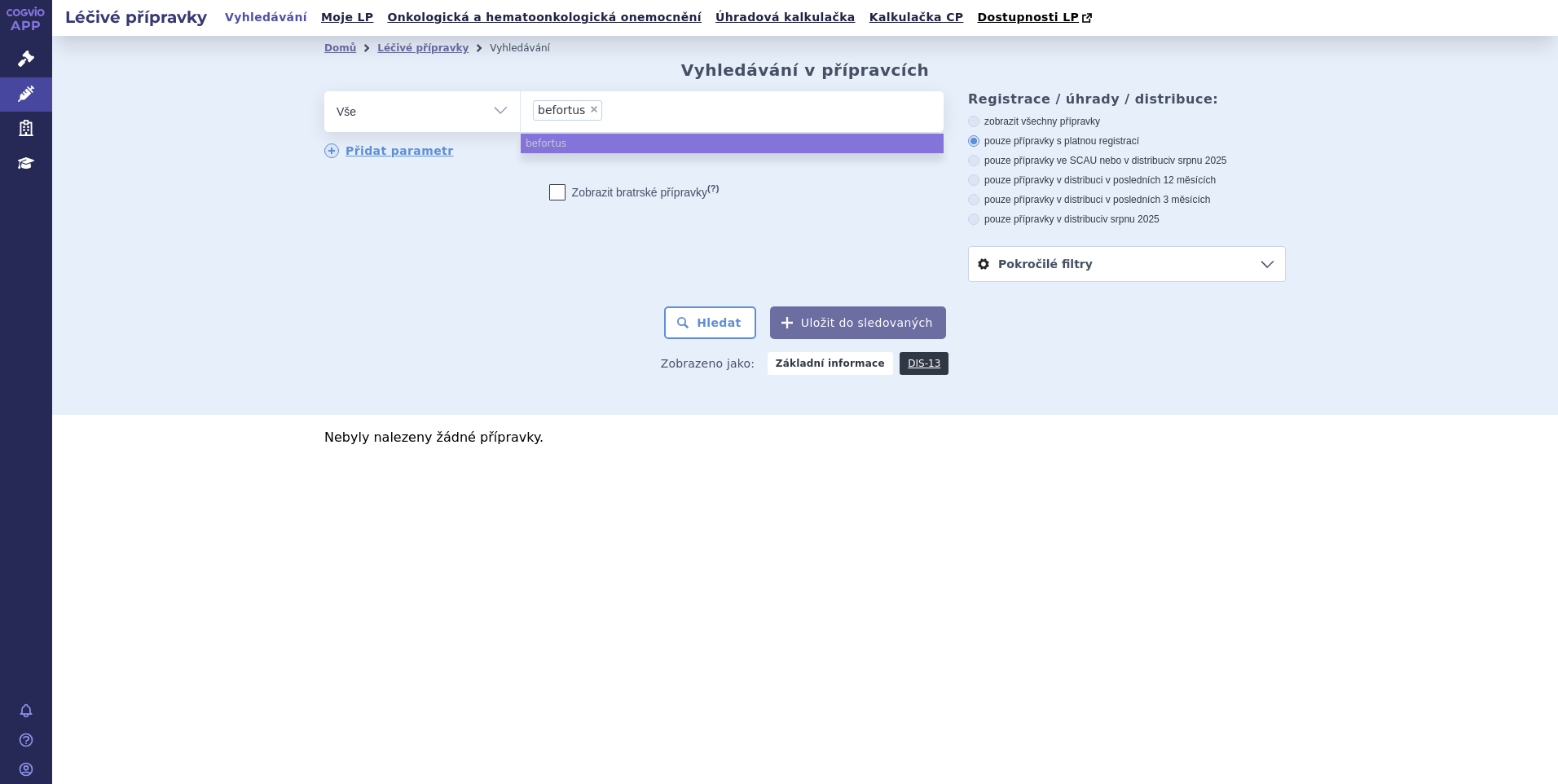
select select
type input "befortus"
type input "befor"
type input "befo"
type input "be"
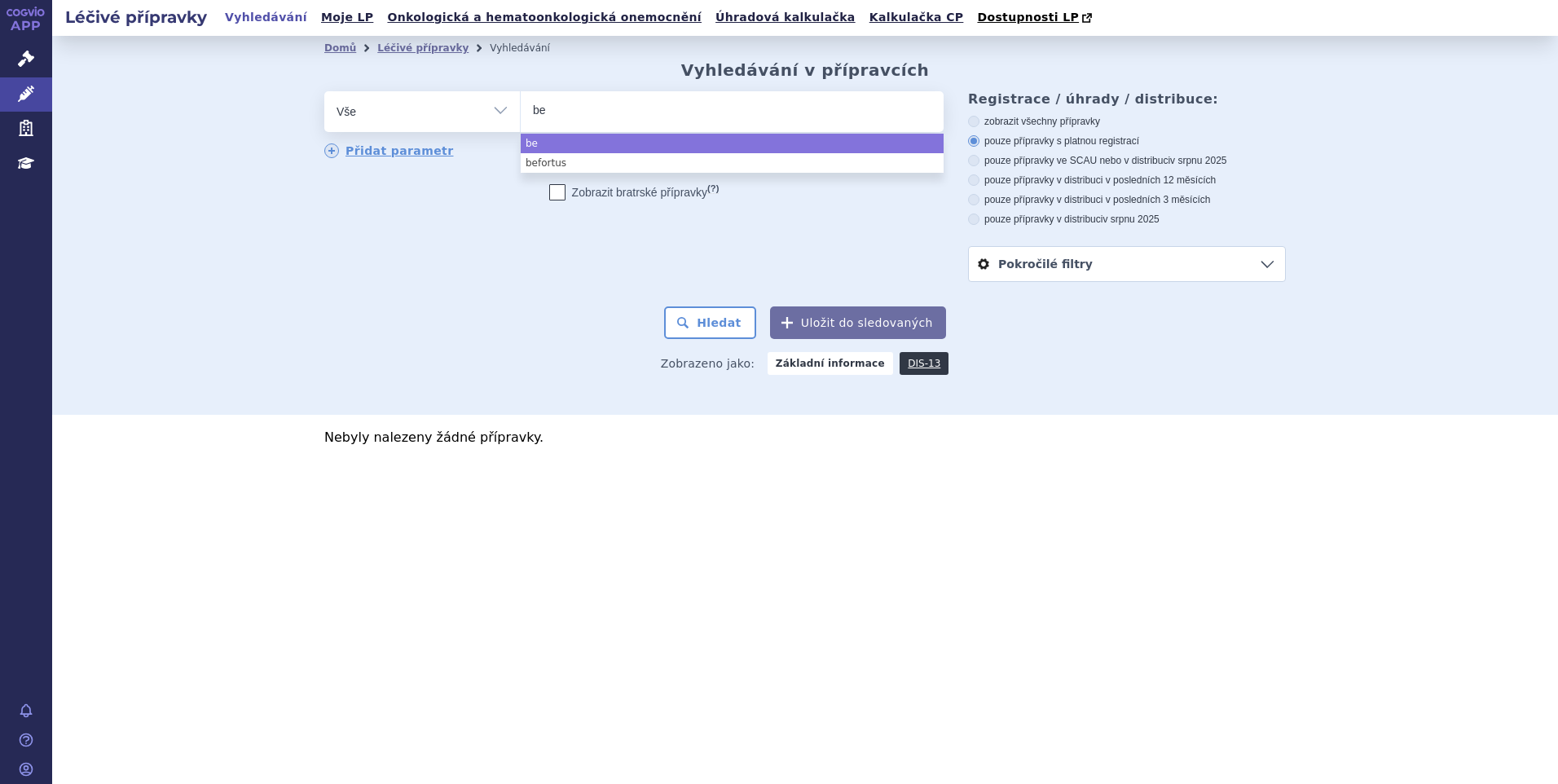
type input "bey"
type input "beyf"
type input "beyfo"
type input "beyfor"
type input "beyfortu"
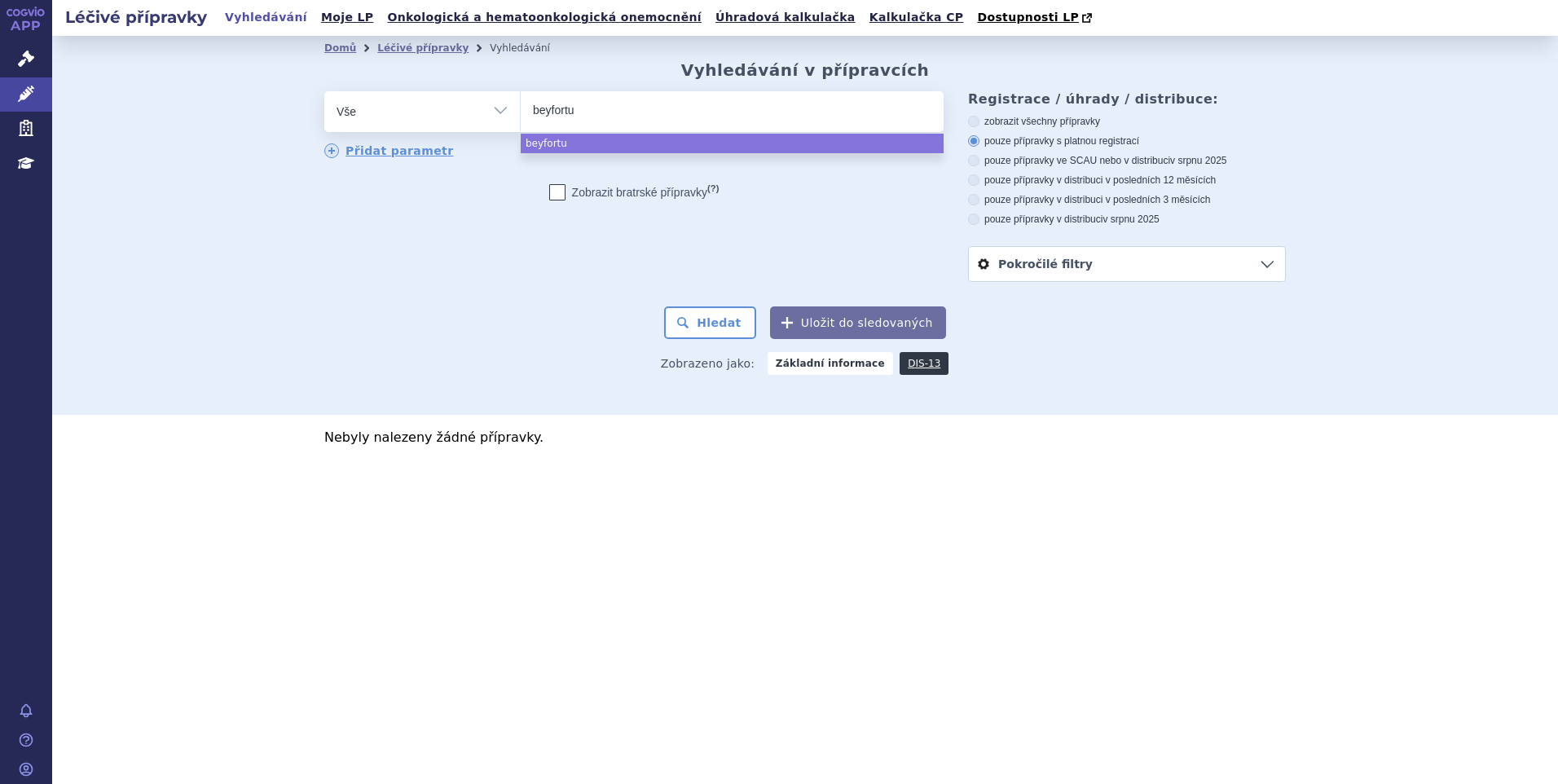
type input "beyfortus"
select select "beyfortus"
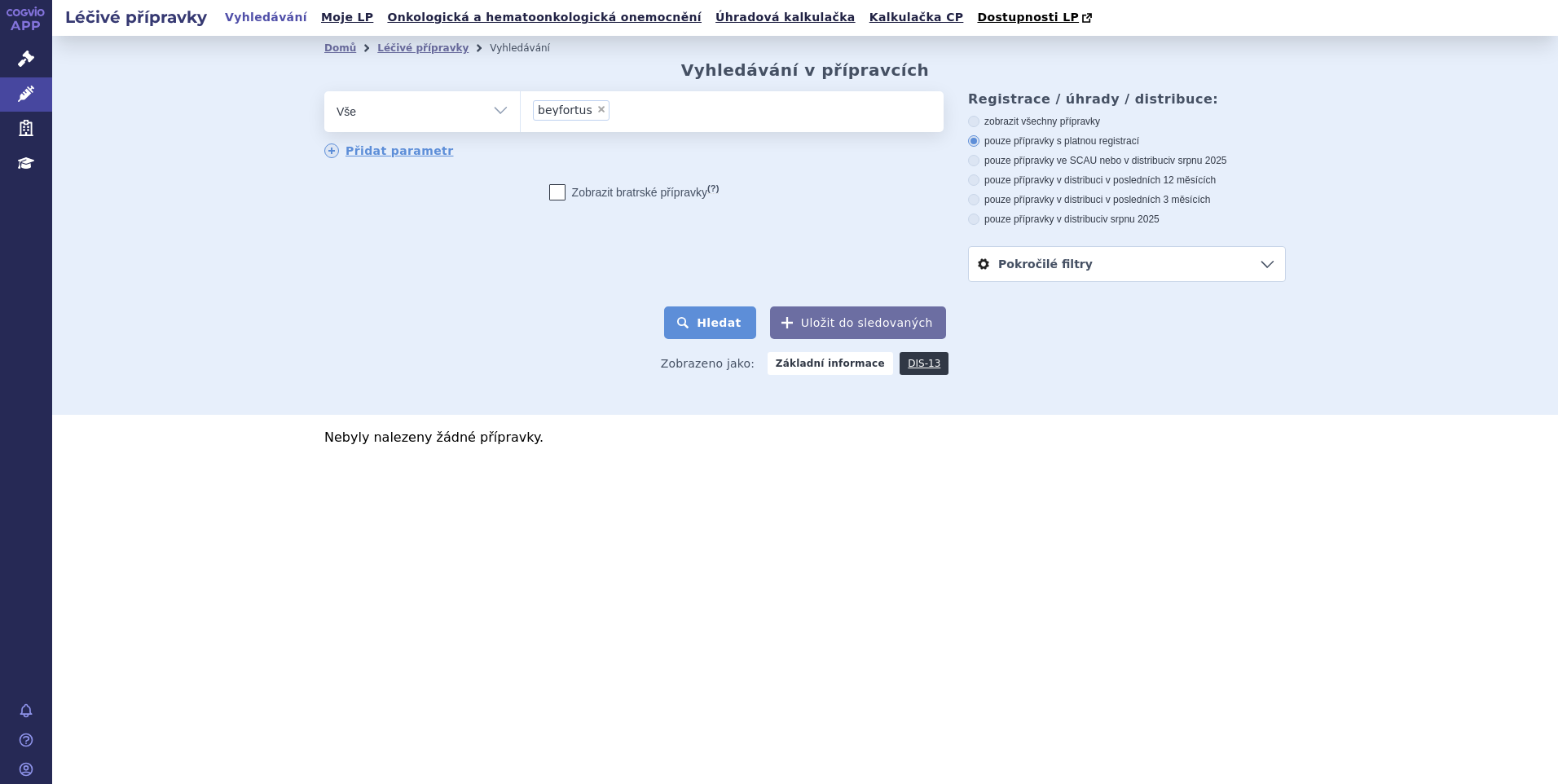
click at [718, 334] on button "Hledat" at bounding box center [710, 323] width 92 height 32
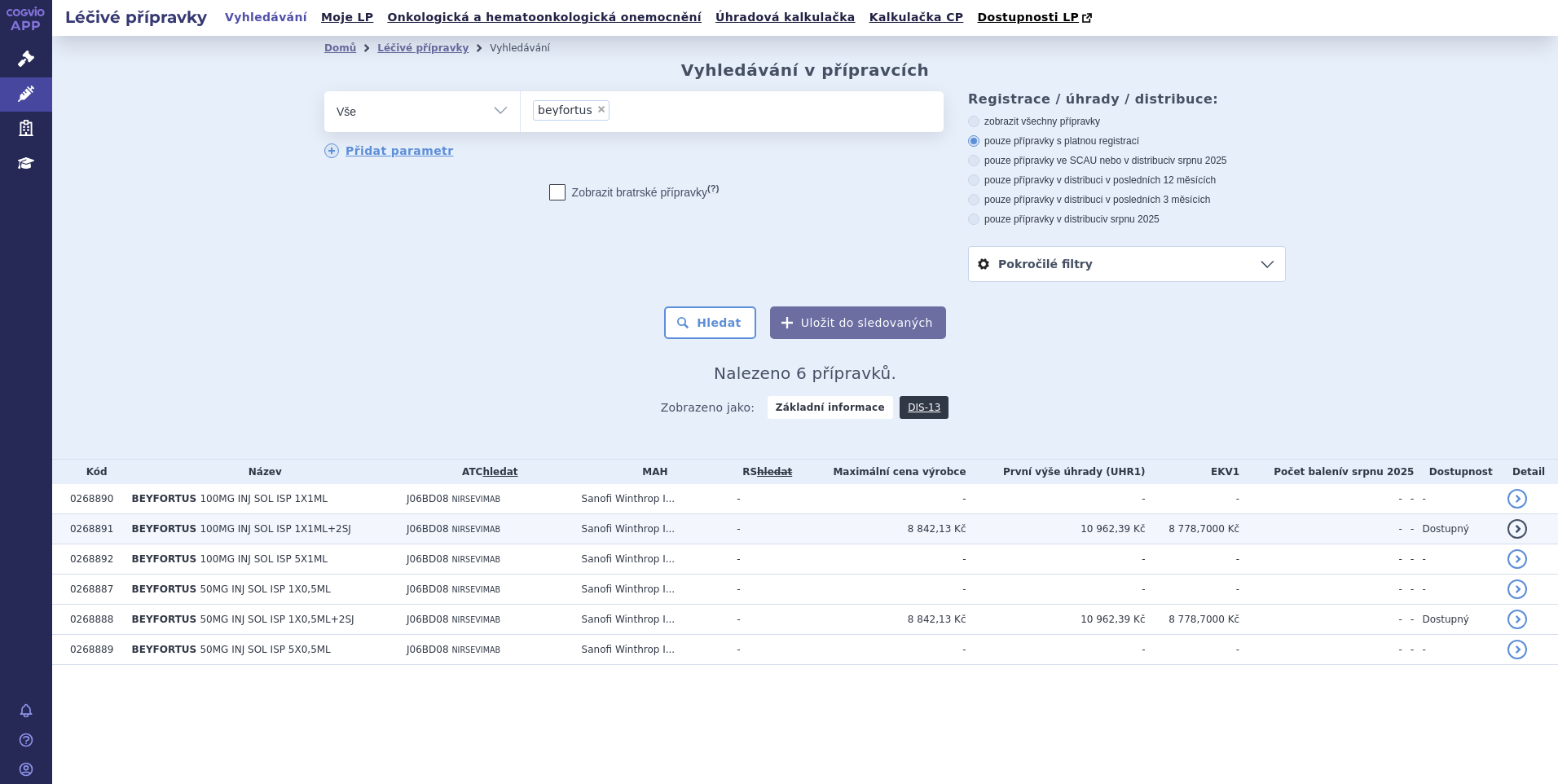
click at [885, 533] on td "8 842,13 Kč" at bounding box center [882, 528] width 168 height 30
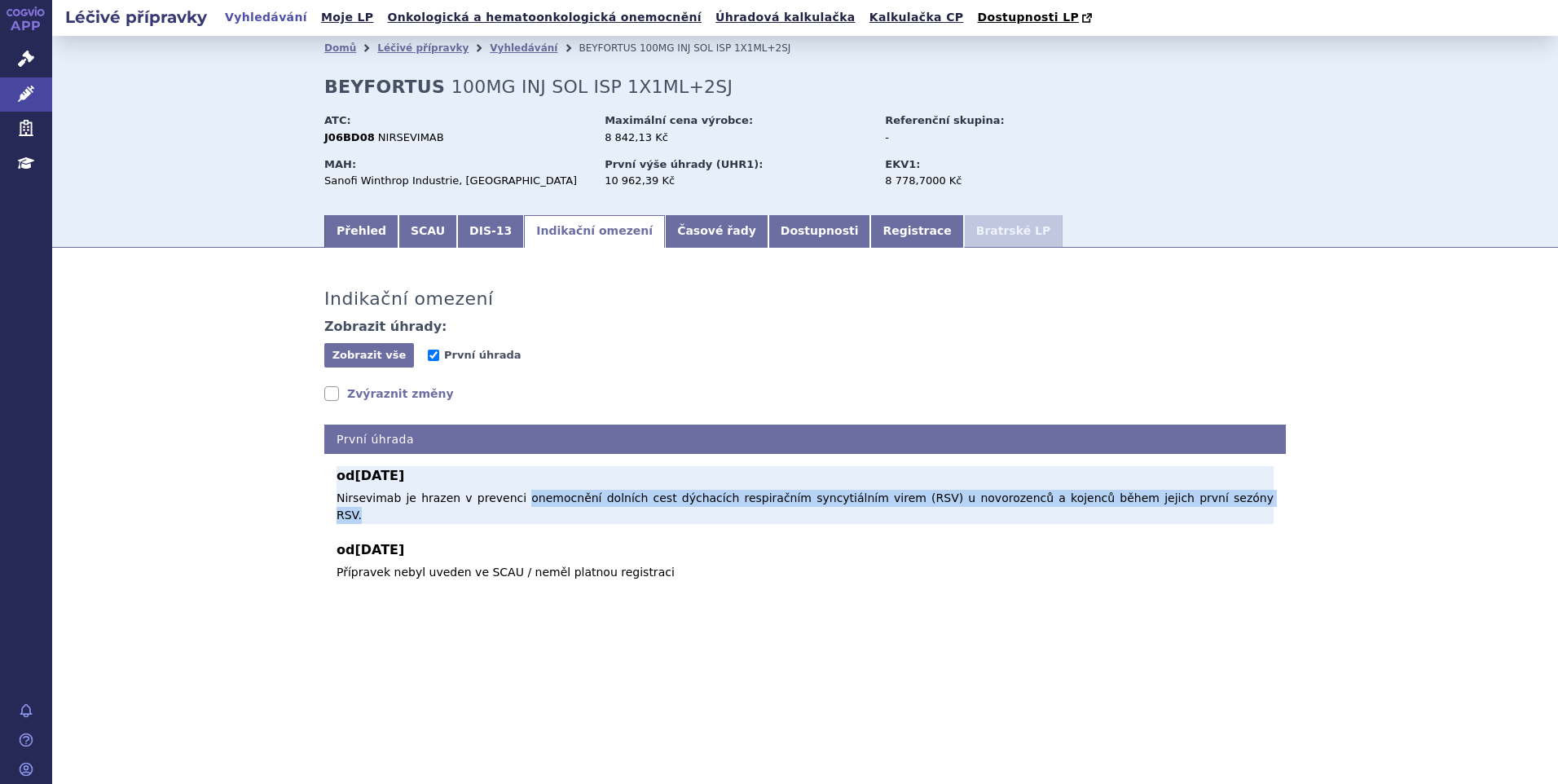
drag, startPoint x: 500, startPoint y: 501, endPoint x: 1182, endPoint y: 497, distance: 682.0
click at [1182, 497] on p "Nirsevimab je hrazen v prevenci onemocnění dolních cest dýchacích respiračním s…" at bounding box center [804, 507] width 937 height 34
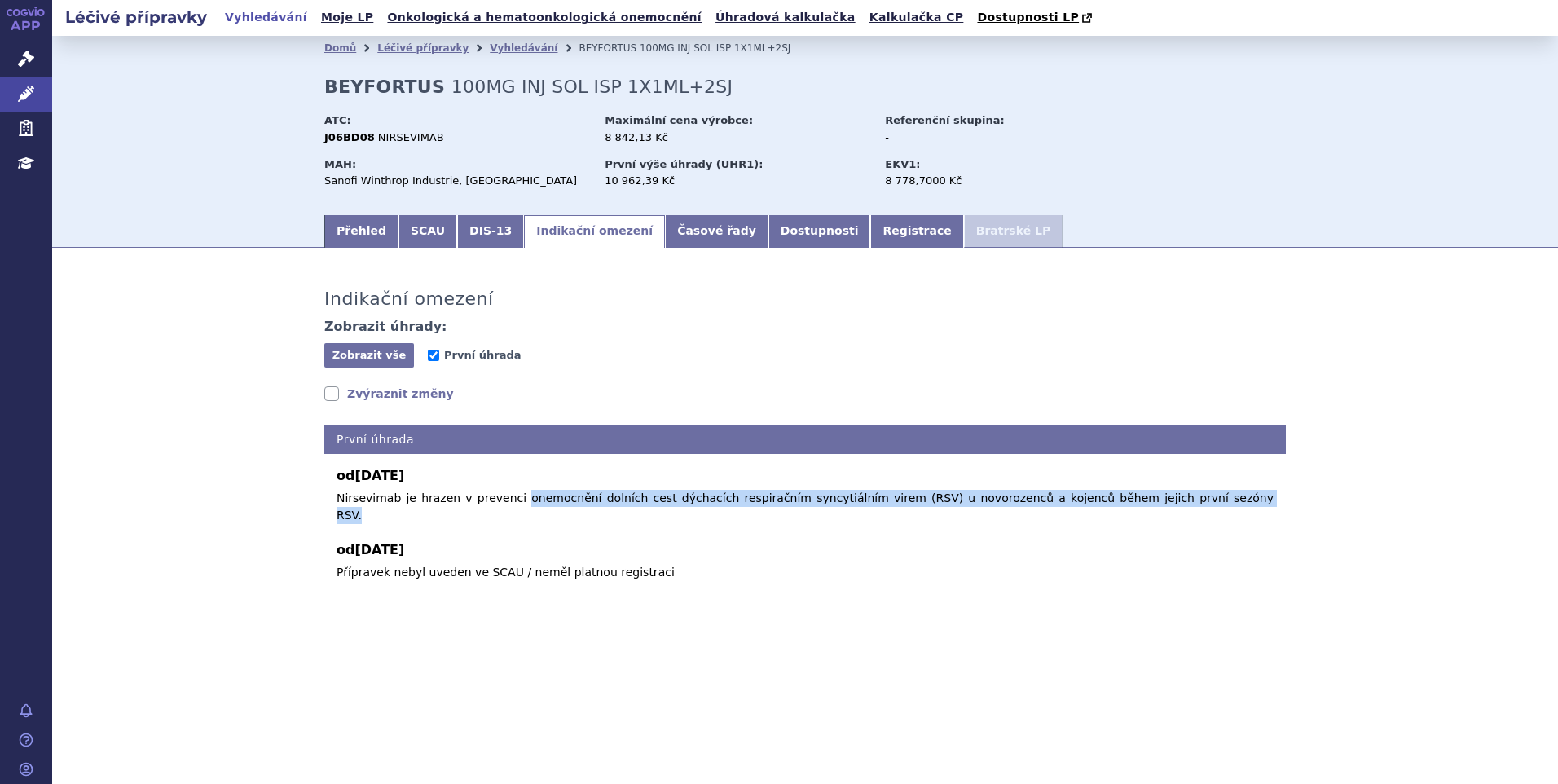
copy p "onemocnění dolních cest dýchacích respiračním syncytiálním virem (RSV) u novoro…"
click at [371, 240] on link "Přehled" at bounding box center [361, 231] width 74 height 32
